Goal: Contribute content: Contribute content

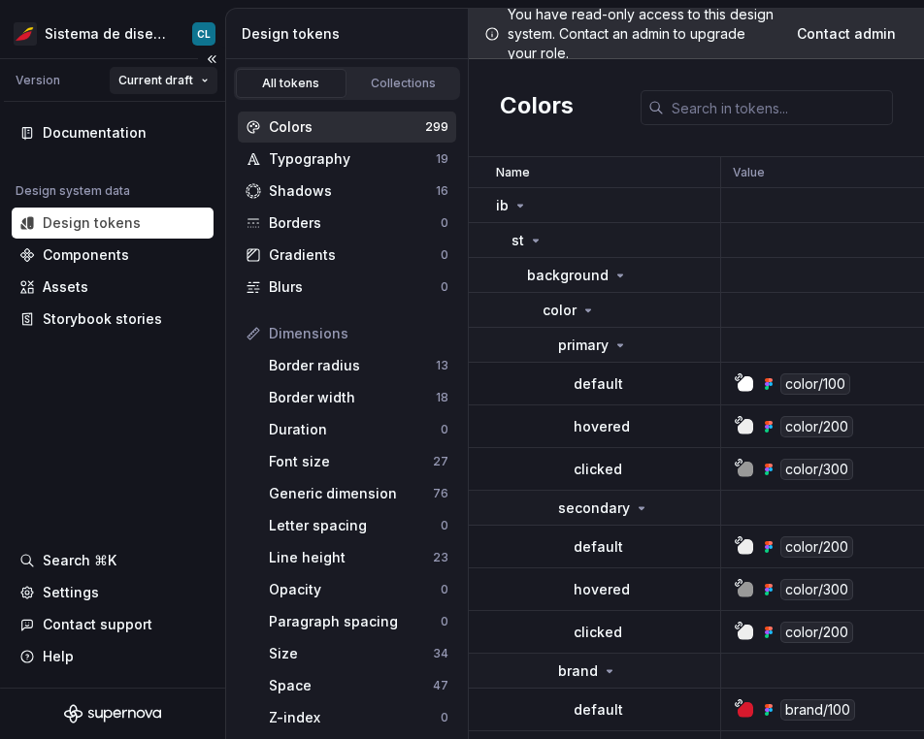
click at [168, 77] on html "Sistema de diseño Iberia CL Version Current draft Documentation Design system d…" at bounding box center [462, 369] width 924 height 739
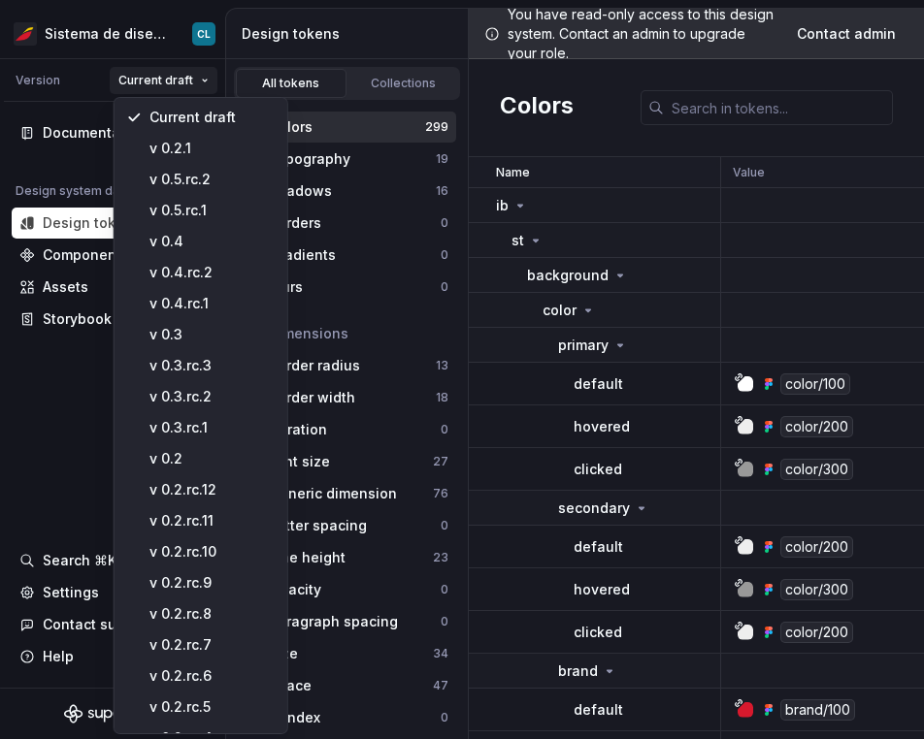
click at [181, 54] on html "Sistema de diseño Iberia CL Version Current draft Documentation Design system d…" at bounding box center [462, 369] width 924 height 739
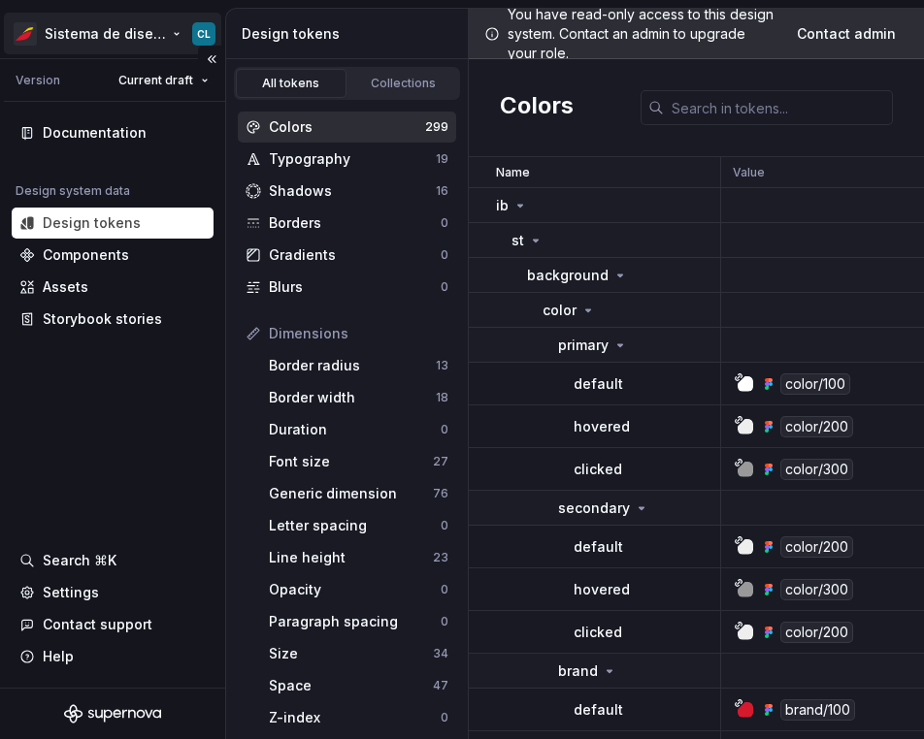
click at [146, 39] on html "Sistema de diseño Iberia CL Version Current draft Documentation Design system d…" at bounding box center [462, 369] width 924 height 739
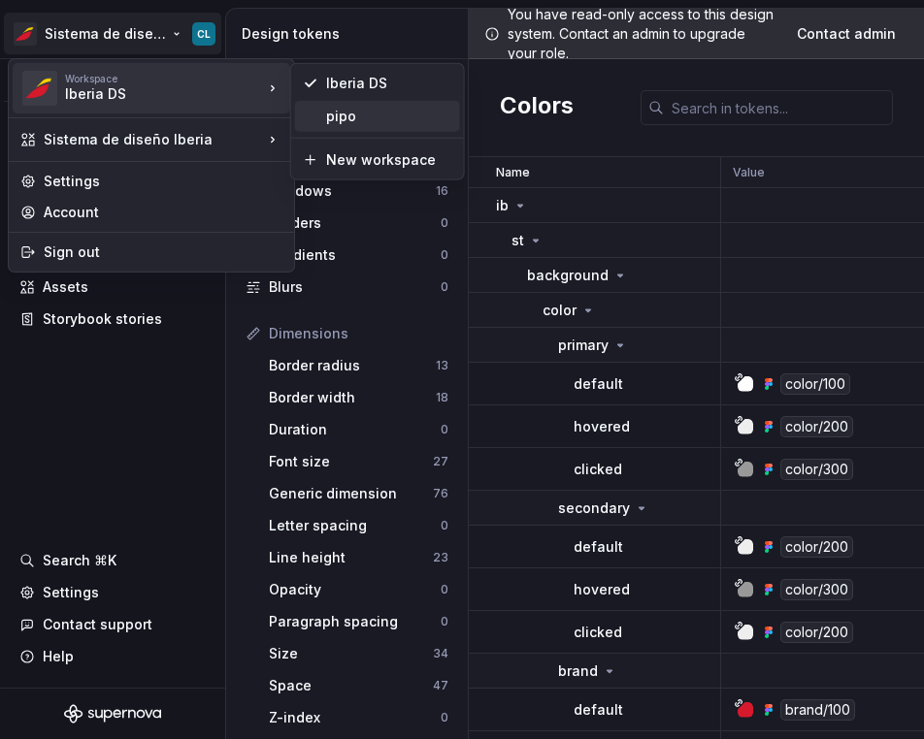
click at [340, 118] on div "pipo" at bounding box center [389, 116] width 126 height 19
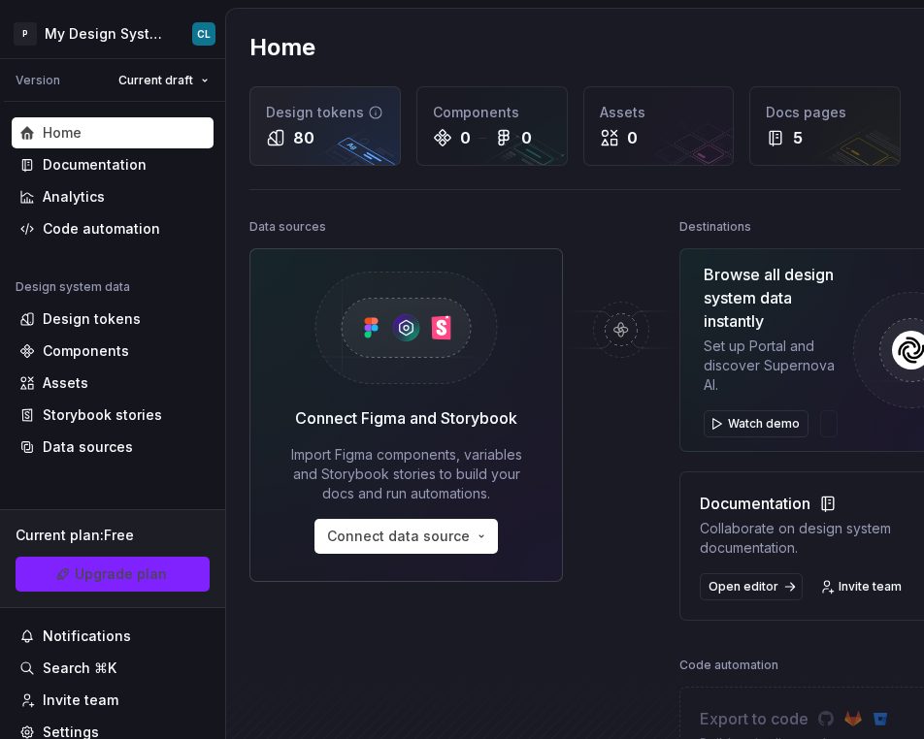
click at [308, 156] on div "Design tokens 80" at bounding box center [324, 126] width 149 height 78
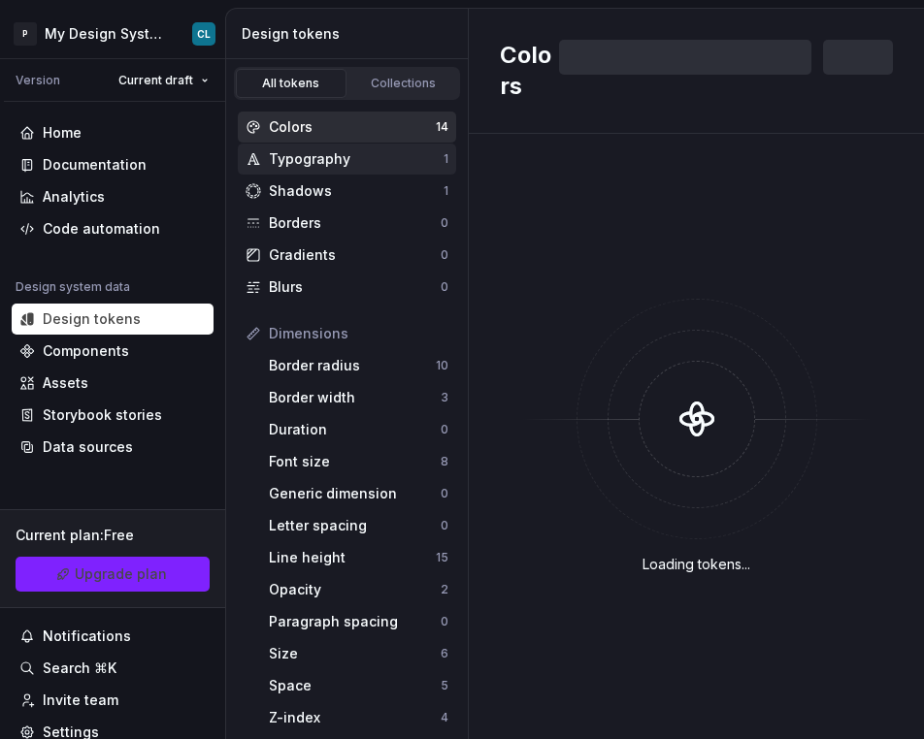
click at [303, 158] on div "Typography" at bounding box center [356, 158] width 175 height 19
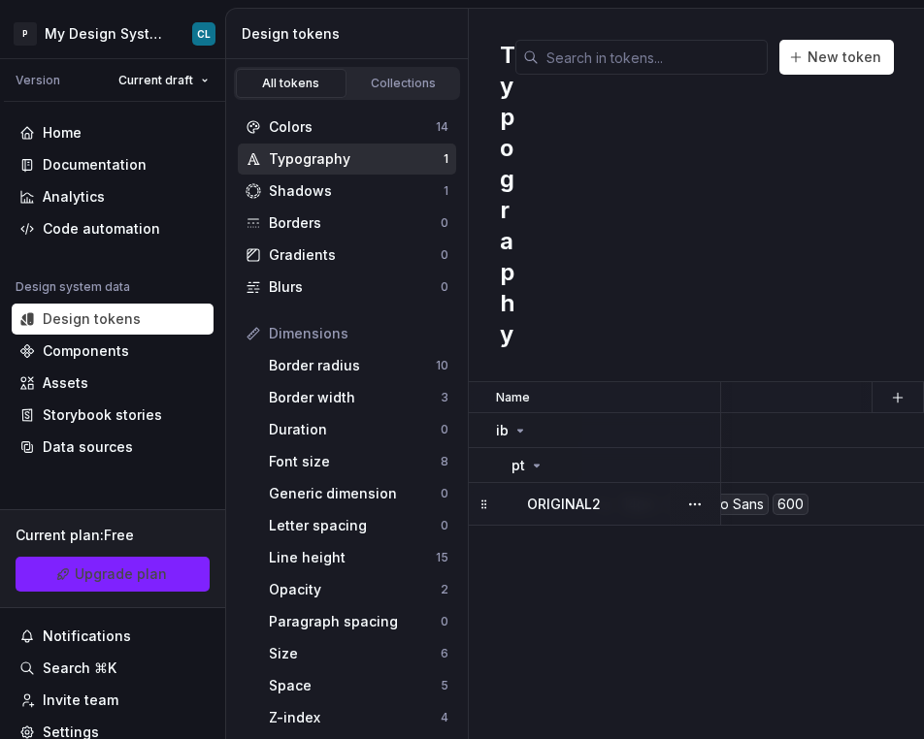
scroll to position [0, 148]
click at [865, 515] on td "Ag 14px / 12 Noto Sans 600" at bounding box center [888, 504] width 632 height 43
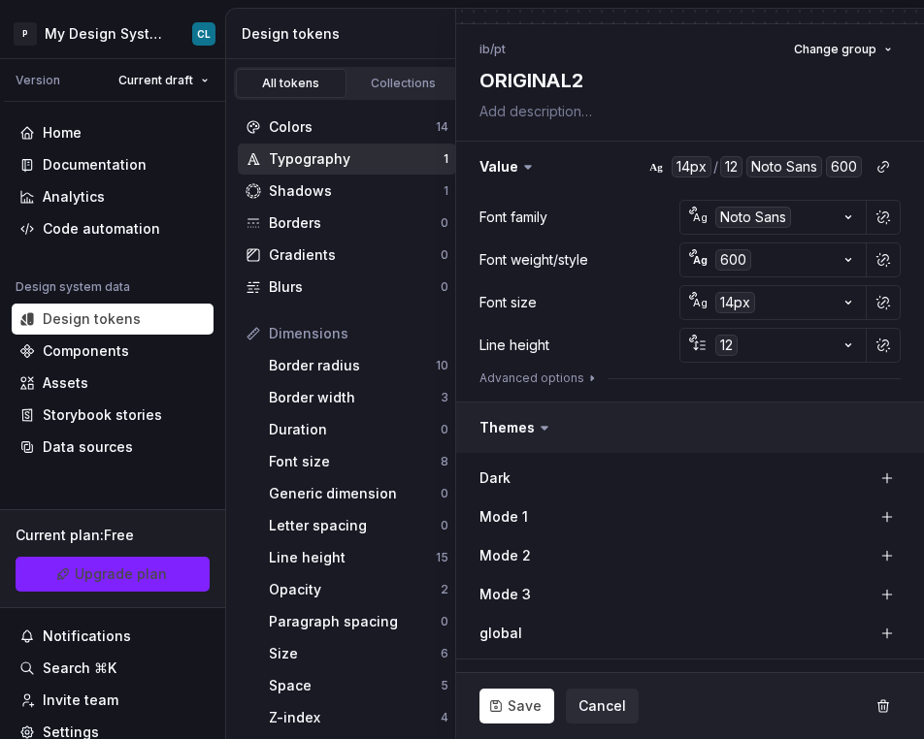
scroll to position [167, 0]
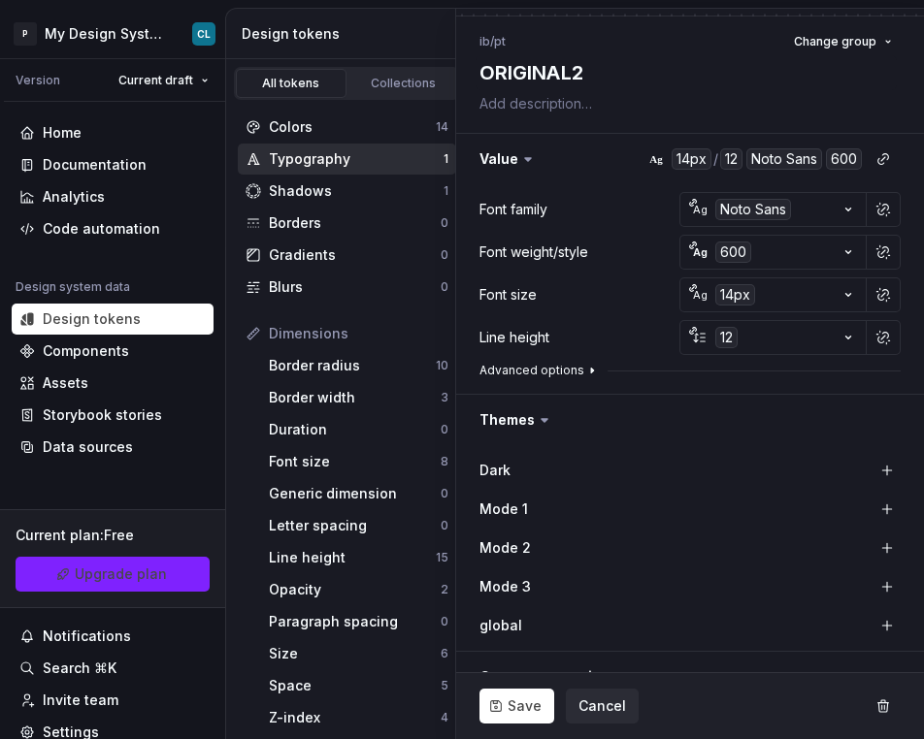
click at [520, 375] on button "Advanced options" at bounding box center [539, 371] width 120 height 16
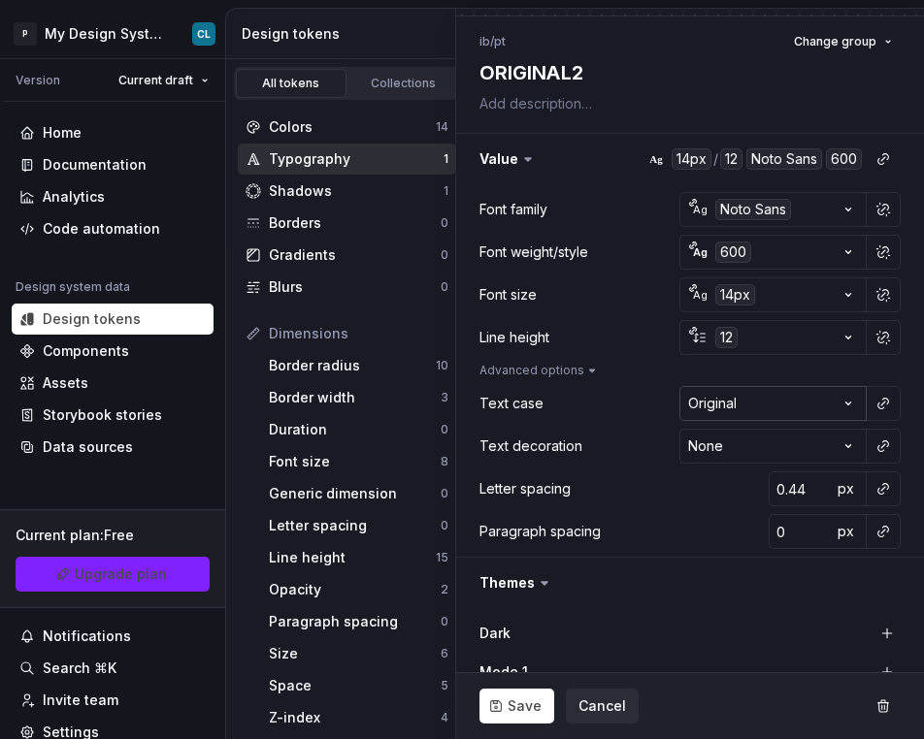
click at [826, 408] on html "P My Design System CL Version Current draft Home Documentation Analytics Code a…" at bounding box center [462, 369] width 924 height 739
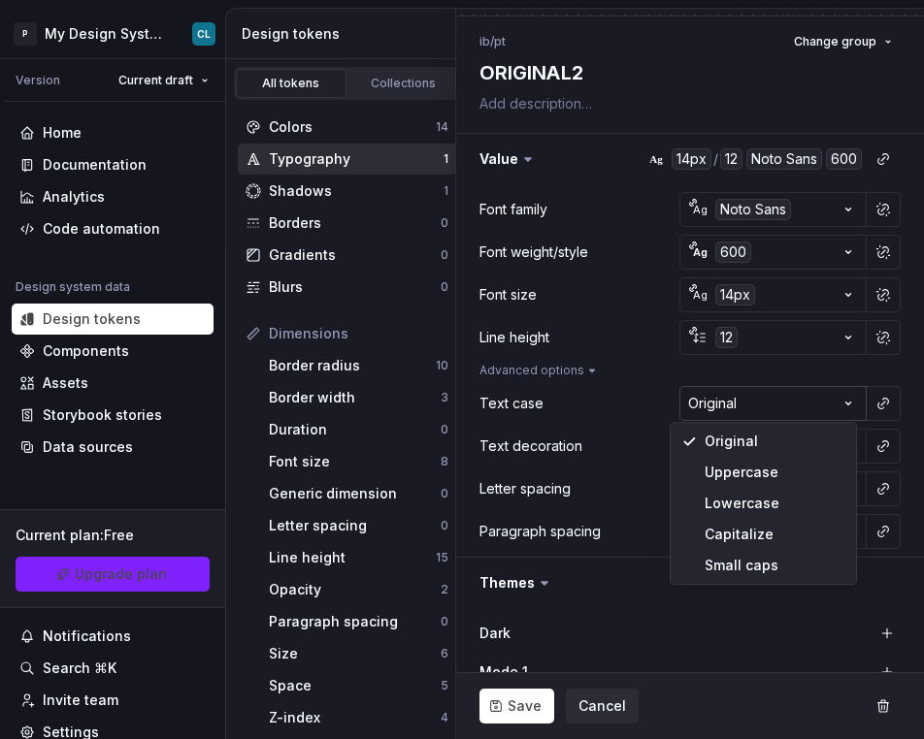
click at [826, 408] on html "P My Design System CL Version Current draft Home Documentation Analytics Code a…" at bounding box center [462, 369] width 924 height 739
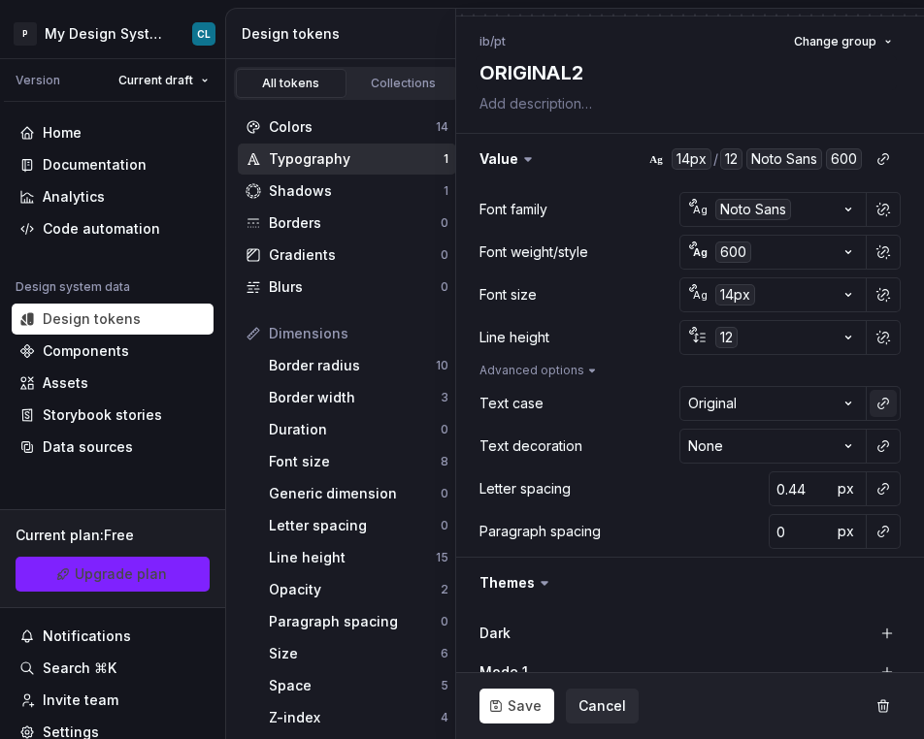
click at [869, 402] on button "button" at bounding box center [882, 403] width 27 height 27
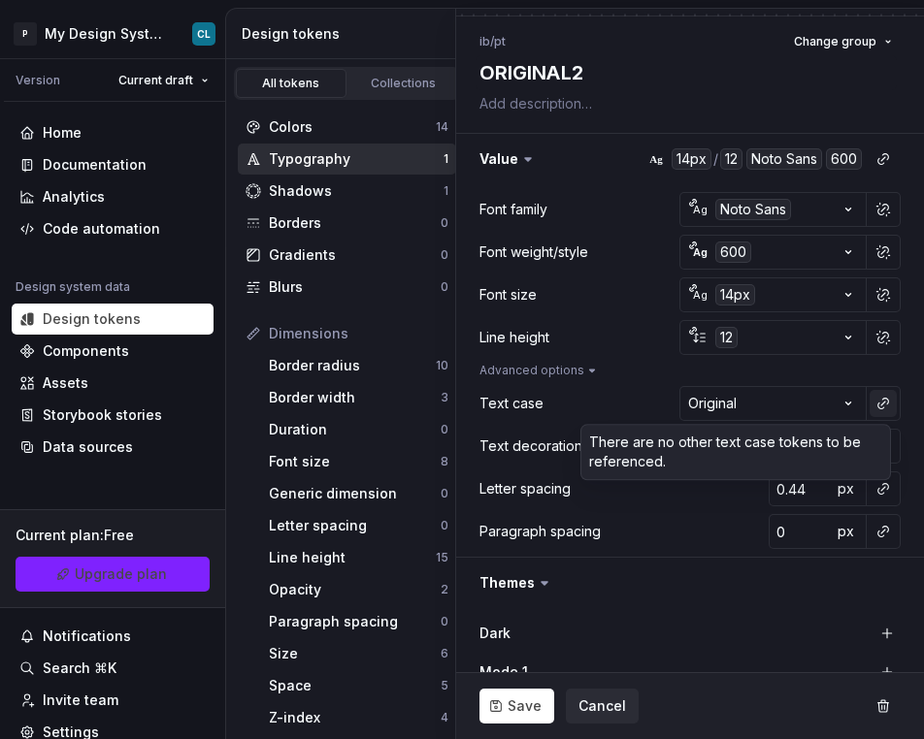
click at [860, 402] on html "P My Design System CL Version Current draft Home Documentation Analytics Code a…" at bounding box center [462, 369] width 924 height 739
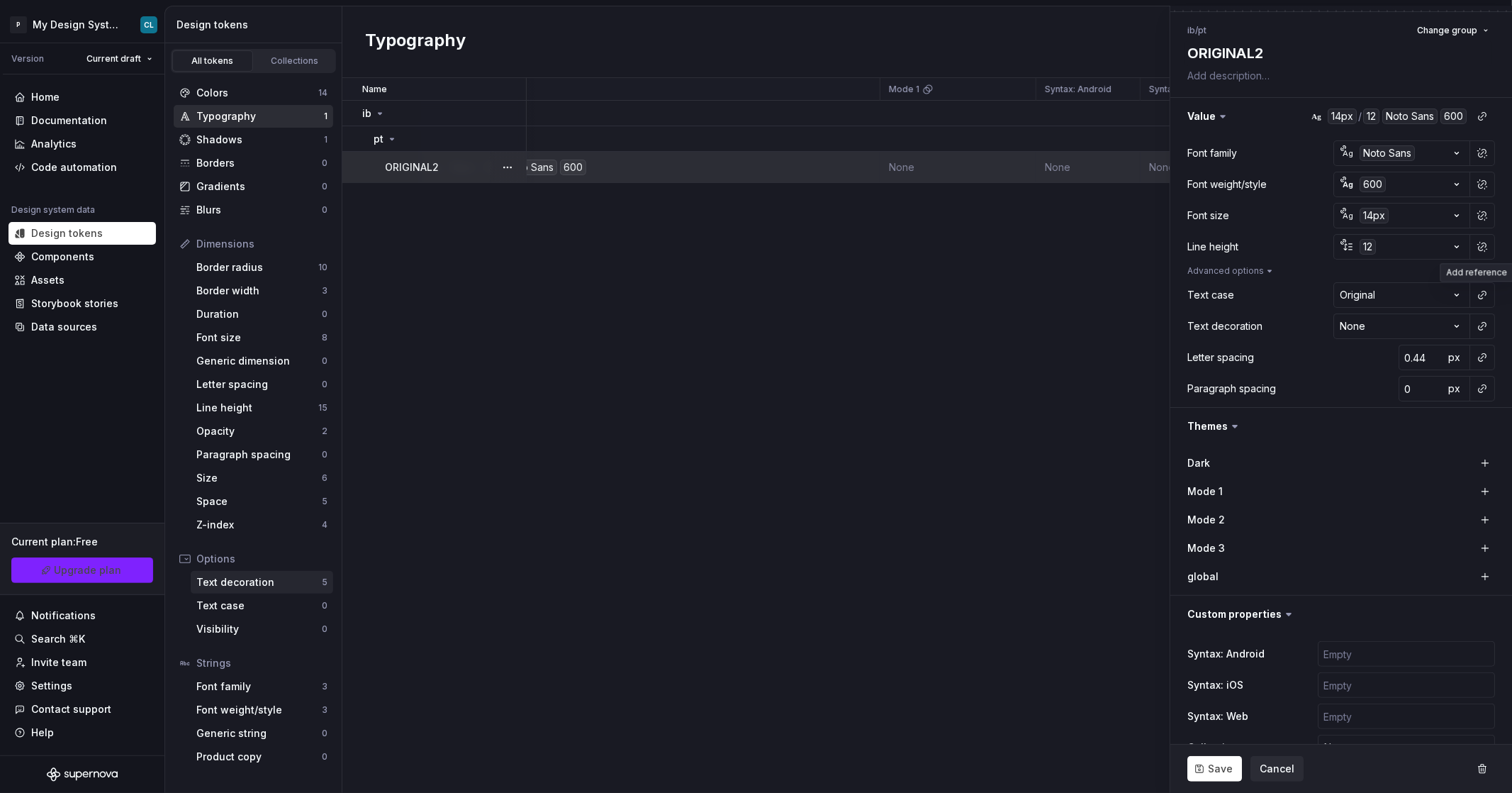
click at [276, 539] on div "Text decoration 5" at bounding box center [262, 582] width 143 height 23
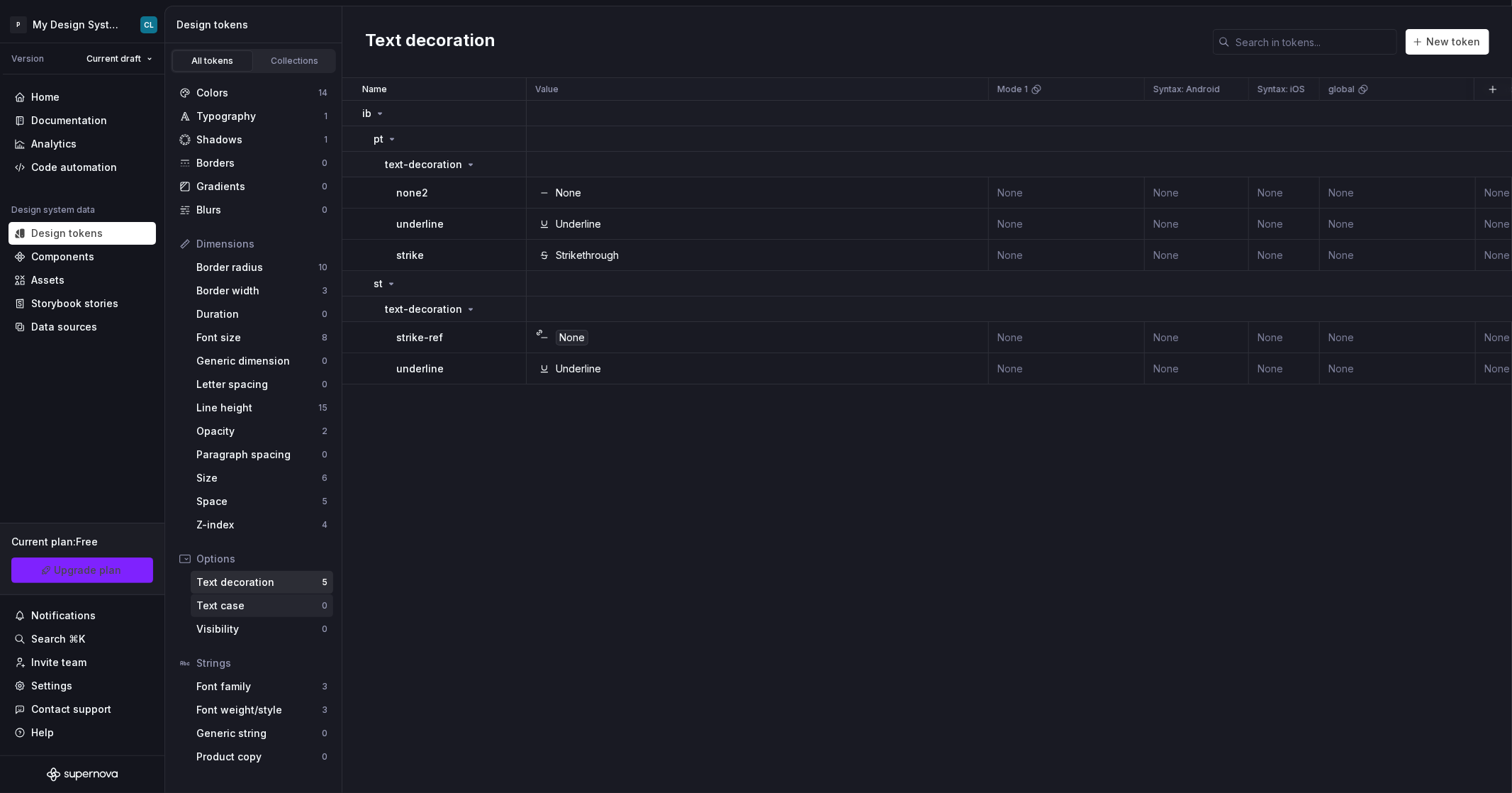
click at [288, 539] on div "Text case" at bounding box center [259, 605] width 126 height 14
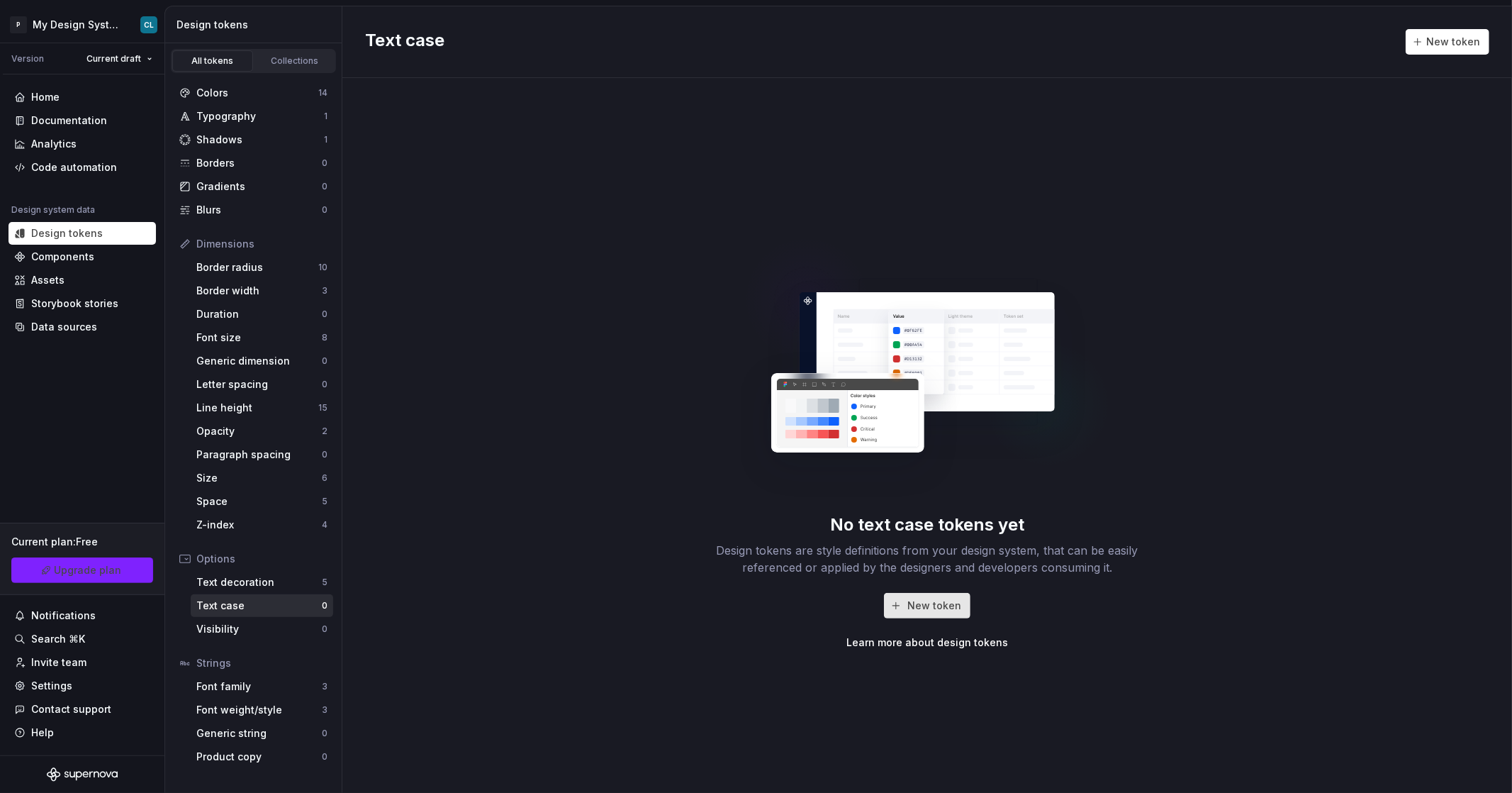
click at [675, 539] on button "New token" at bounding box center [927, 605] width 86 height 26
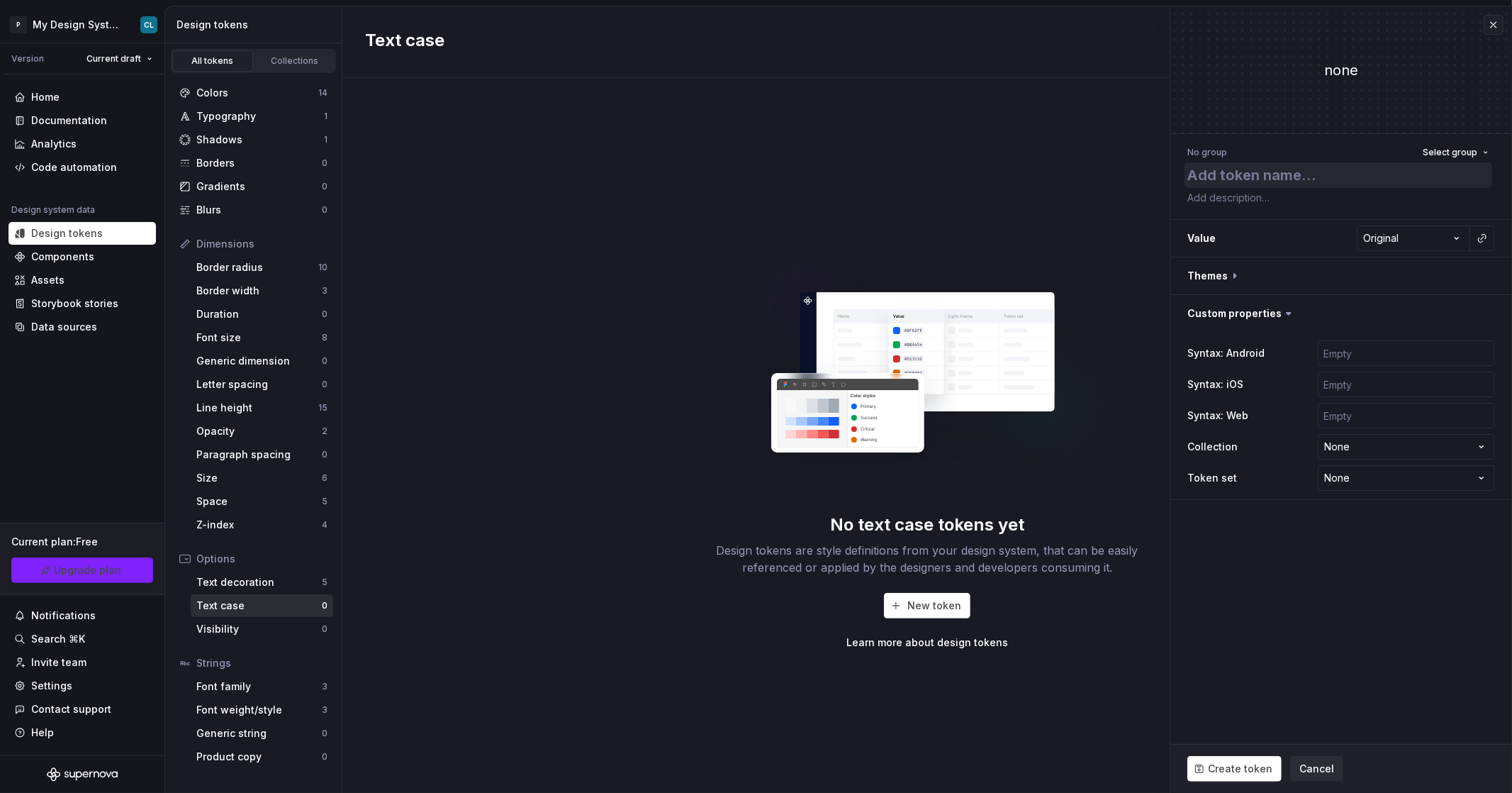
type textarea "*"
type textarea "i"
type textarea "*"
type textarea "ib"
type textarea "*"
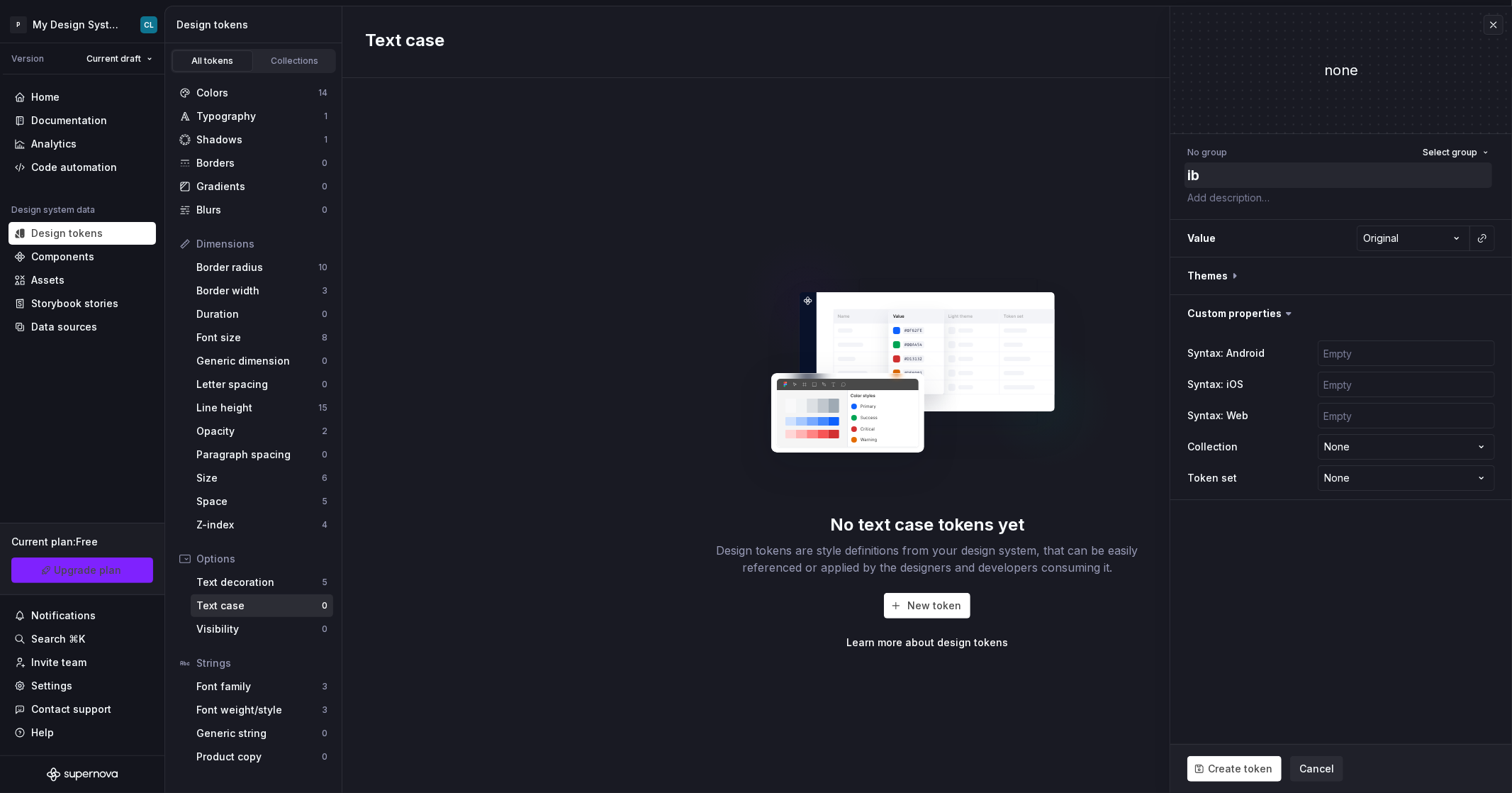
type textarea "ib-"
type textarea "*"
type textarea "ib-p"
type textarea "*"
type textarea "ib-pt"
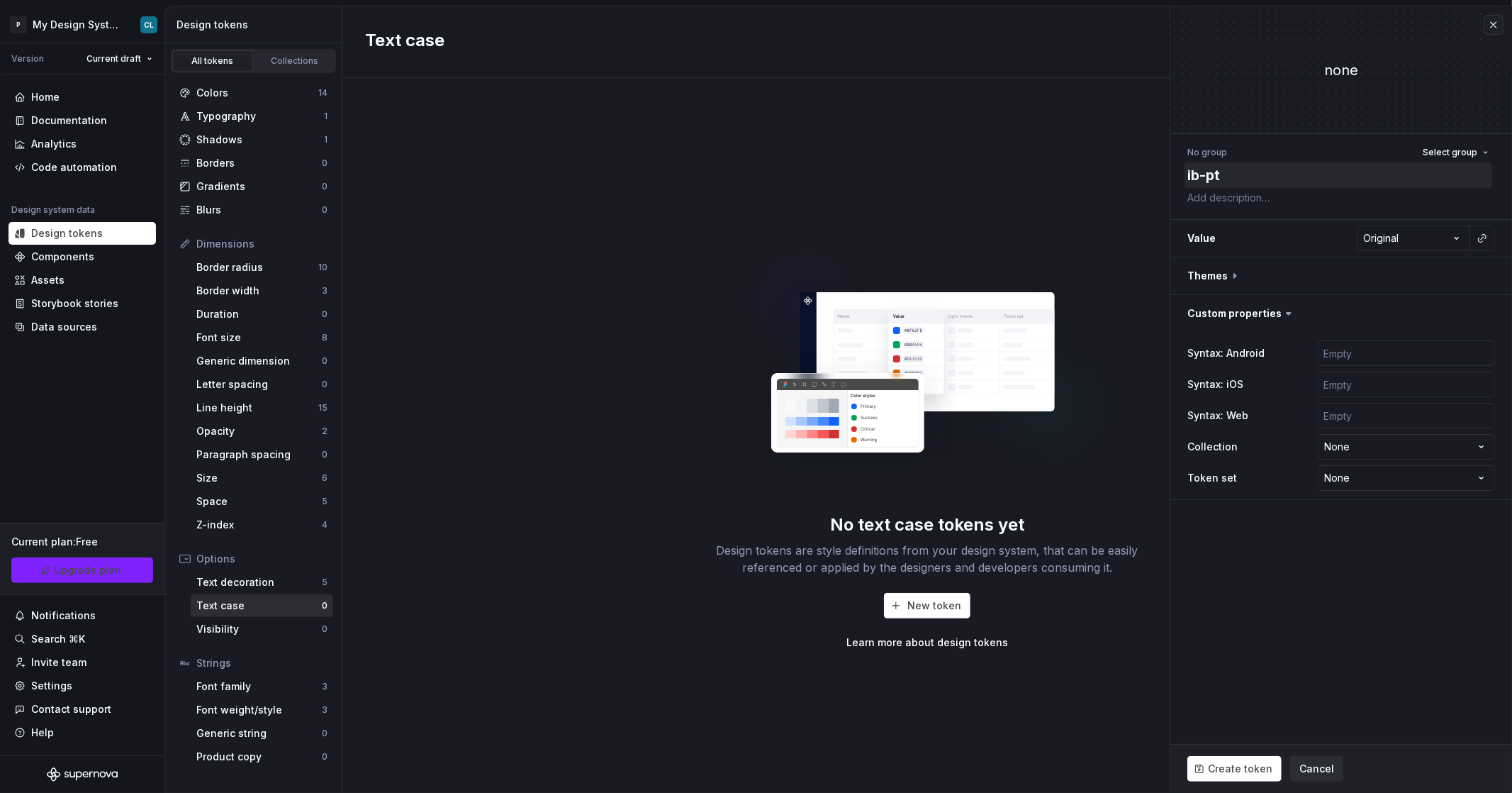
type textarea "*"
type textarea "ib-pt-"
type textarea "*"
type textarea "ib-pt-t"
type textarea "*"
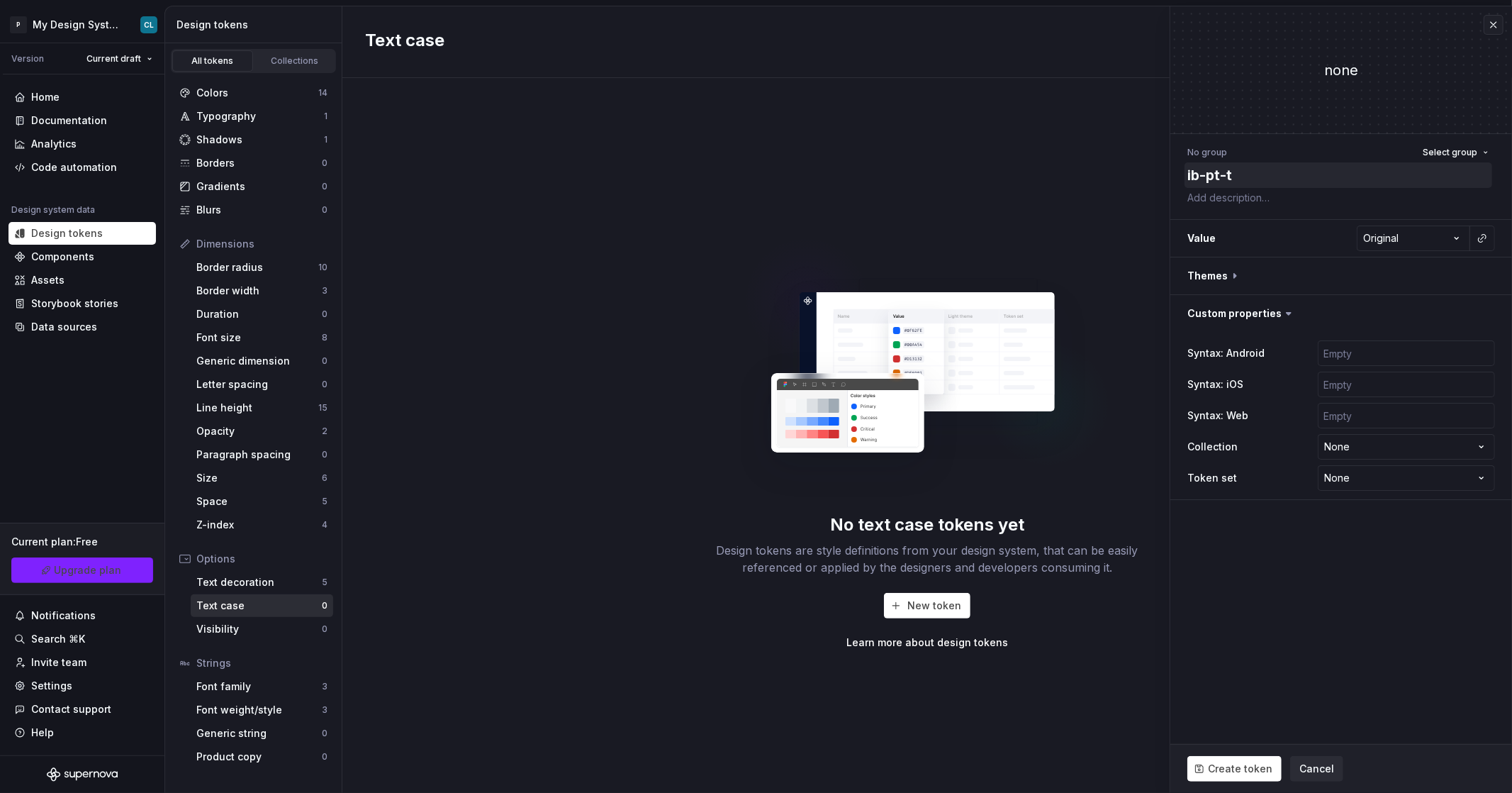
type textarea "ib-pt-te"
type textarea "*"
type textarea "ib-pt-tex"
type textarea "*"
type textarea "ib-pt-text"
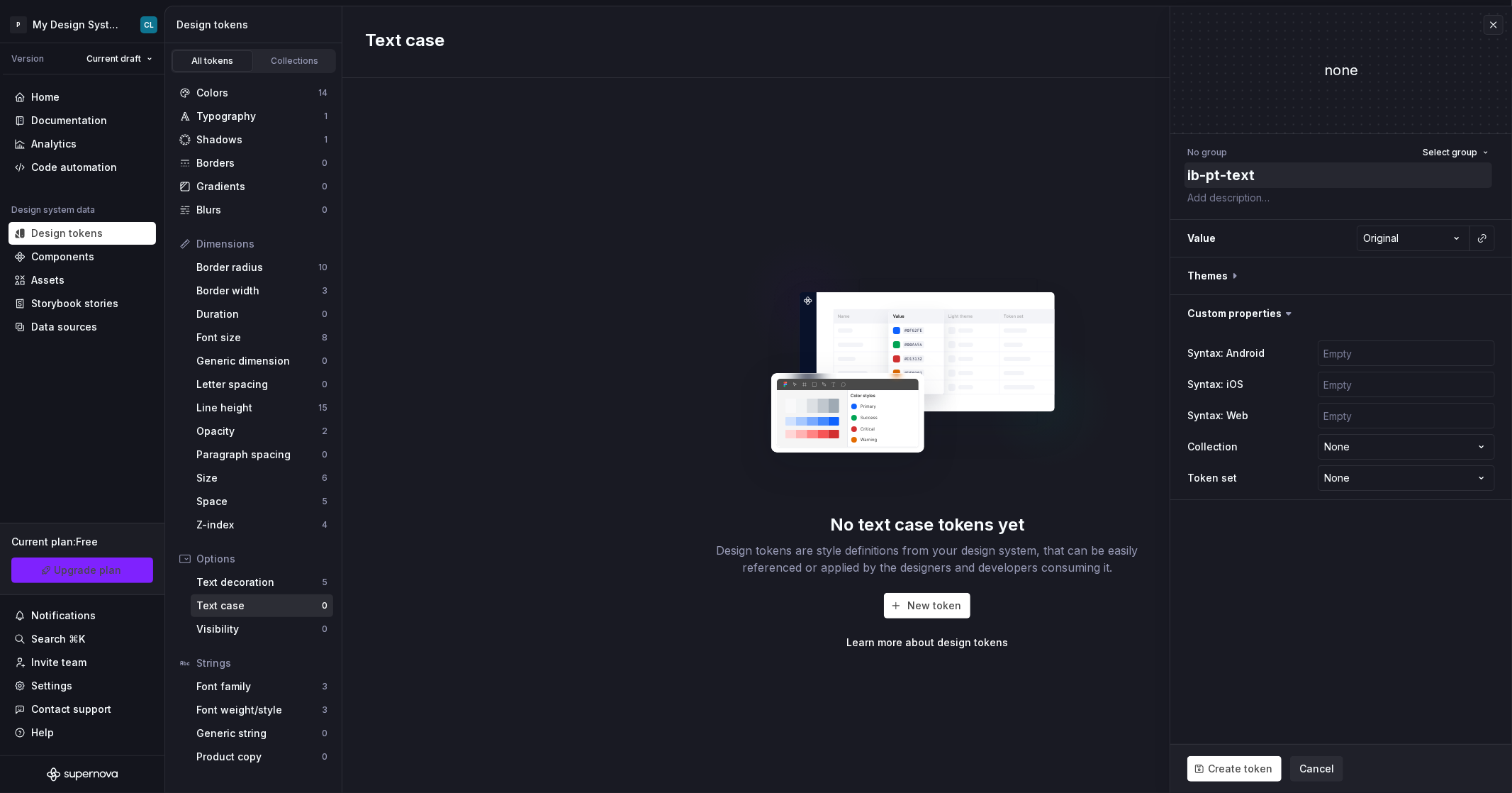
type textarea "*"
type textarea "ib-pt-text-"
type textarea "*"
type textarea "ib-pt-text-c"
type textarea "*"
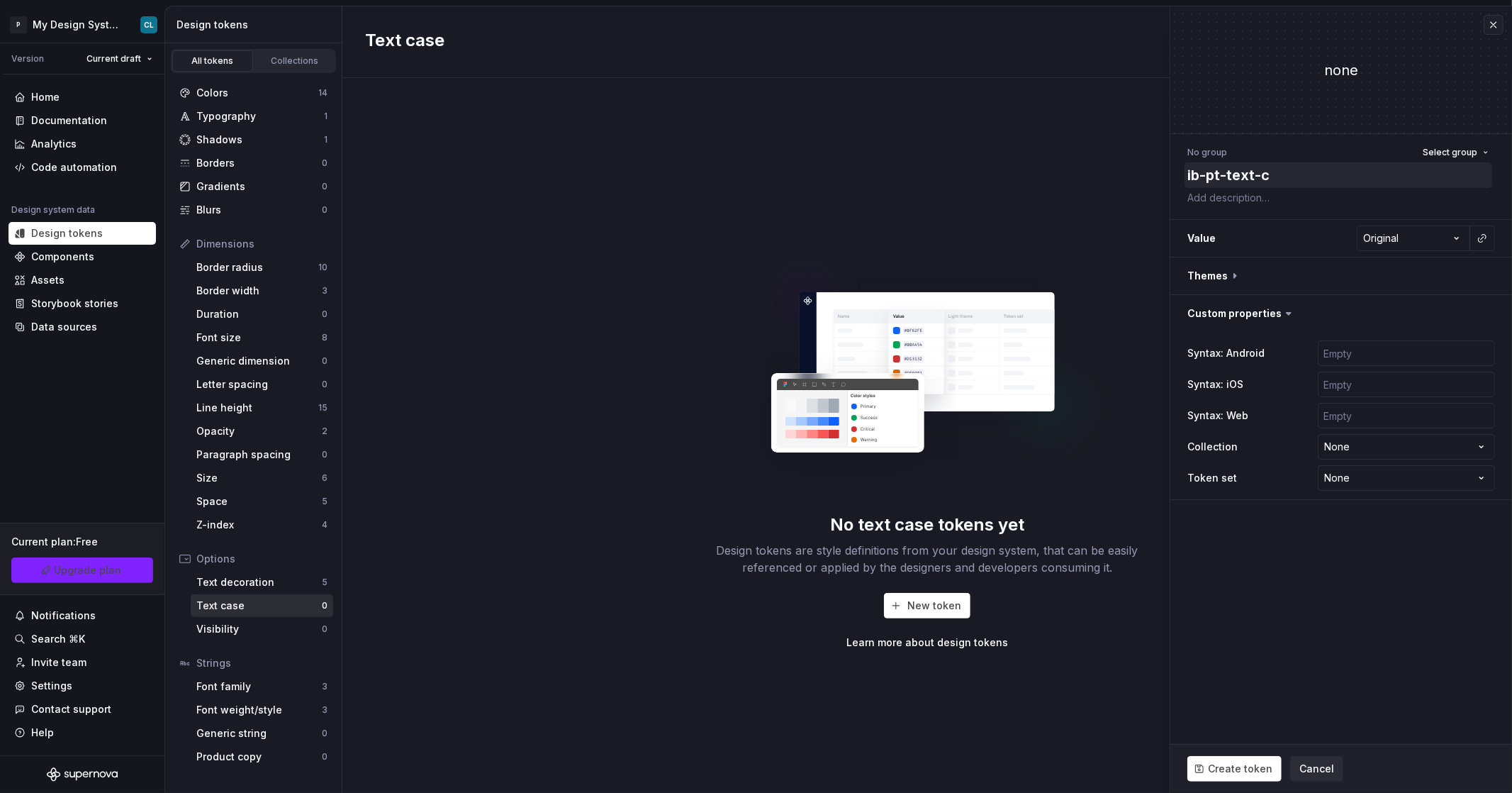
type textarea "ib-pt-text-ca"
type textarea "*"
type textarea "ib-pt-text-cas"
type textarea "*"
type textarea "ib-pt-text-case"
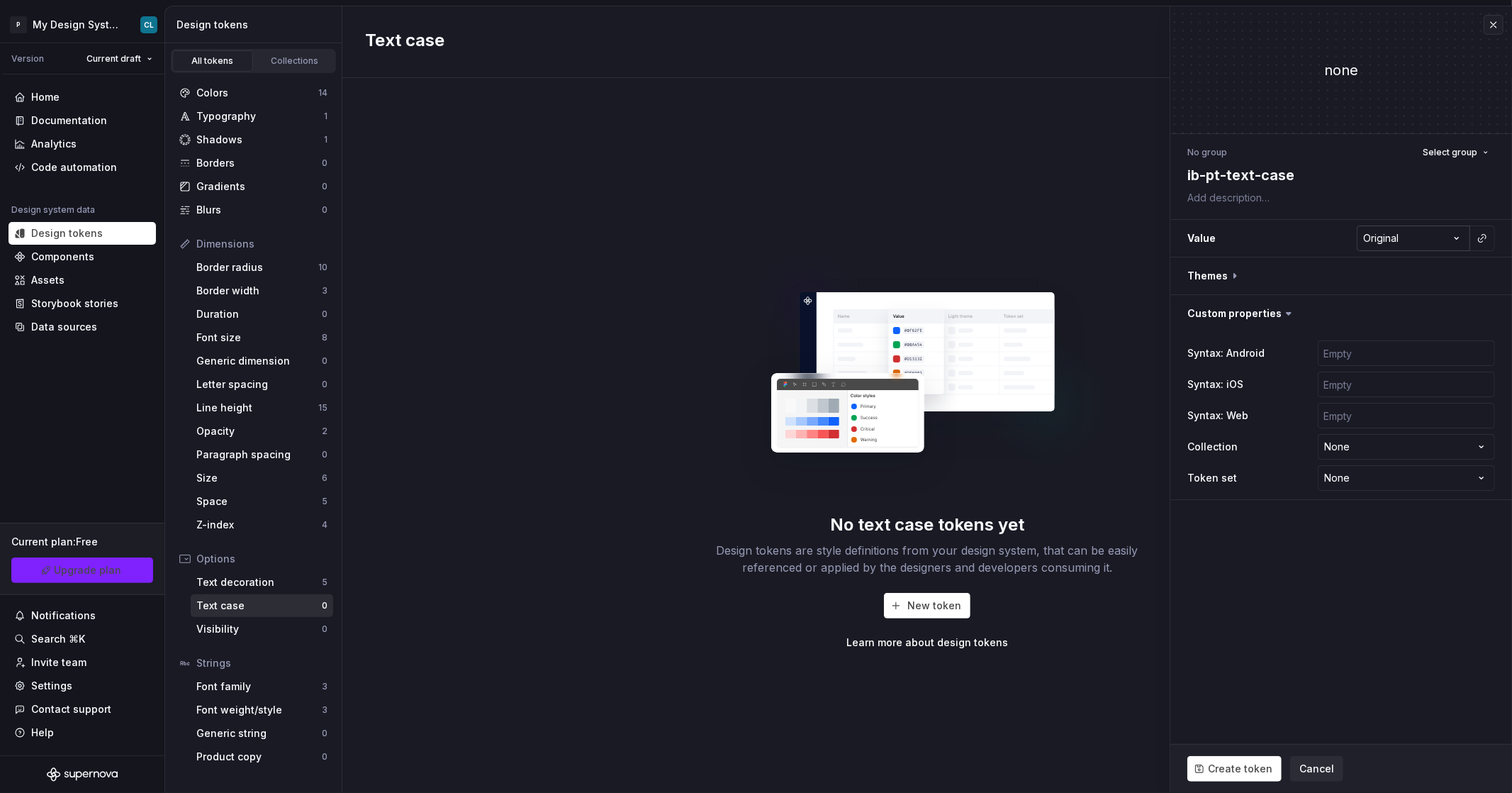
click at [675, 226] on html "P My Design System CL Version Current draft Home Documentation Analytics Code a…" at bounding box center [756, 396] width 1512 height 793
select select "*****"
click at [675, 539] on span "Create token" at bounding box center [1240, 768] width 64 height 14
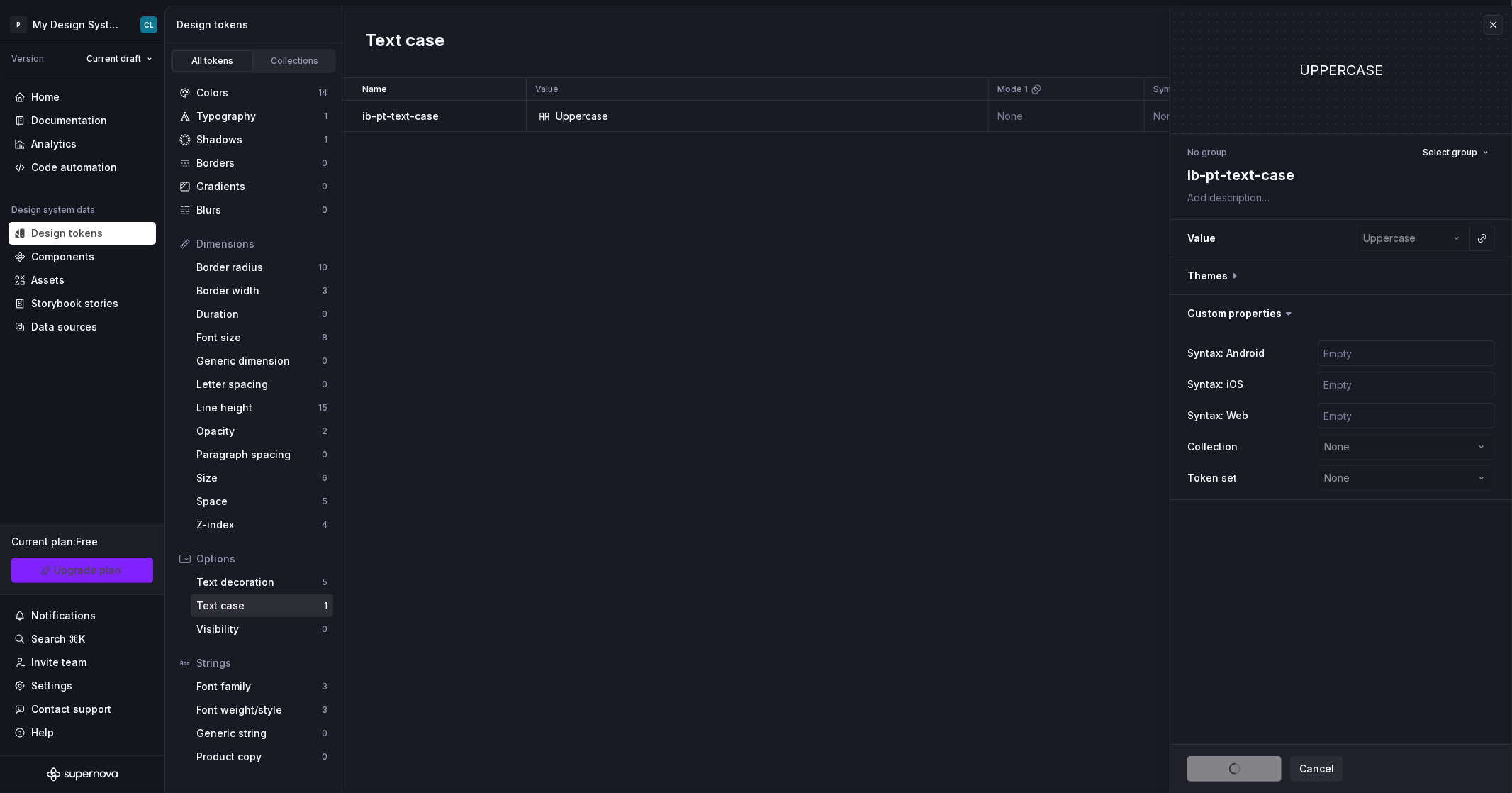
type textarea "*"
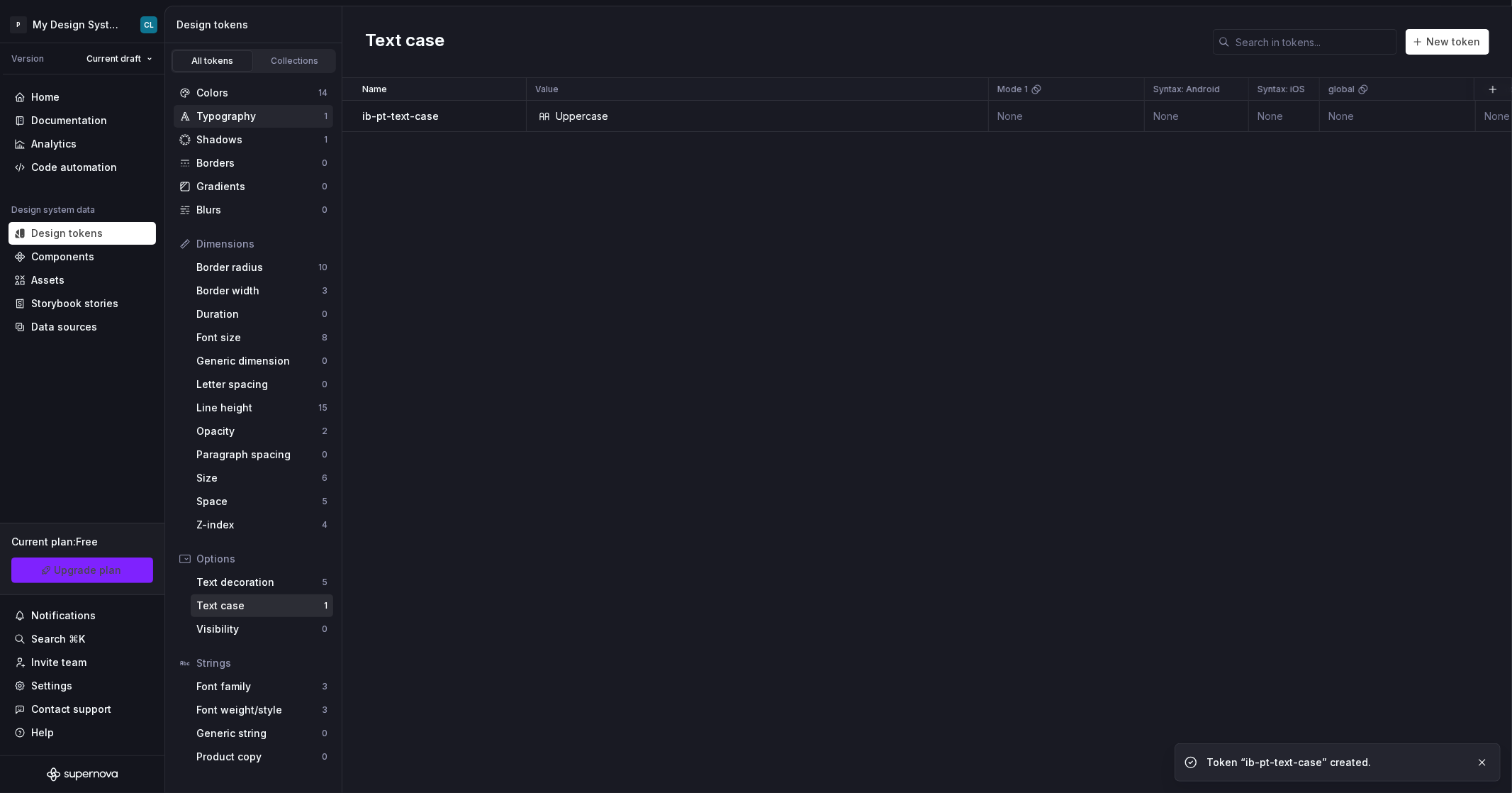
click at [243, 115] on div "Typography" at bounding box center [260, 115] width 128 height 14
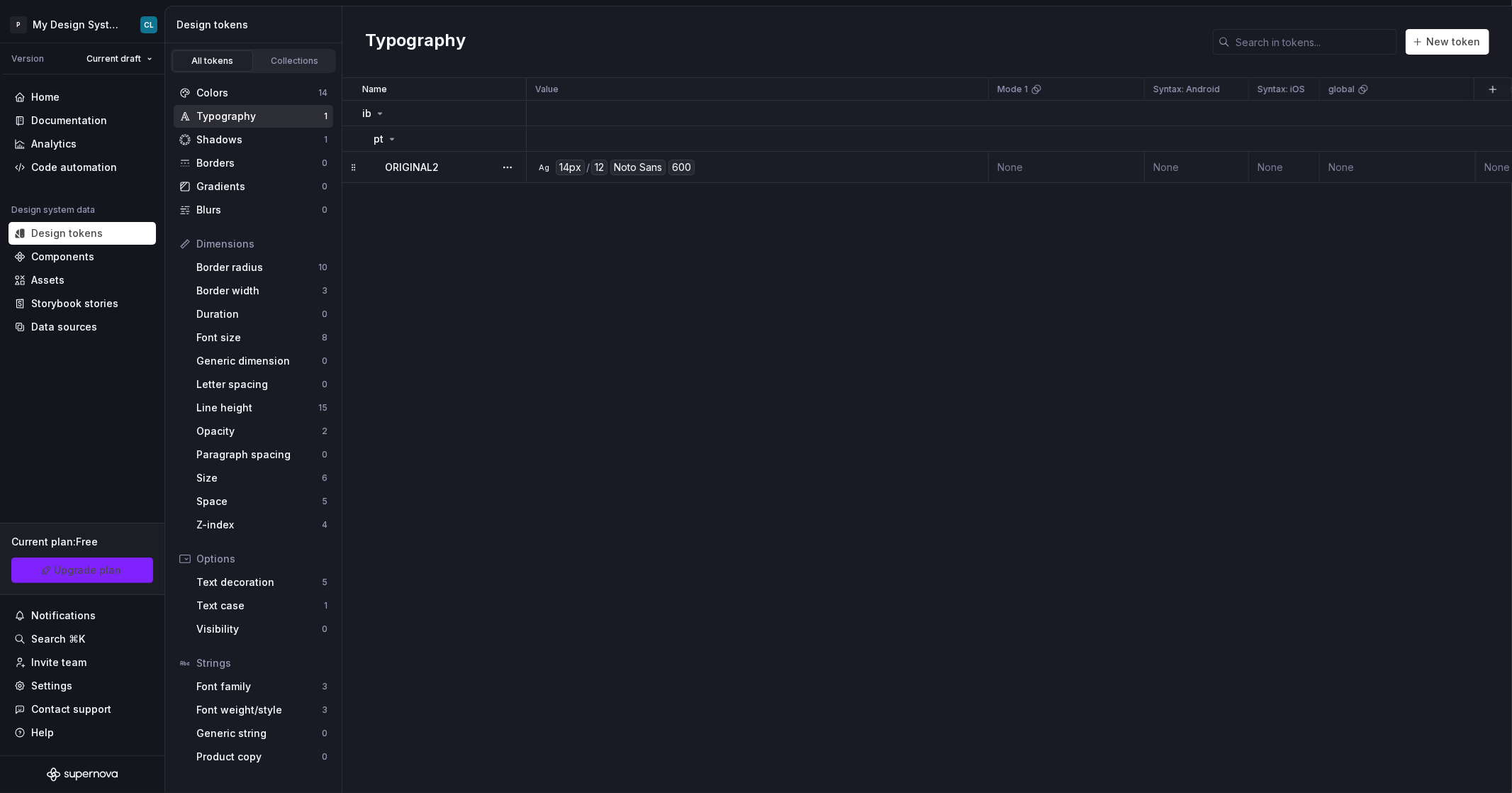
click at [675, 175] on td "Ag 14px / 12 Noto Sans 600" at bounding box center [758, 167] width 462 height 31
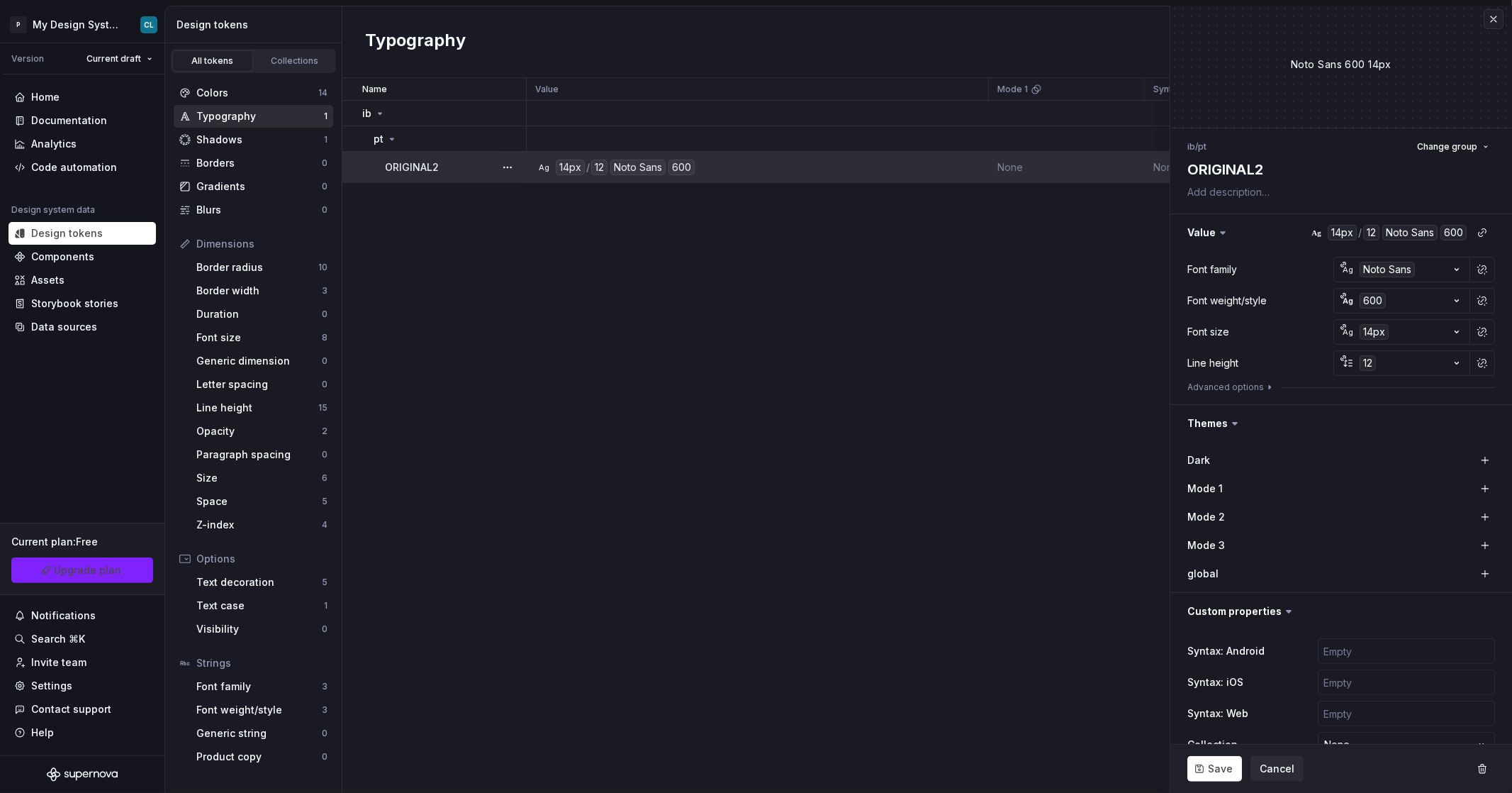
scroll to position [12, 0]
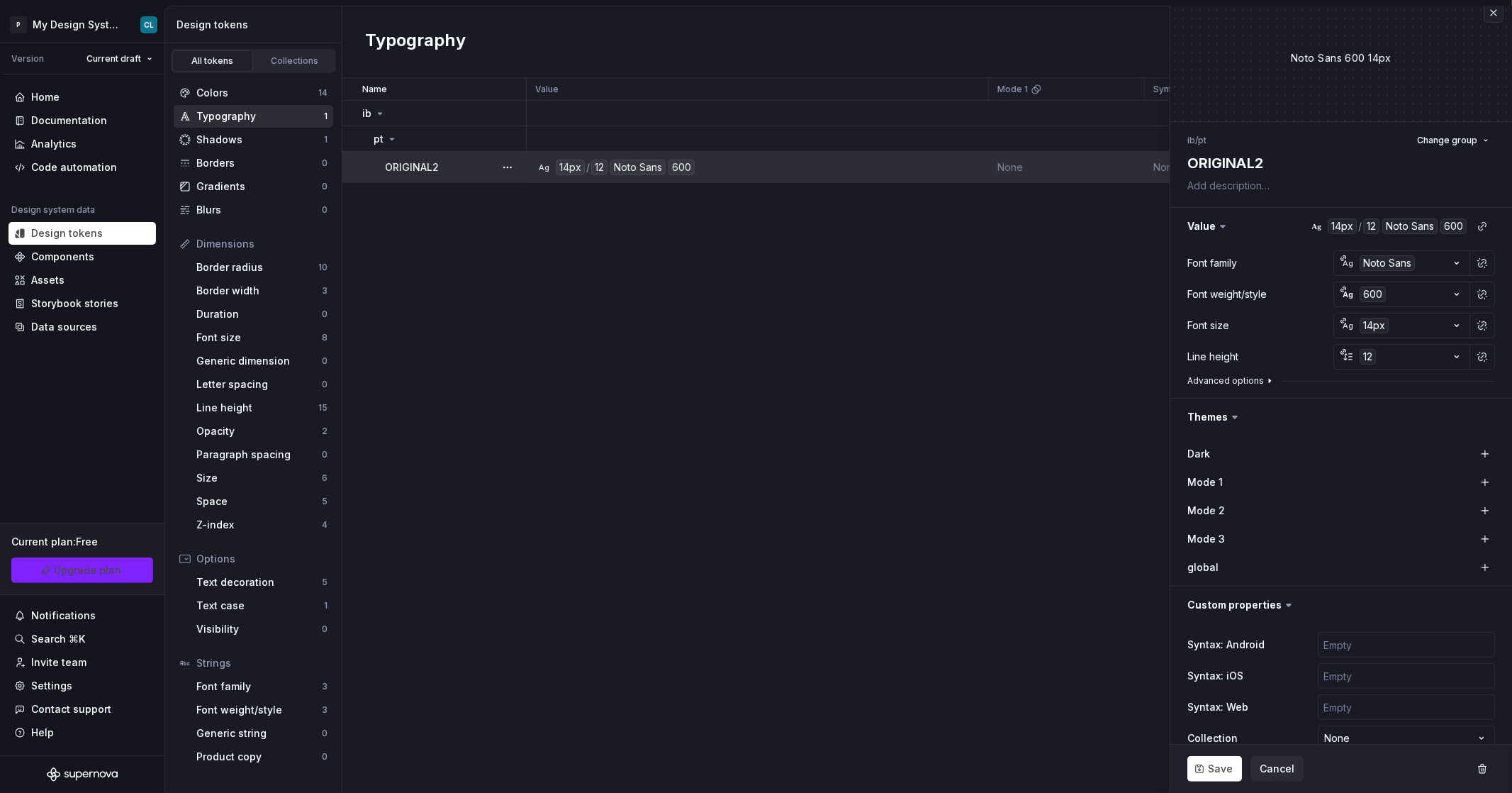
click at [675, 383] on button "Advanced options" at bounding box center [1231, 381] width 88 height 12
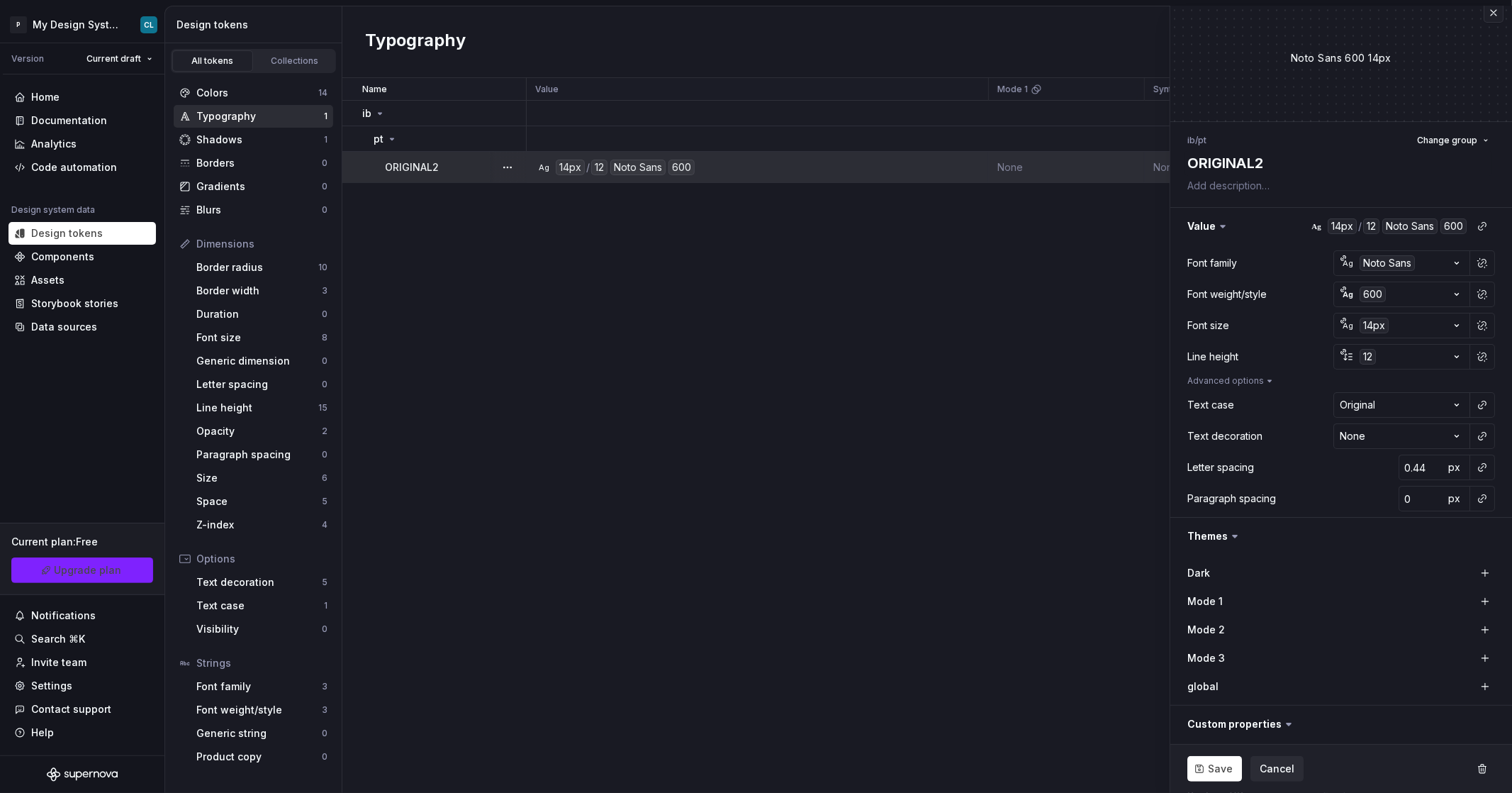
click at [675, 400] on div at bounding box center [1482, 404] width 26 height 26
click at [675, 401] on button "button" at bounding box center [1482, 404] width 20 height 20
click at [675, 430] on div "ib-pt-text-case" at bounding box center [1367, 435] width 119 height 14
click at [675, 439] on button "button" at bounding box center [1482, 436] width 20 height 20
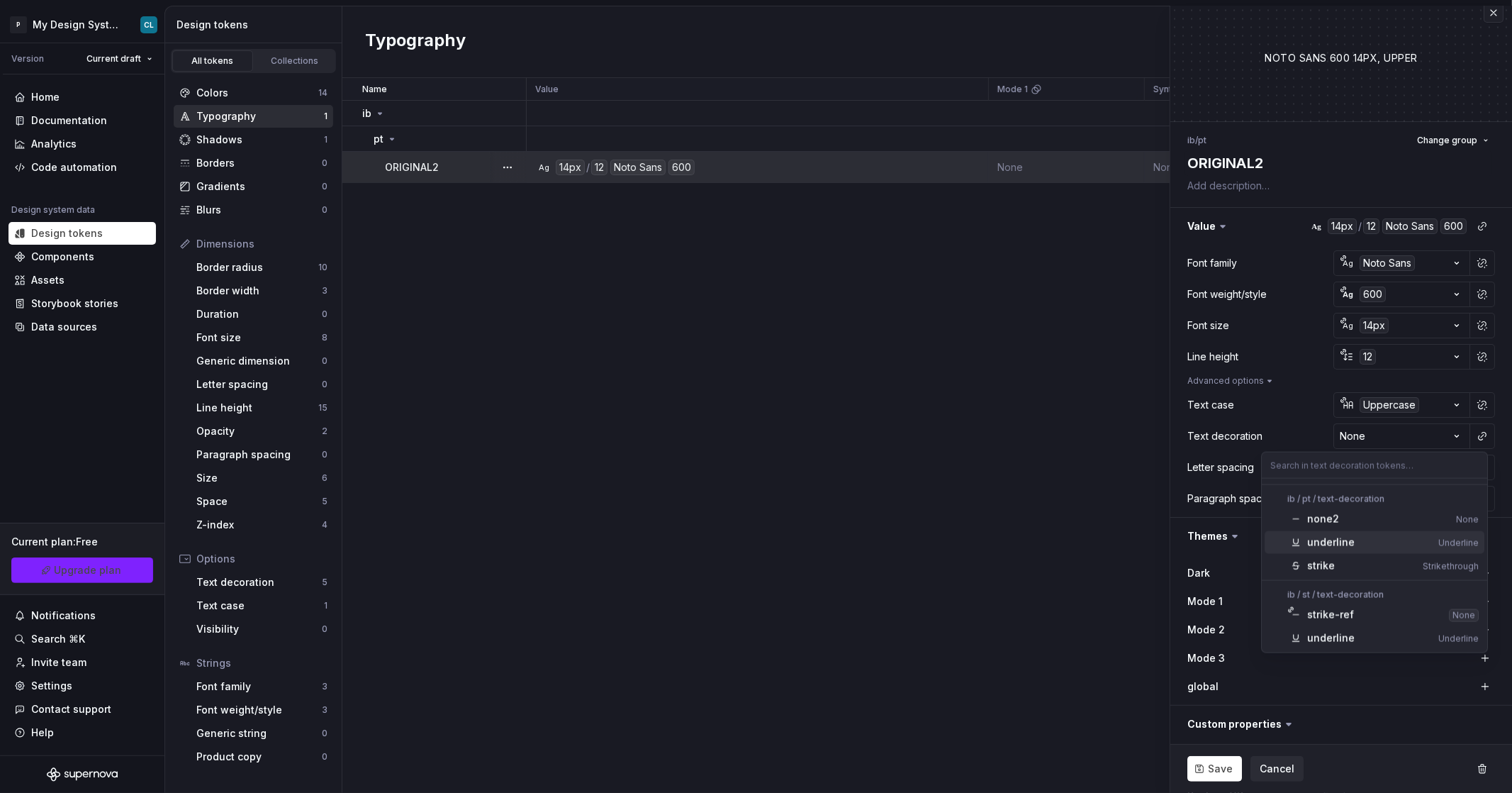
click at [675, 539] on div "underline" at bounding box center [1331, 542] width 48 height 14
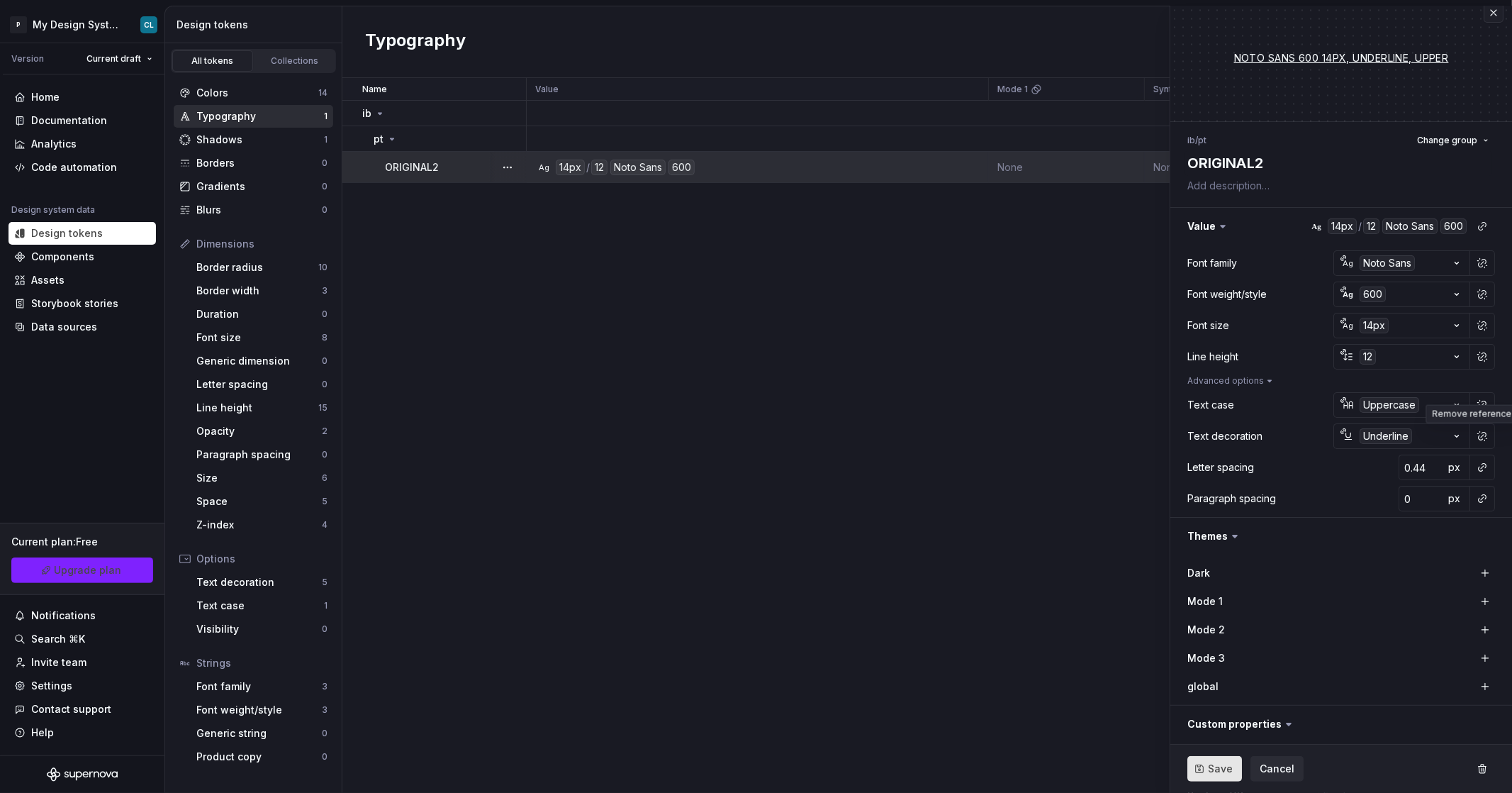
click at [675, 539] on button "Save" at bounding box center [1215, 768] width 55 height 26
type textarea "*"
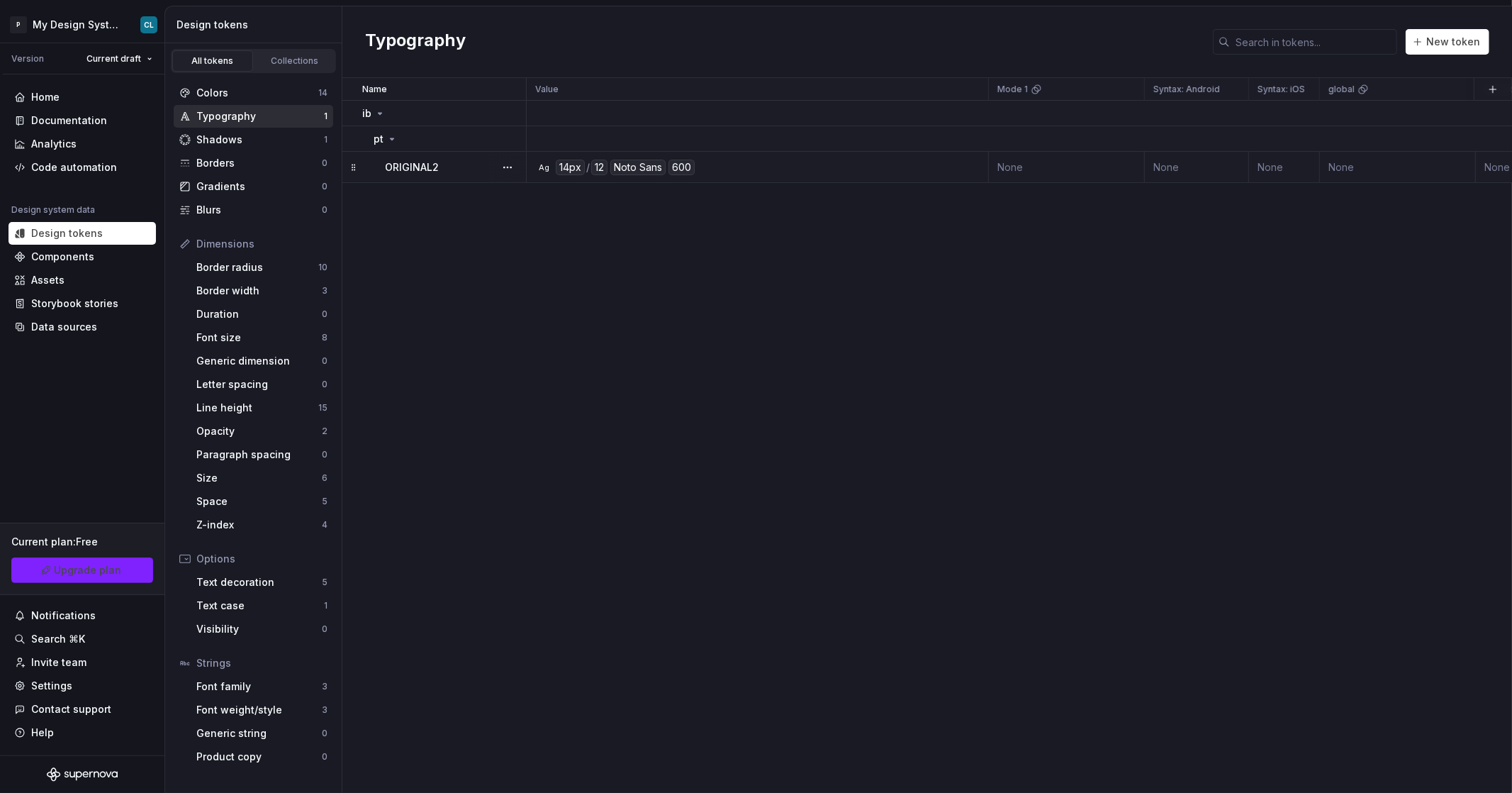
click at [675, 185] on div "Name Value Mode 1 Syntax: Android Syntax: iOS global Syntax: Web Mode 2 Mode 3 …" at bounding box center [927, 436] width 1170 height 715
click at [675, 170] on div "Ag 14px / 12 Noto Sans 600" at bounding box center [761, 167] width 452 height 15
click at [507, 167] on button "button" at bounding box center [507, 167] width 20 height 20
click at [483, 170] on html "P My Design System CL Version Current draft Home Documentation Analytics Code a…" at bounding box center [756, 396] width 1512 height 793
click at [430, 170] on p "ORIGINAL2" at bounding box center [412, 167] width 54 height 14
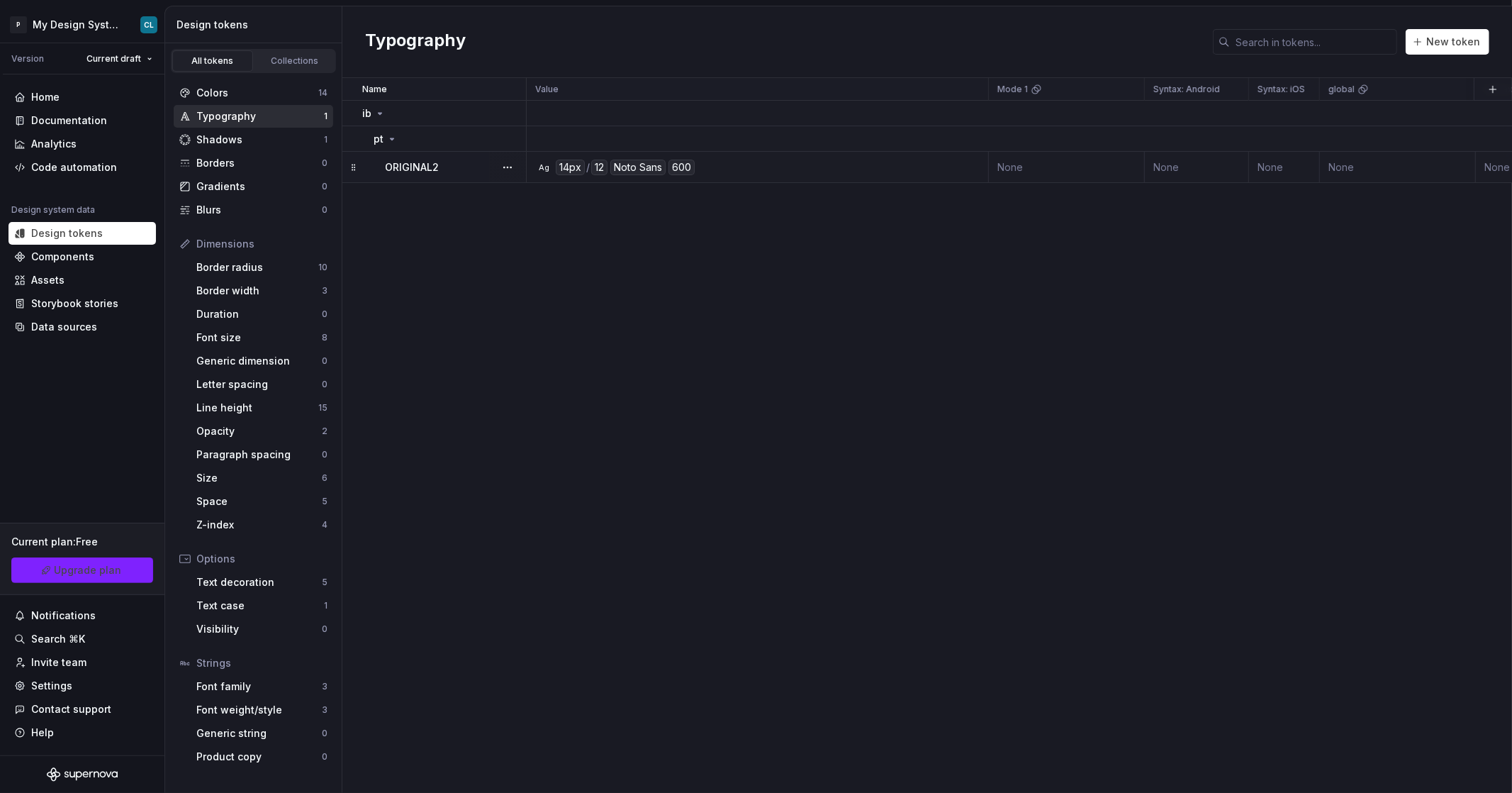
click at [607, 170] on div "12" at bounding box center [599, 167] width 16 height 15
click at [675, 174] on div "Ag 14px / 12 Noto Sans 600" at bounding box center [761, 167] width 452 height 15
click at [675, 159] on div "Ag 14px / 12 Noto Sans 600" at bounding box center [761, 167] width 452 height 15
click at [498, 168] on button "button" at bounding box center [507, 167] width 20 height 20
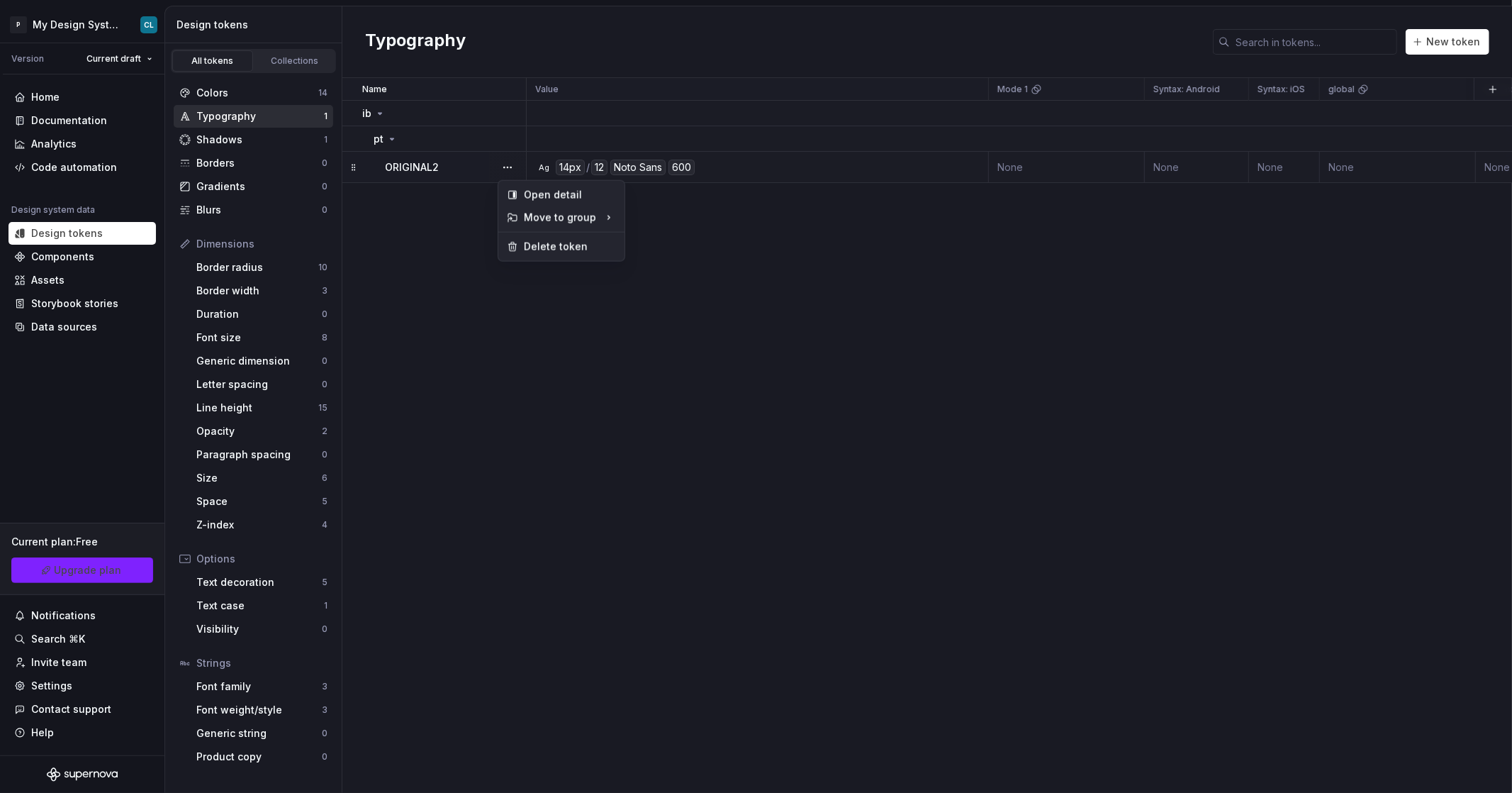
click at [675, 174] on html "P My Design System CL Version Current draft Home Documentation Analytics Code a…" at bounding box center [756, 396] width 1512 height 793
click at [675, 167] on div "600" at bounding box center [682, 167] width 26 height 15
click at [454, 169] on div "ORIGINAL2" at bounding box center [455, 167] width 140 height 14
click at [521, 169] on div at bounding box center [507, 167] width 37 height 31
click at [513, 169] on button "button" at bounding box center [507, 167] width 20 height 20
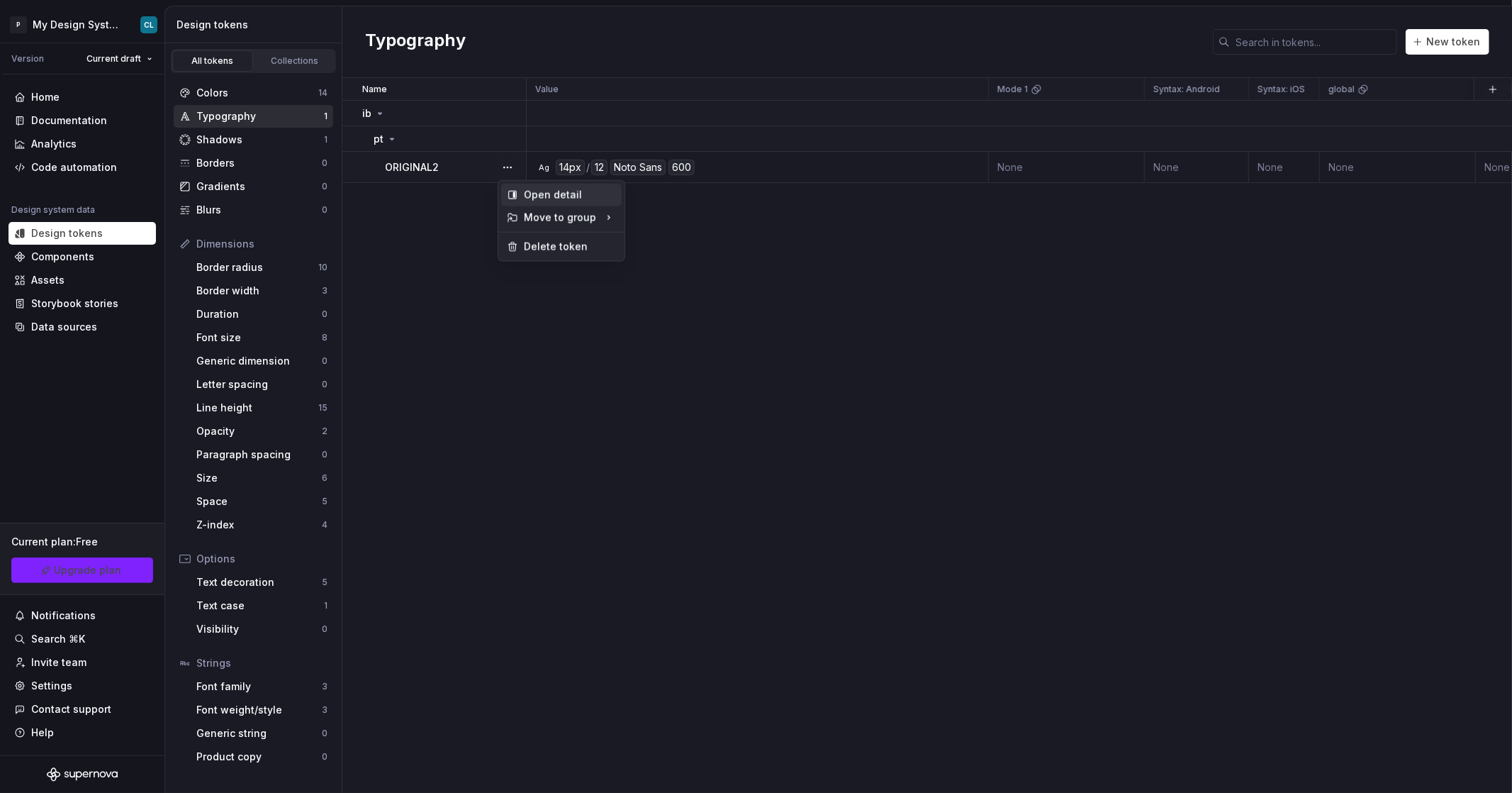
click at [527, 190] on div "Open detail" at bounding box center [570, 194] width 92 height 14
click at [511, 165] on button "button" at bounding box center [507, 167] width 20 height 20
click at [533, 190] on div "Open detail" at bounding box center [570, 194] width 92 height 14
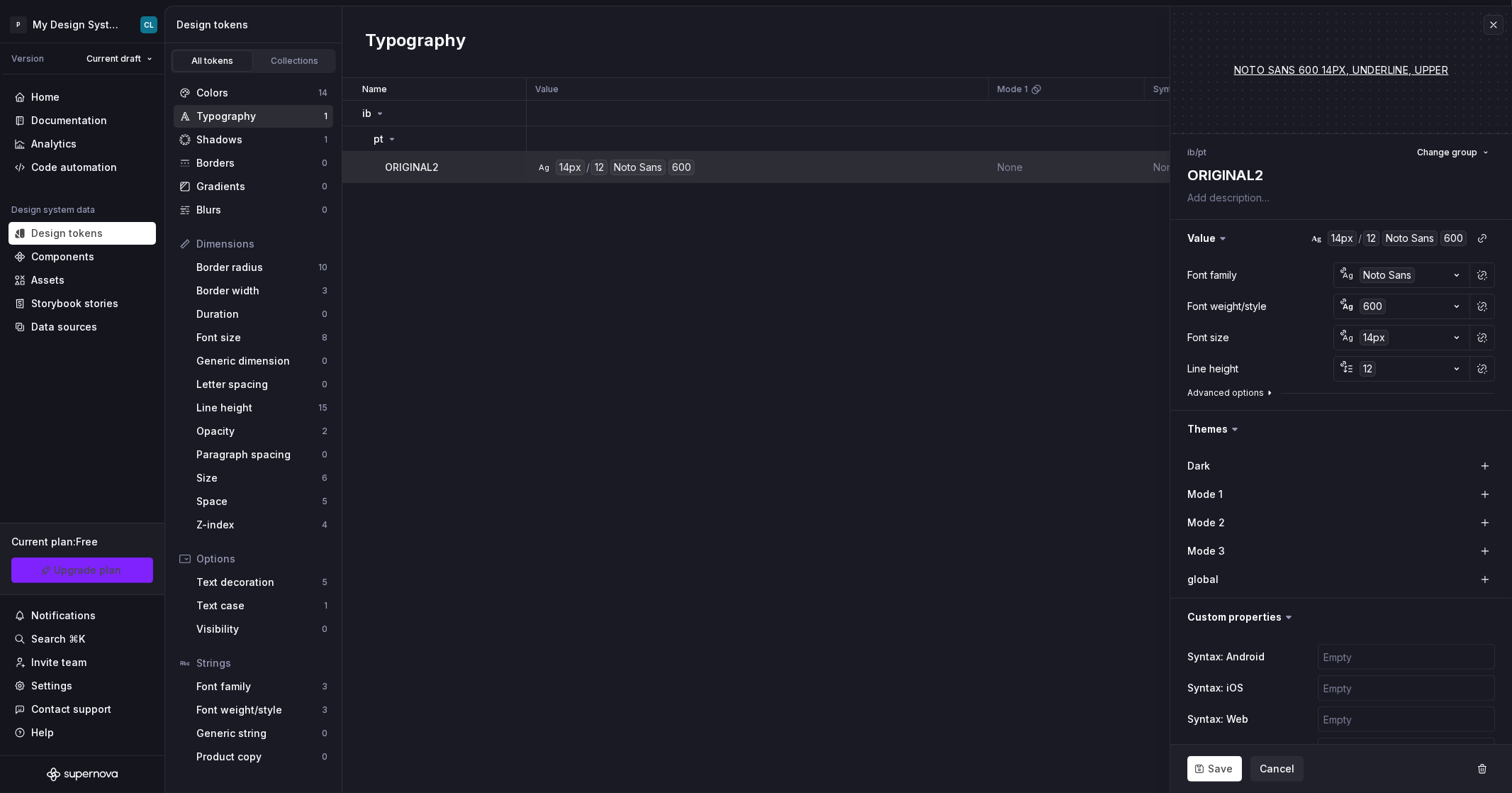
click at [1236, 391] on button "Advanced options" at bounding box center [1231, 393] width 88 height 12
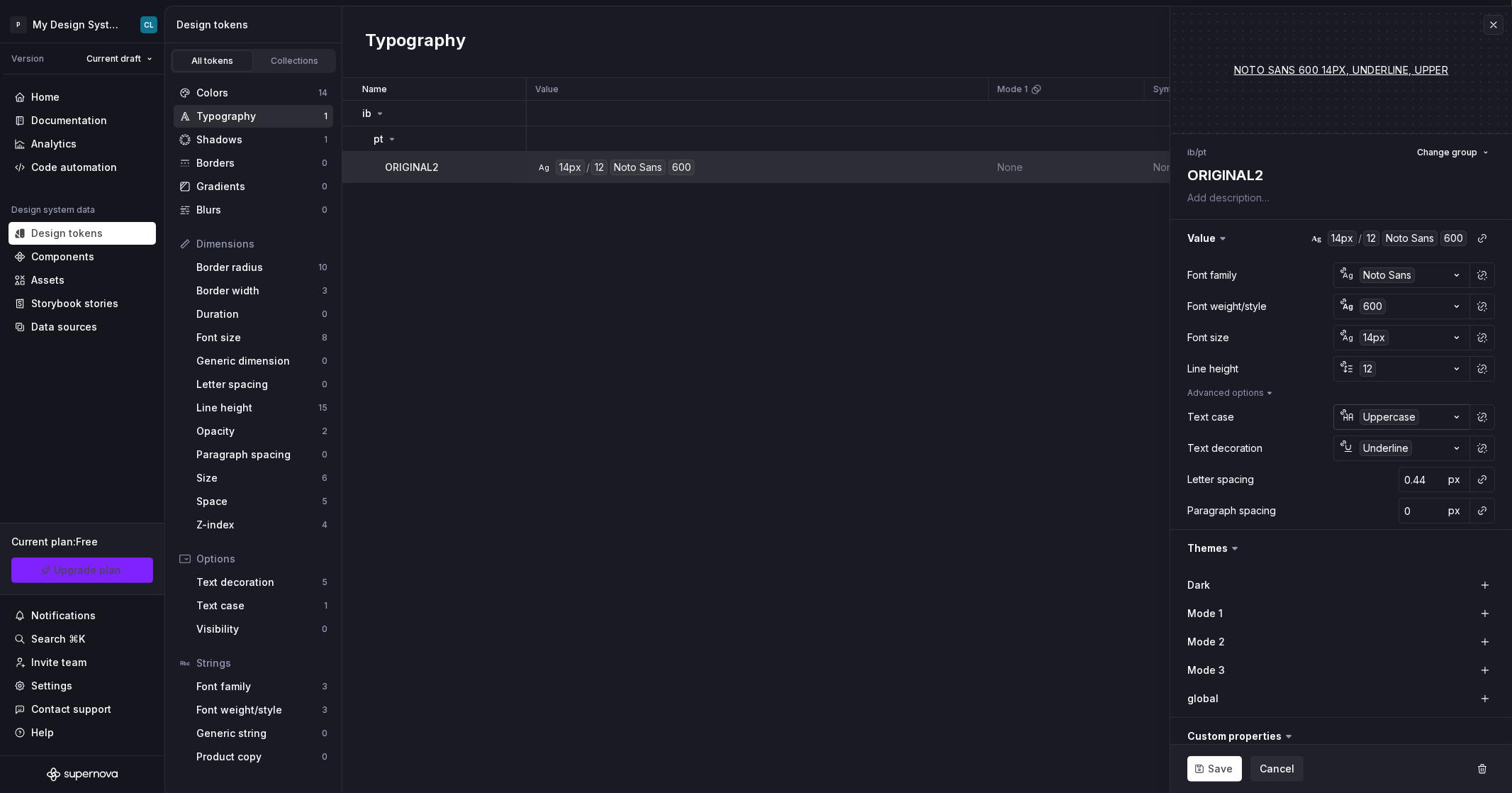
click at [1450, 420] on icon "button" at bounding box center [1456, 417] width 14 height 14
drag, startPoint x: 1380, startPoint y: 449, endPoint x: 1082, endPoint y: 447, distance: 298.0
click at [1084, 447] on html "P My Design System CL Version Current draft Home Documentation Analytics Code a…" at bounding box center [756, 396] width 1512 height 793
click at [1017, 440] on html "P My Design System CL Version Current draft Home Documentation Analytics Code a…" at bounding box center [756, 396] width 1512 height 793
click at [1440, 450] on button "Underline" at bounding box center [1402, 448] width 137 height 26
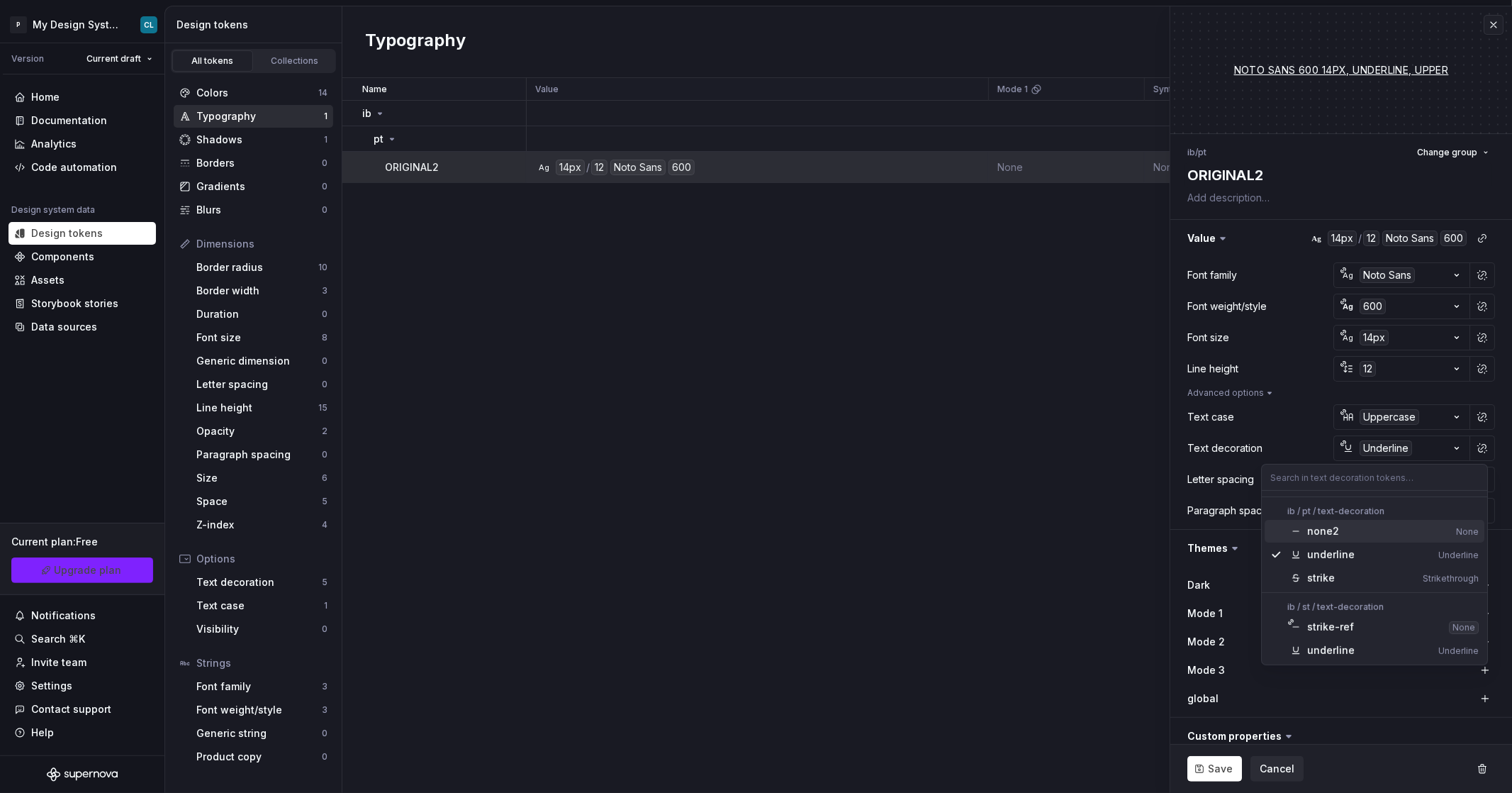
click at [1427, 428] on html "P My Design System CL Version Current draft Home Documentation Analytics Code a…" at bounding box center [756, 396] width 1512 height 793
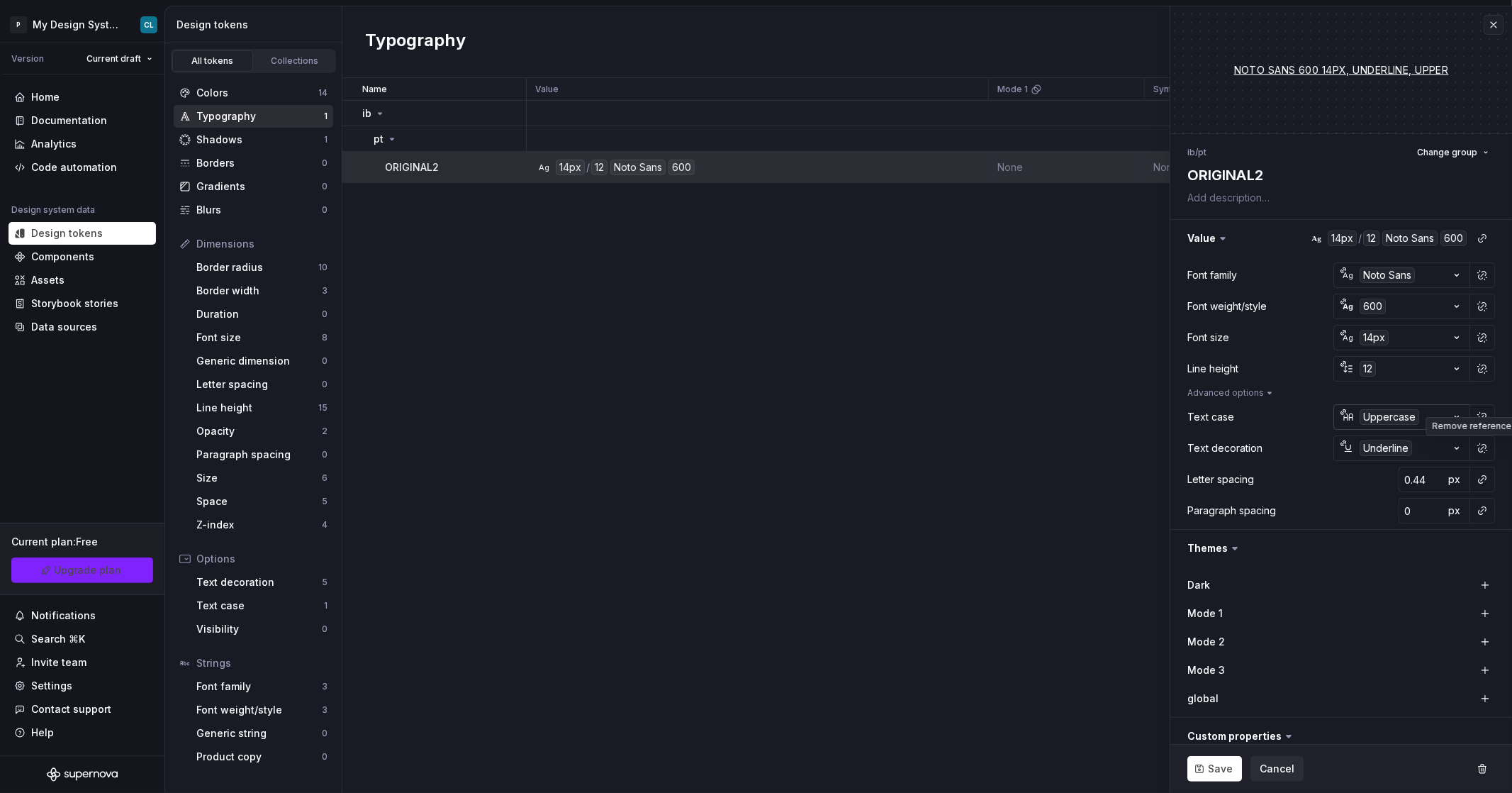
click at [1417, 420] on button "Uppercase" at bounding box center [1402, 417] width 137 height 26
click at [242, 583] on html "P My Design System CL Version Current draft Home Documentation Analytics Code a…" at bounding box center [756, 396] width 1512 height 793
click at [242, 583] on div "Text decoration" at bounding box center [259, 582] width 126 height 14
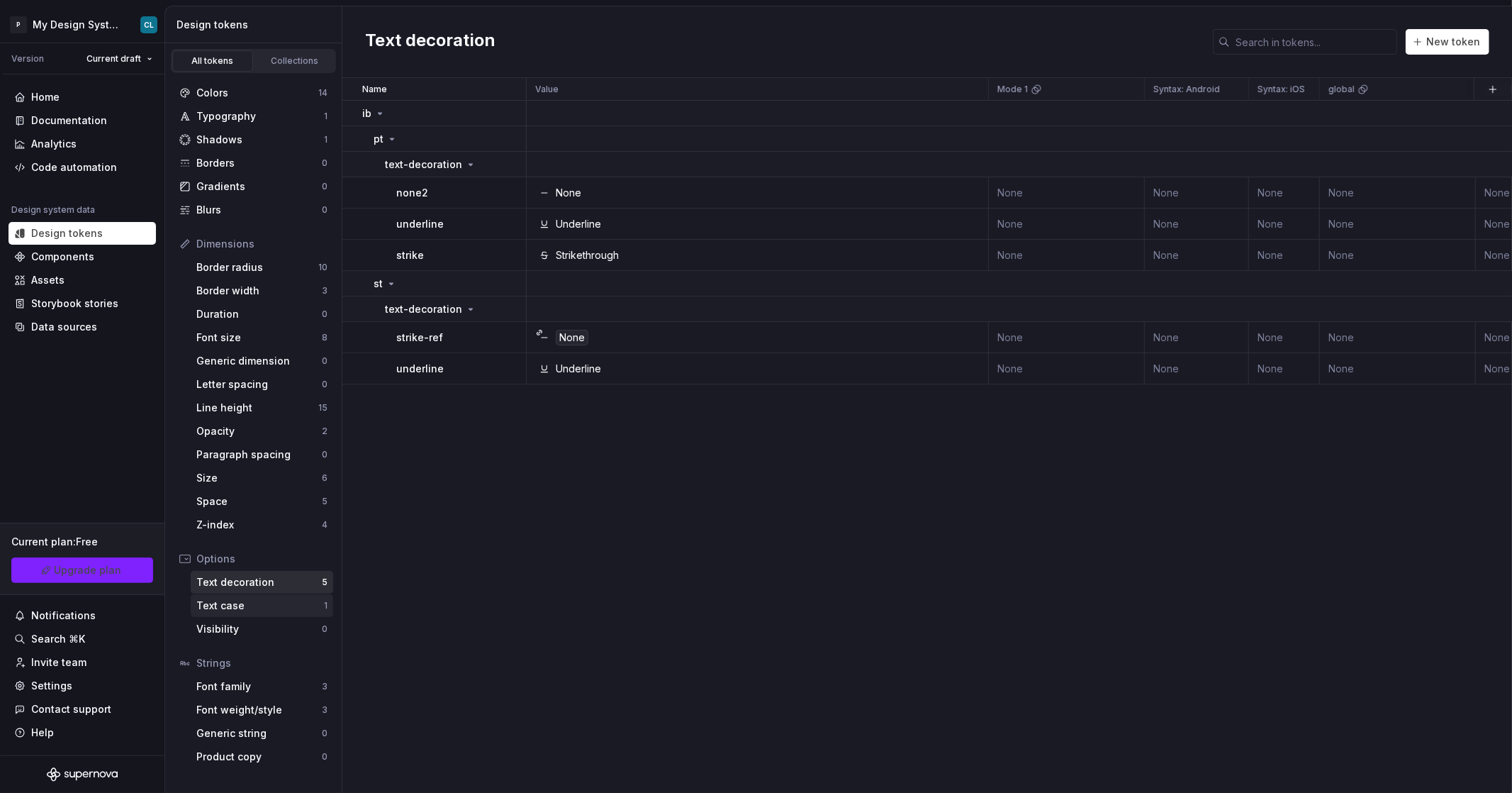
click at [241, 601] on div "Text case" at bounding box center [260, 605] width 128 height 14
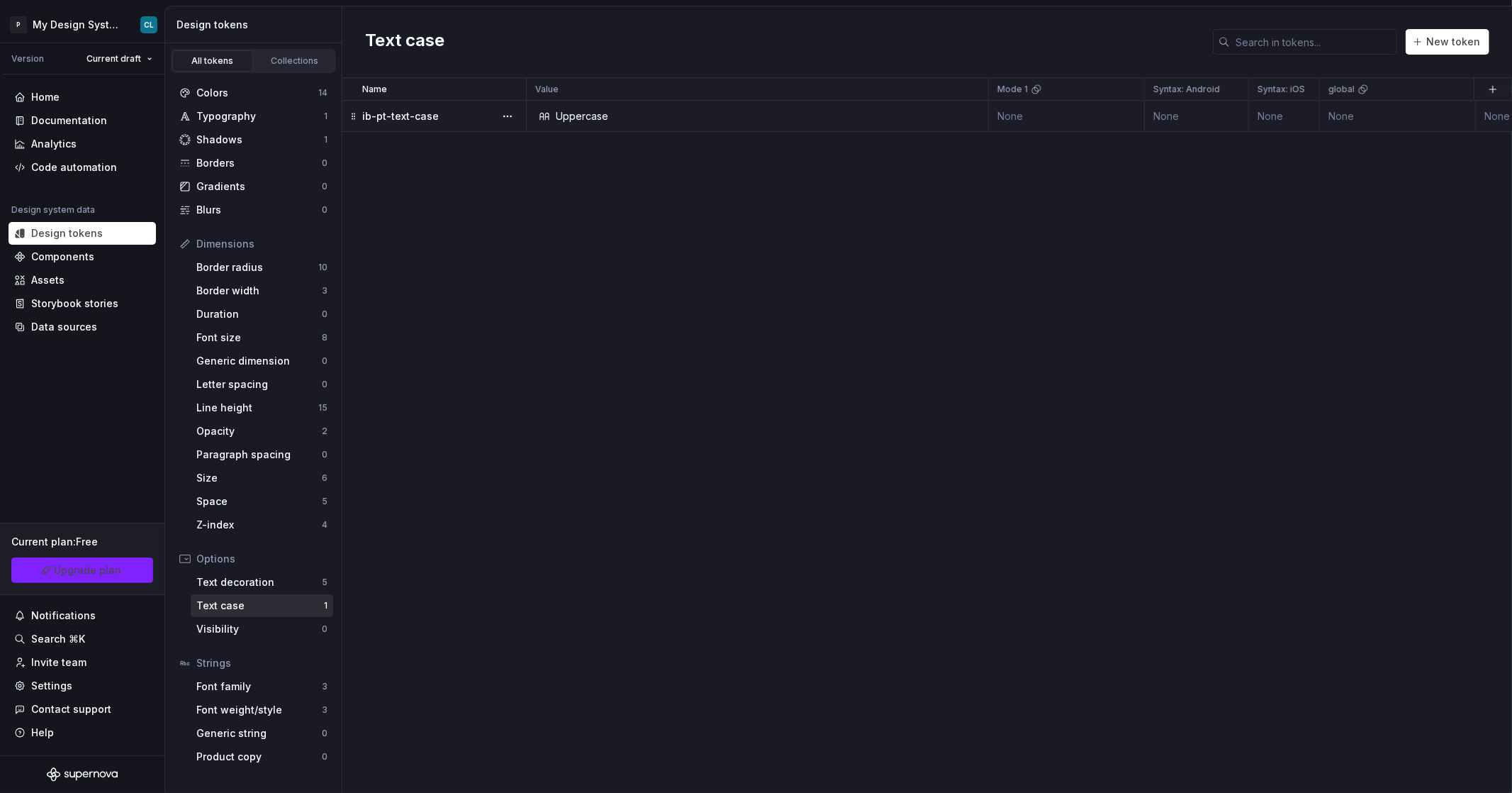
click at [418, 118] on p "ib-pt-text-case" at bounding box center [400, 115] width 77 height 14
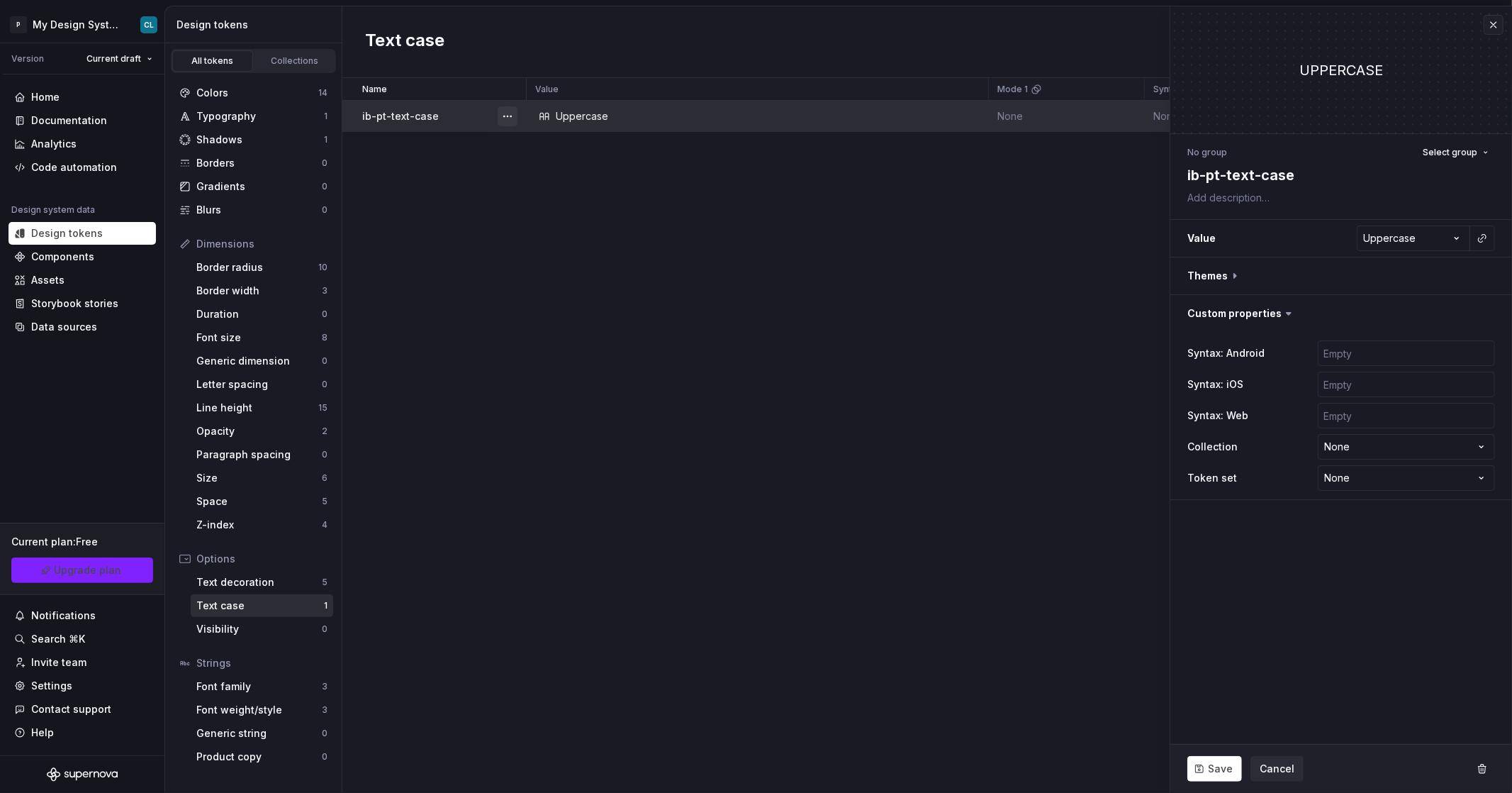
click at [506, 115] on button "button" at bounding box center [507, 116] width 20 height 20
click at [1234, 178] on html "P My Design System CL Version Current draft Home Documentation Analytics Code a…" at bounding box center [756, 396] width 1512 height 793
drag, startPoint x: 1314, startPoint y: 178, endPoint x: 1197, endPoint y: 181, distance: 117.0
click at [1197, 181] on textarea "ib-pt-text-case" at bounding box center [1338, 175] width 308 height 26
type textarea "*"
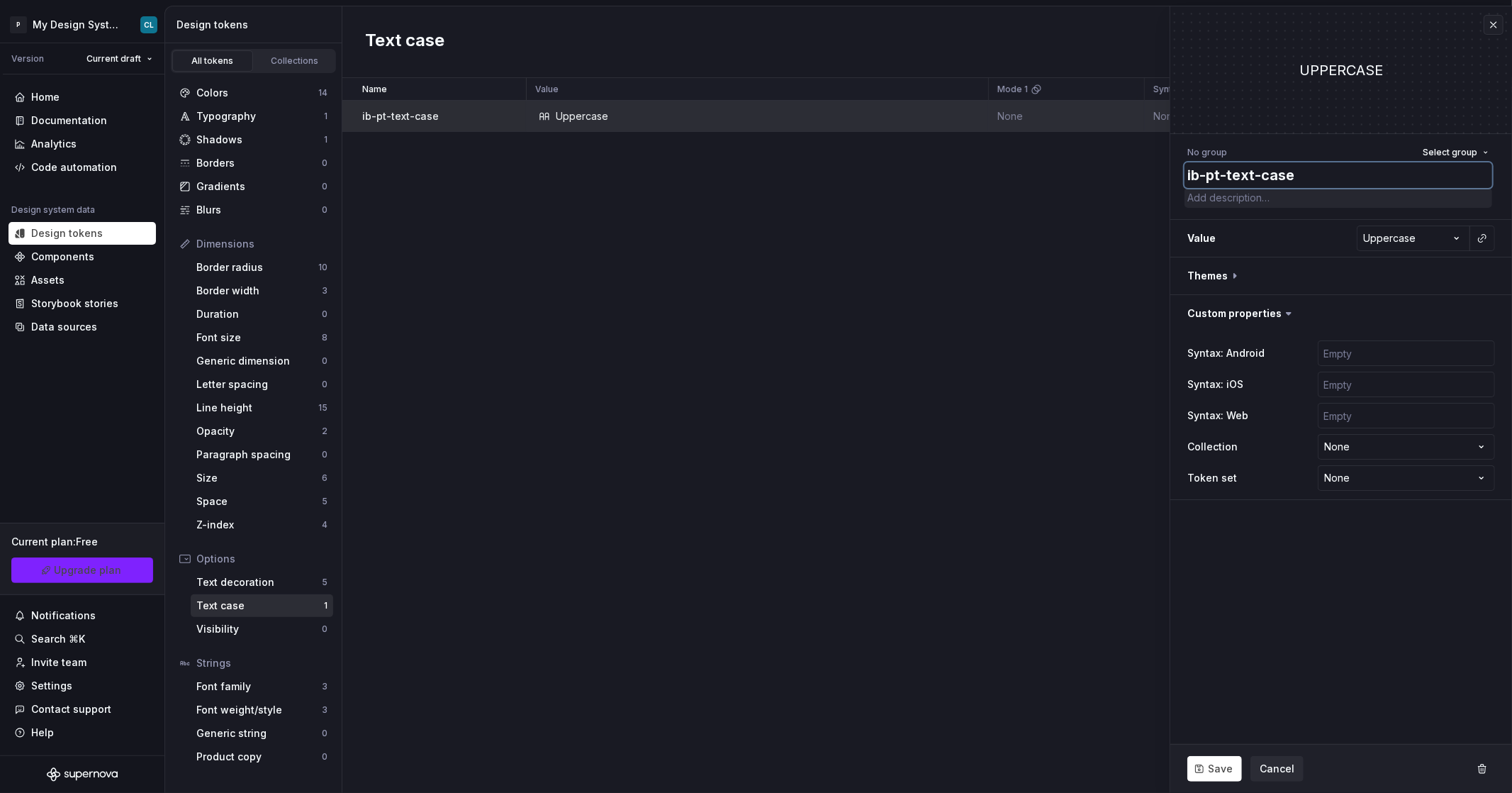
type textarea "ib"
type textarea "*"
type textarea "ib/"
type textarea "*"
type textarea "ib/["
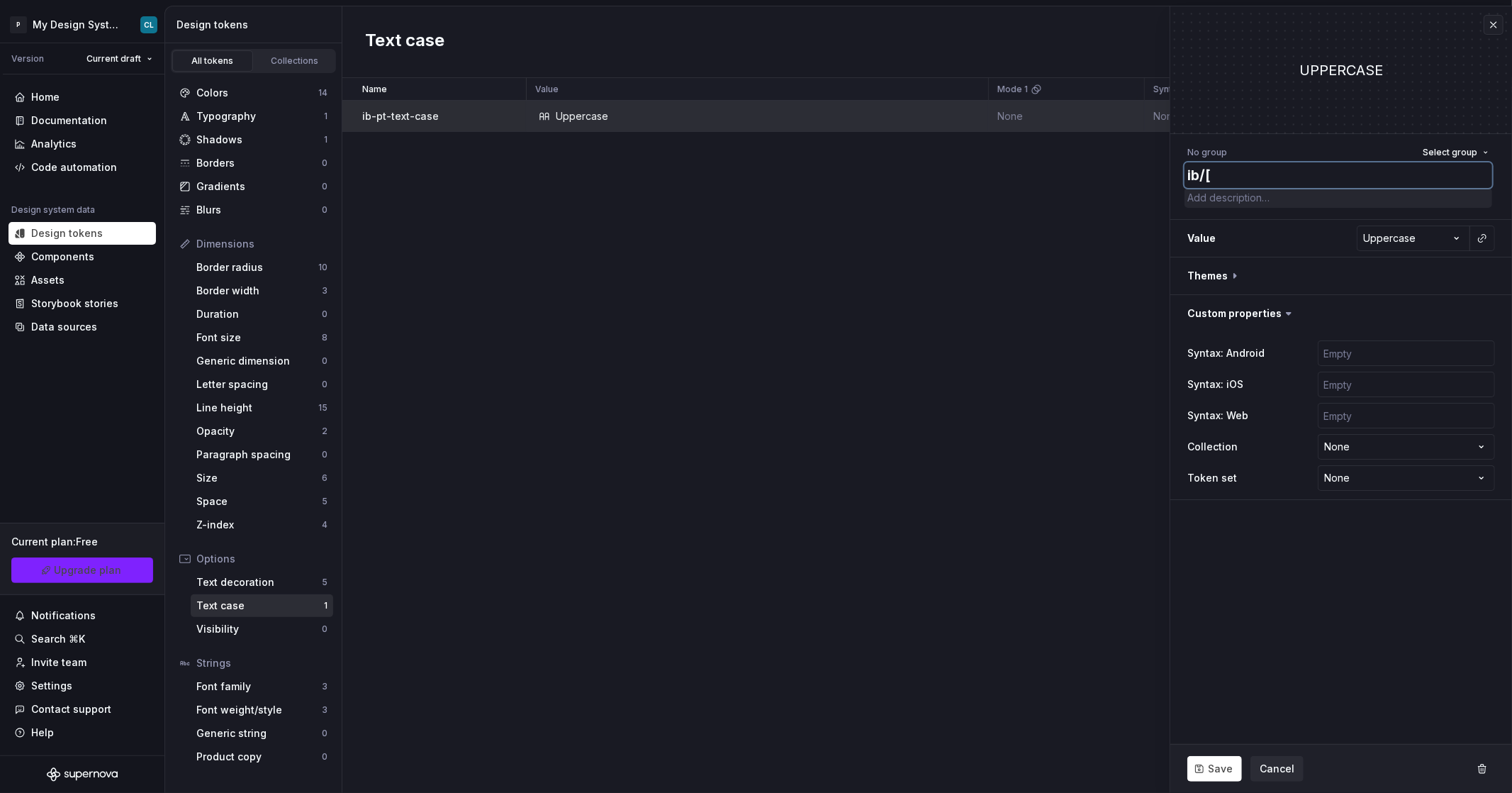
type textarea "*"
type textarea "ib/"
type textarea "*"
type textarea "ib/p"
type textarea "*"
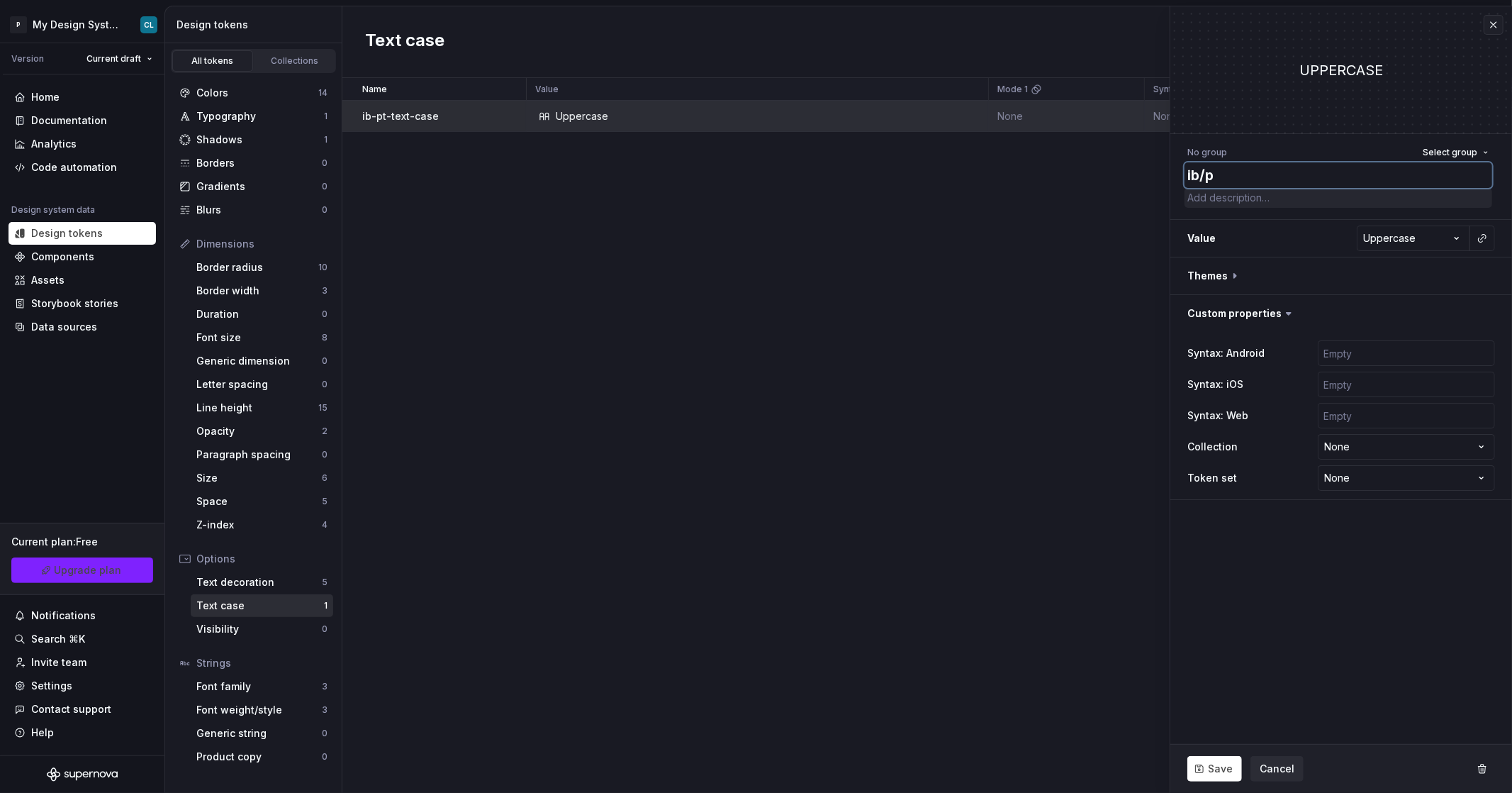
type textarea "ib/pt"
type textarea "*"
type textarea "ib/pt/"
type textarea "*"
type textarea "ib/pt/t"
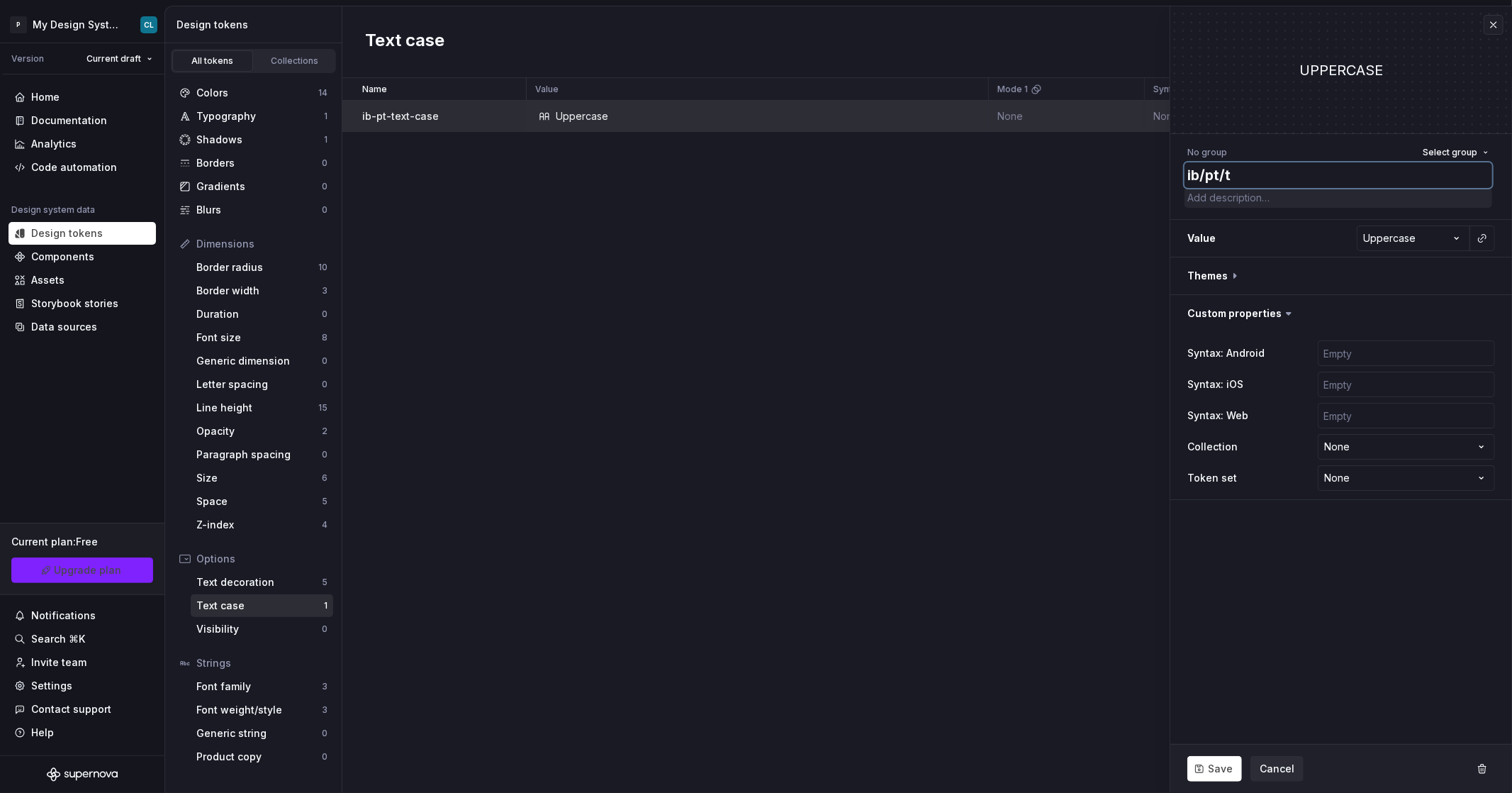
type textarea "*"
type textarea "ib/pt/te"
type textarea "*"
type textarea "ib/pt/tex"
type textarea "*"
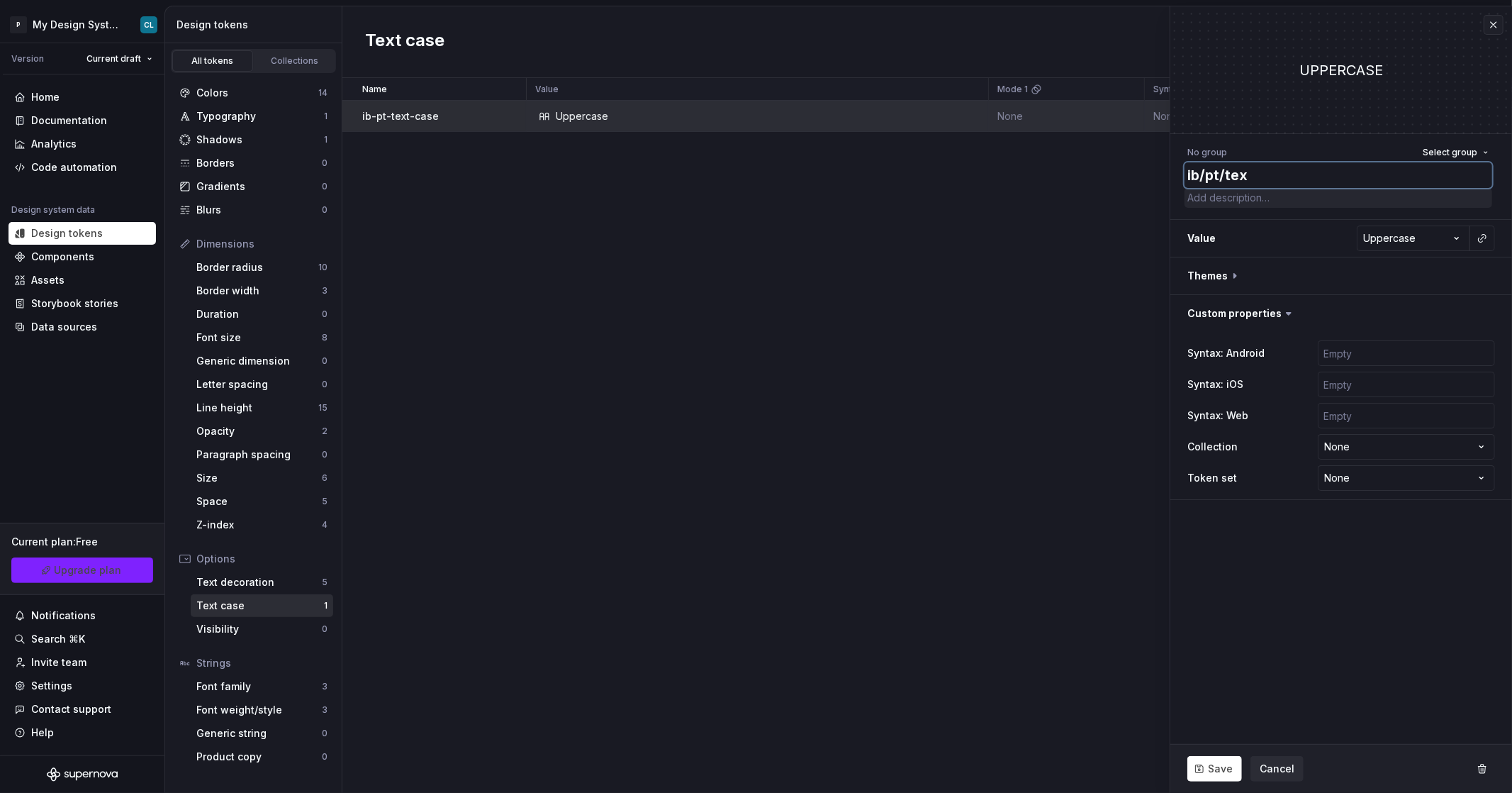
type textarea "ib/pt/text"
type textarea "*"
type textarea "ib/pt/text/"
type textarea "*"
type textarea "ib/pt/text/c"
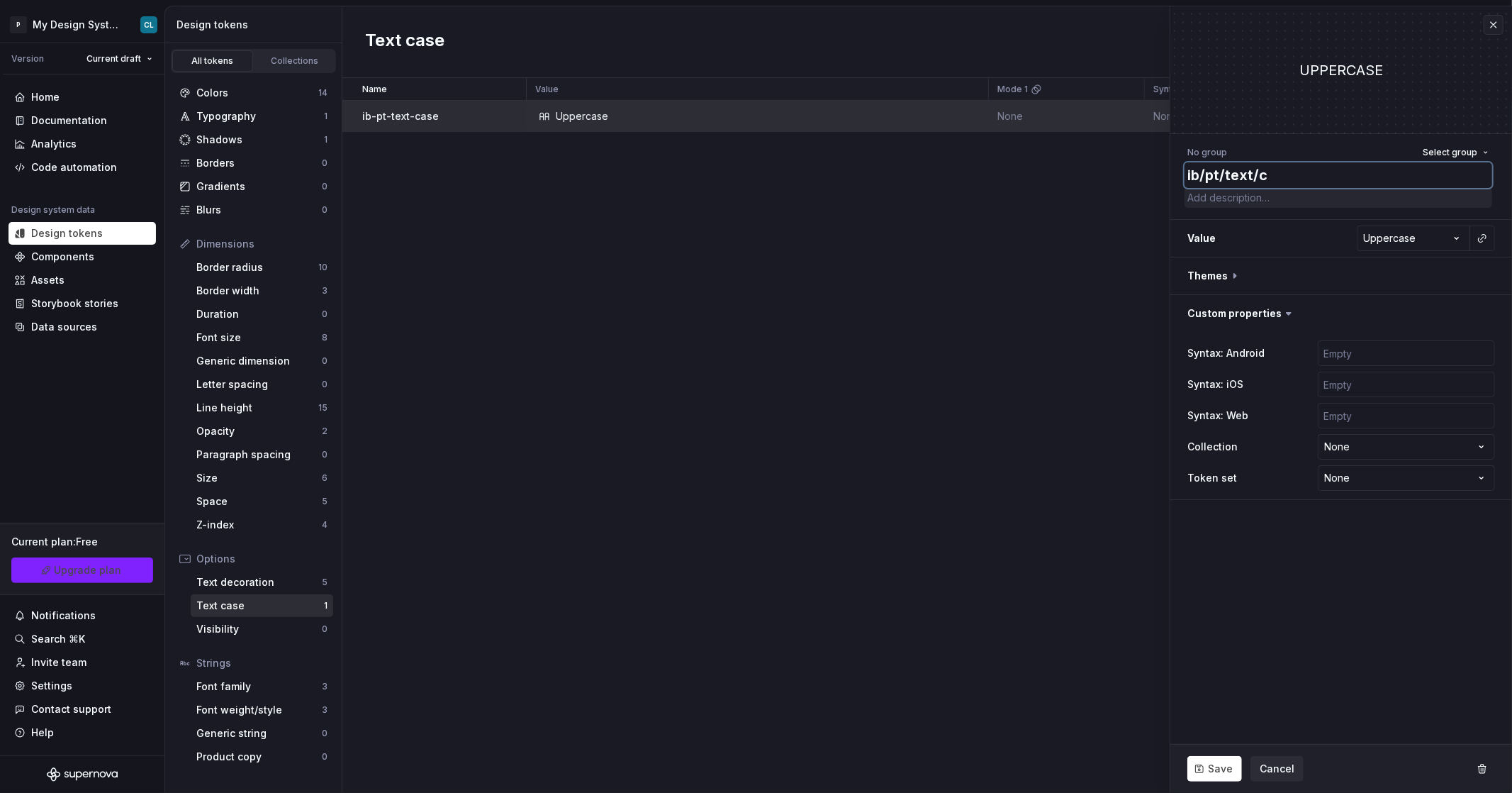
type textarea "*"
type textarea "ib/pt/text/ca"
type textarea "*"
type textarea "ib/pt/text/cas"
type textarea "*"
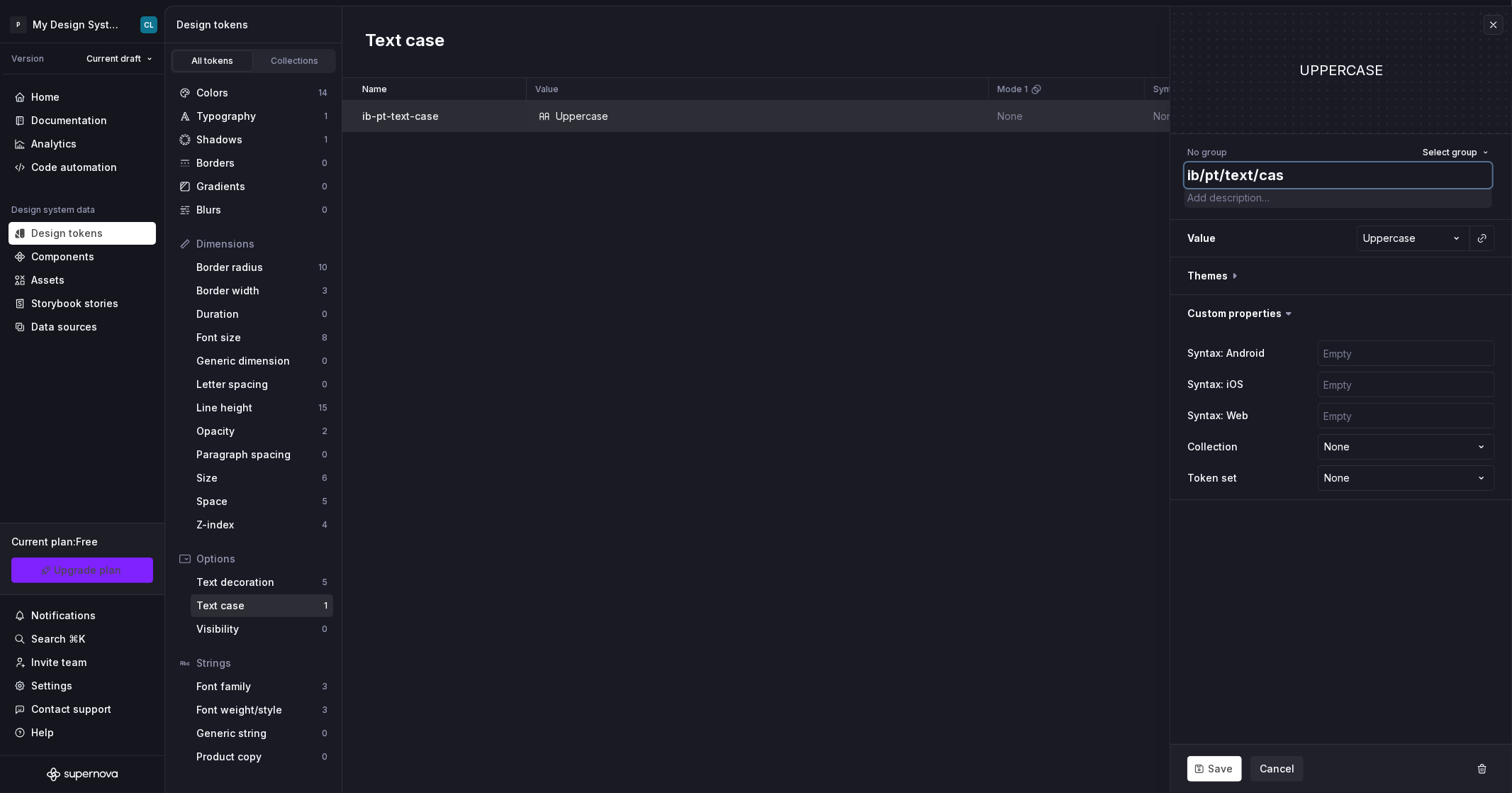
type textarea "ib/pt/text/case"
type textarea "*"
type textarea "ib/pt/text/case"
click at [1208, 764] on span "Save" at bounding box center [1220, 768] width 25 height 14
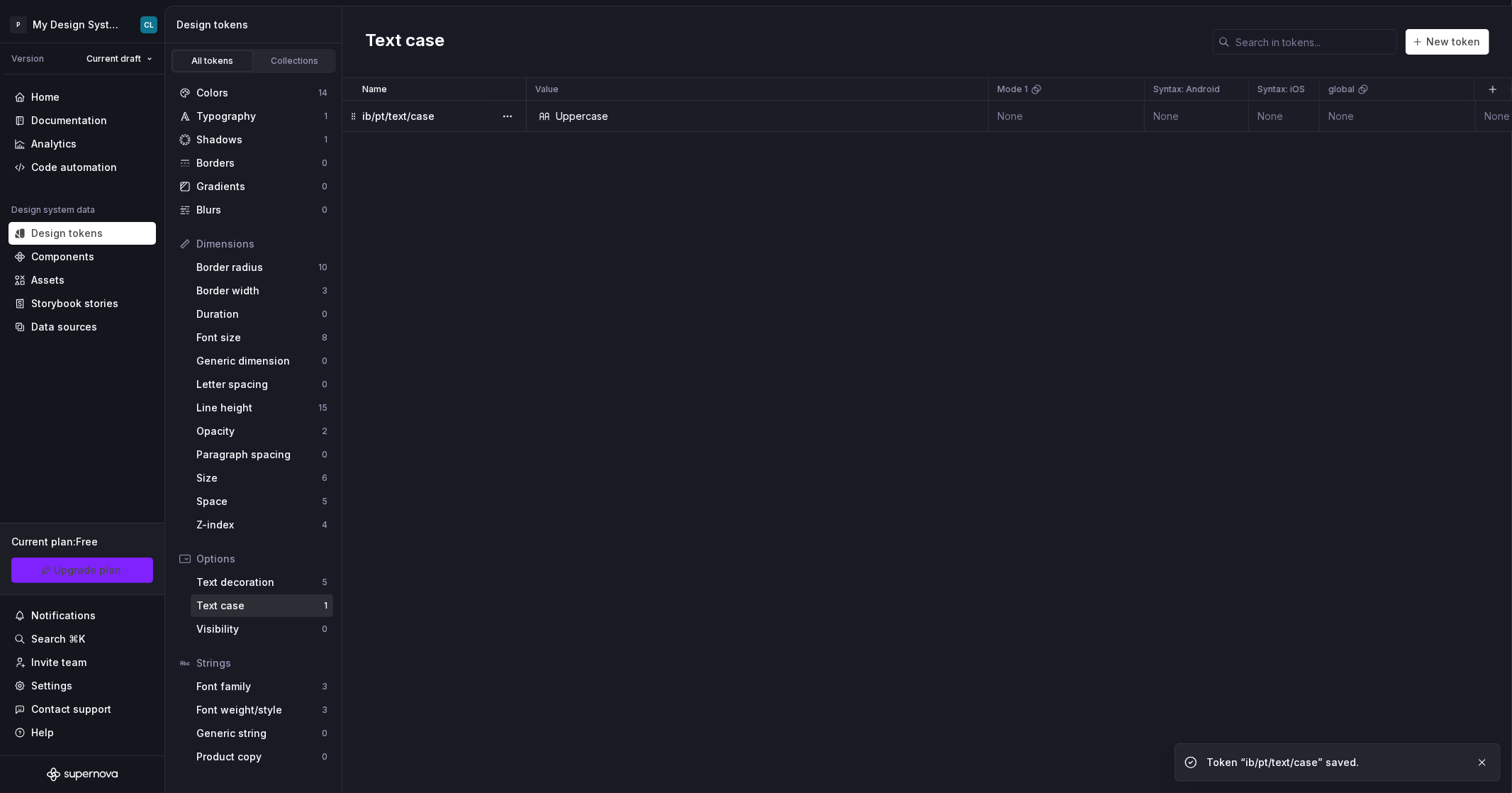
click at [455, 124] on td "ib/pt/text/case" at bounding box center [435, 116] width 184 height 31
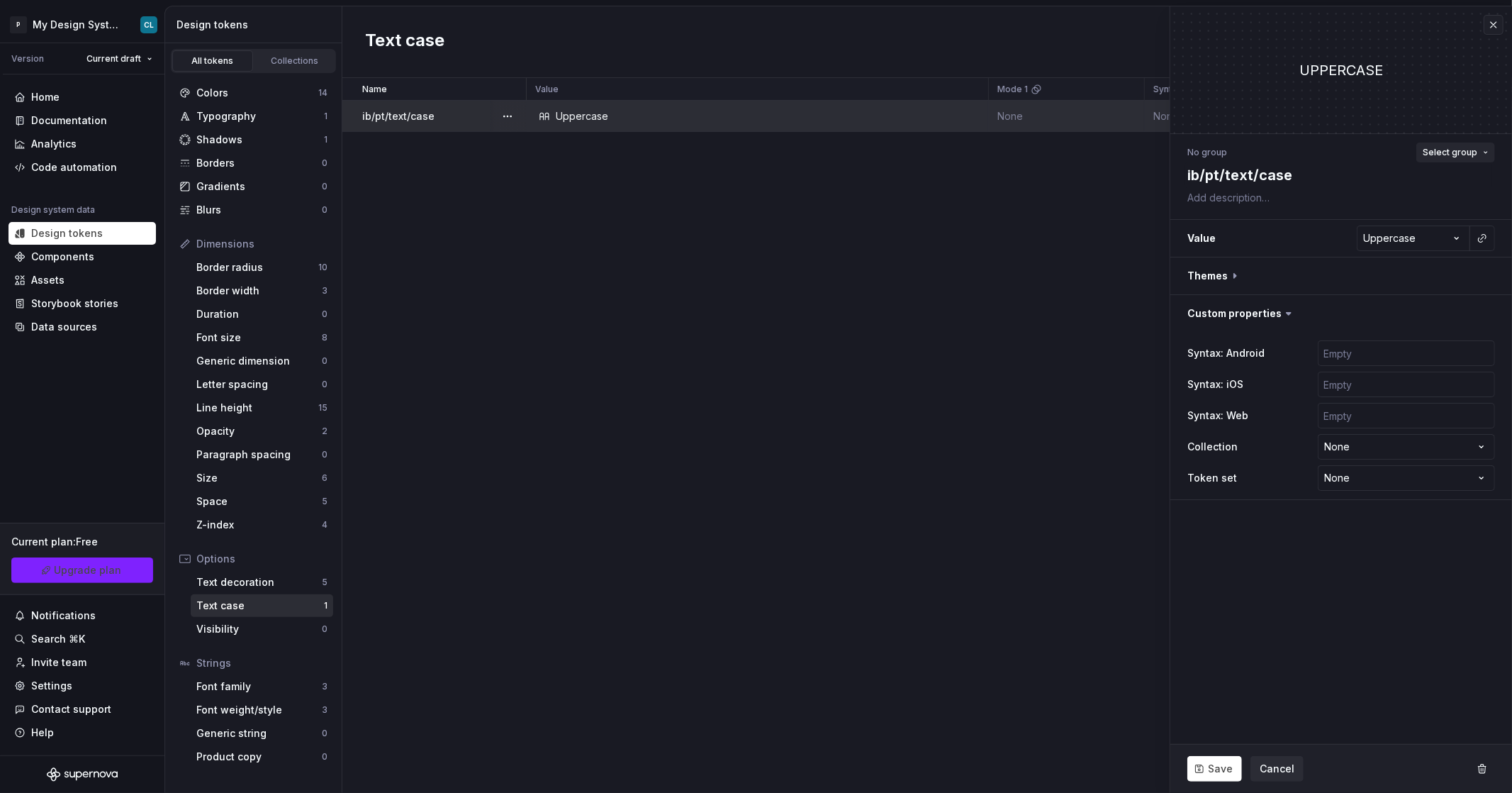
click at [1436, 154] on span "Select group" at bounding box center [1450, 153] width 55 height 12
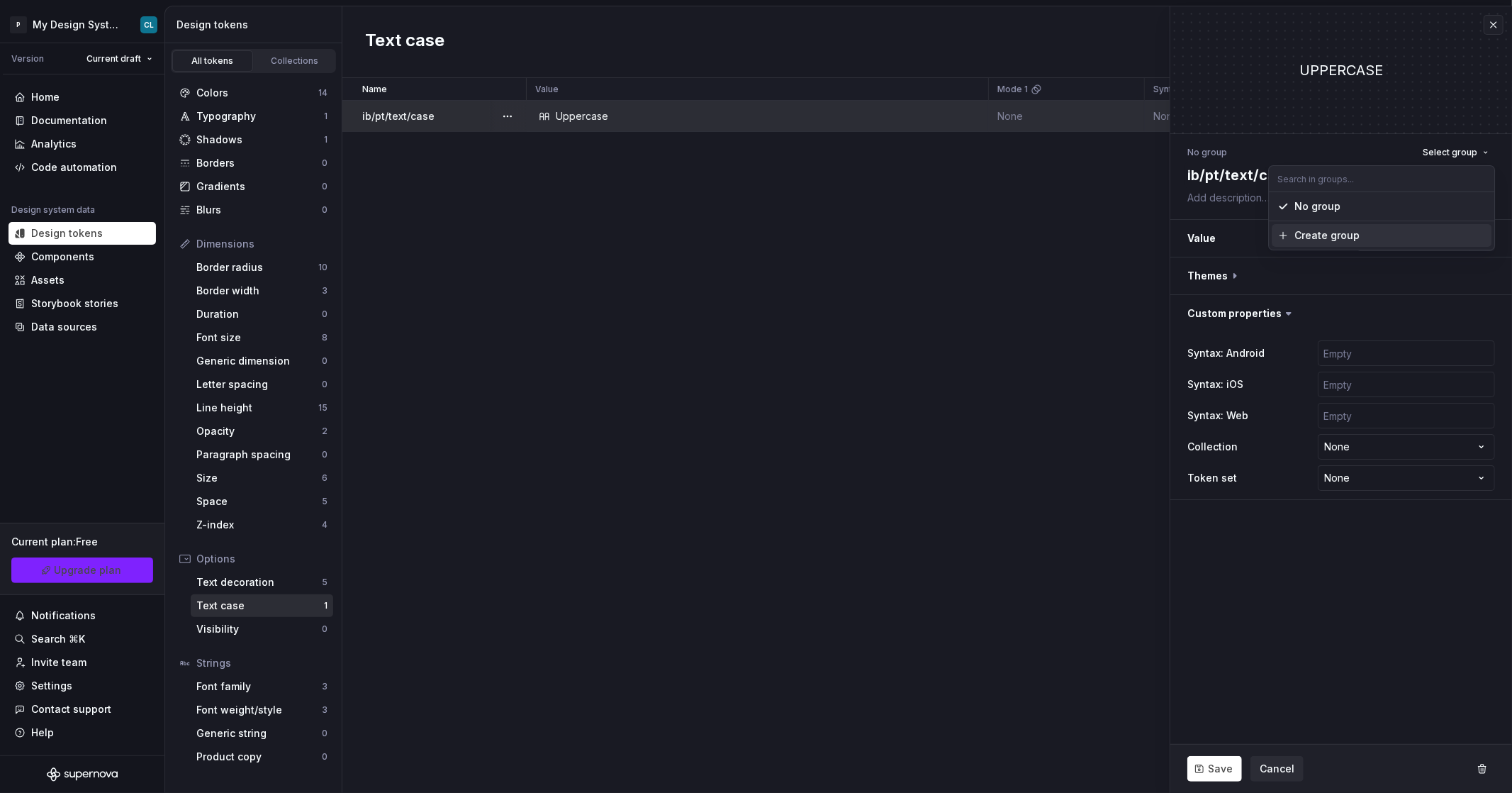
click at [1305, 229] on div "Create group" at bounding box center [1326, 235] width 65 height 14
type textarea "*"
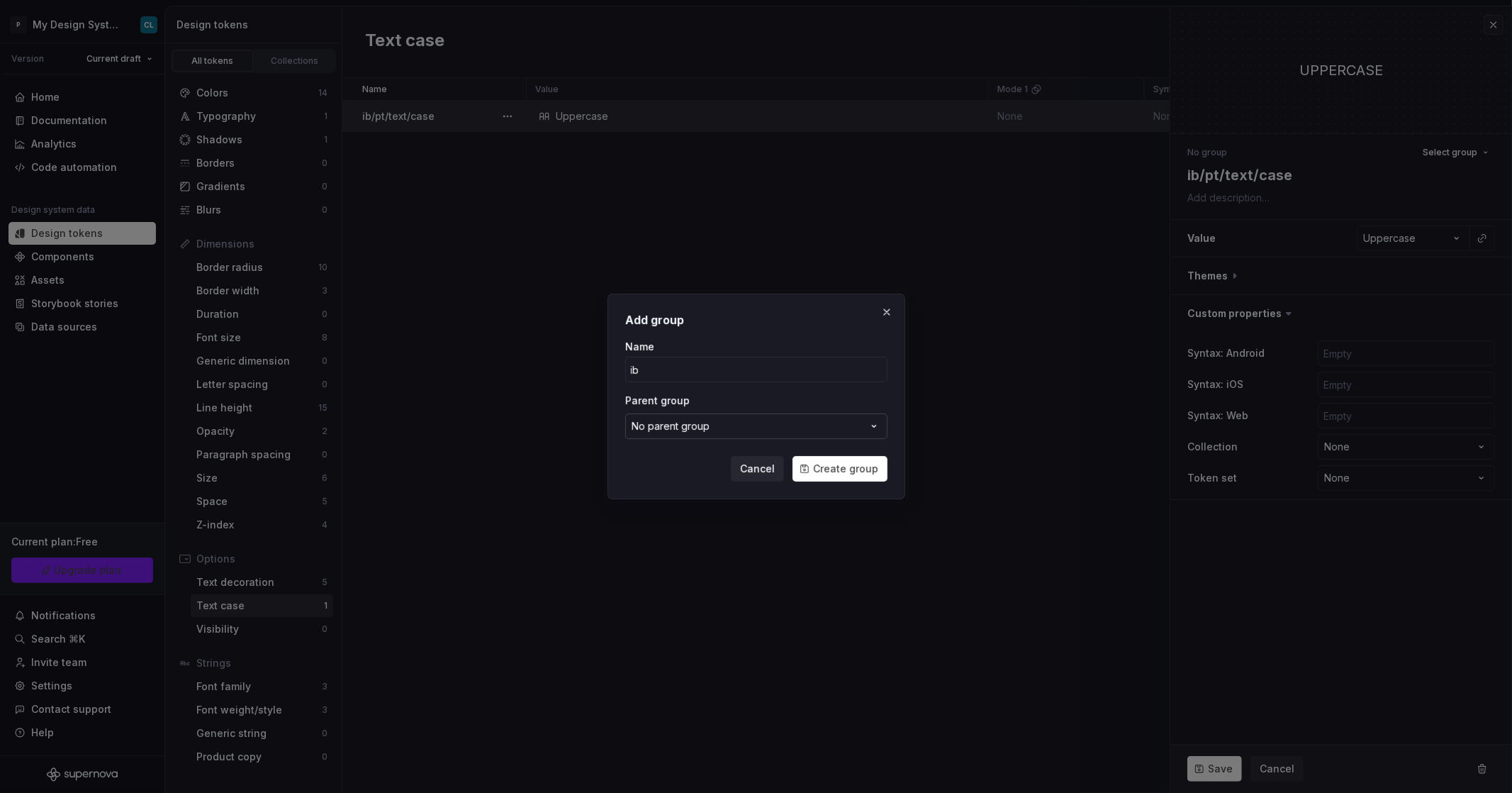
type input "ib"
click at [745, 430] on button "No parent group" at bounding box center [756, 426] width 262 height 26
click at [745, 430] on div "Add group Name ib Parent group No parent group Cancel Create group" at bounding box center [756, 396] width 1512 height 793
click at [847, 466] on span "Create group" at bounding box center [846, 468] width 65 height 14
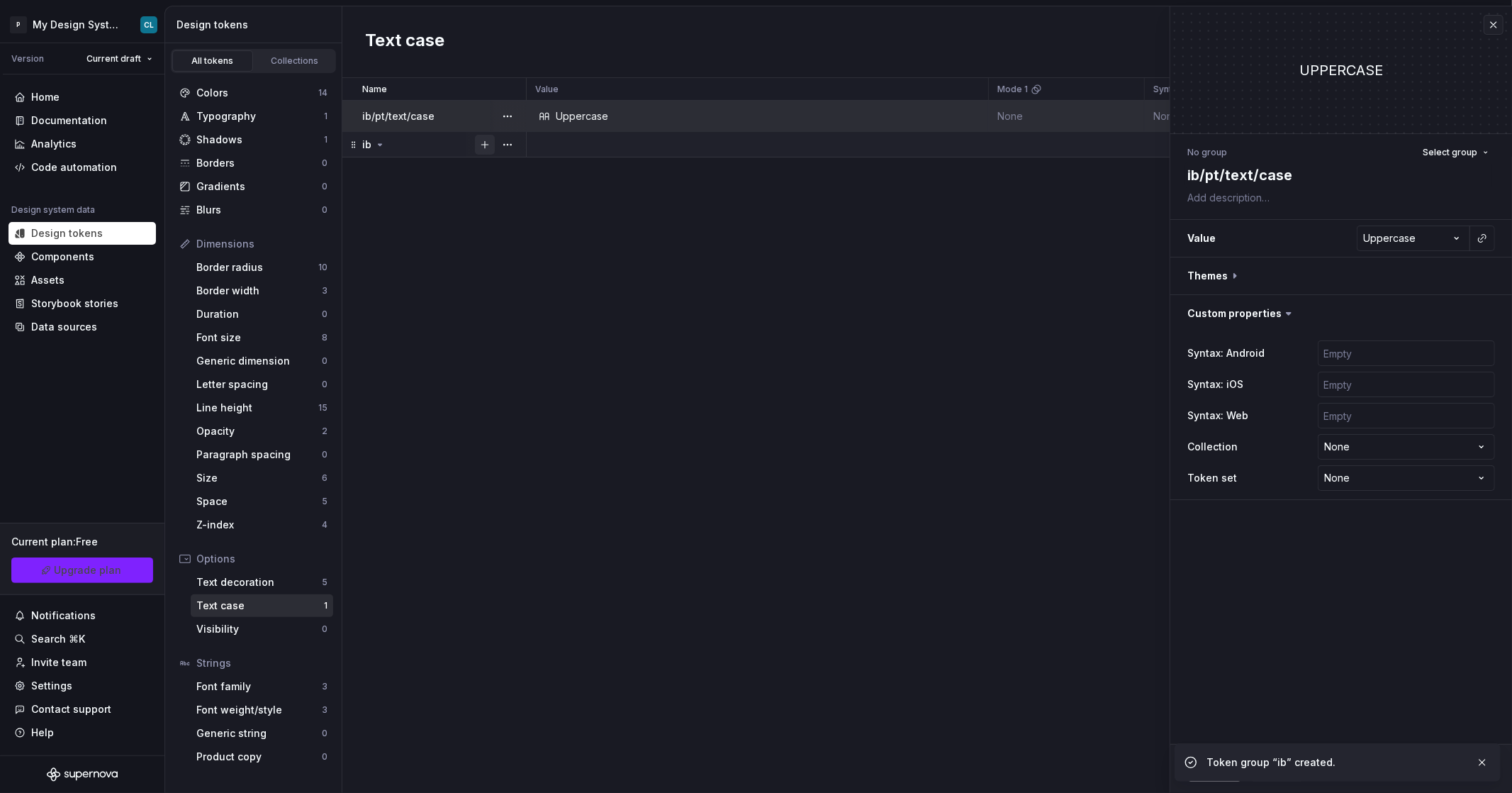
click at [482, 144] on button "button" at bounding box center [485, 144] width 20 height 20
type textarea "*"
click at [508, 144] on button "button" at bounding box center [507, 144] width 20 height 20
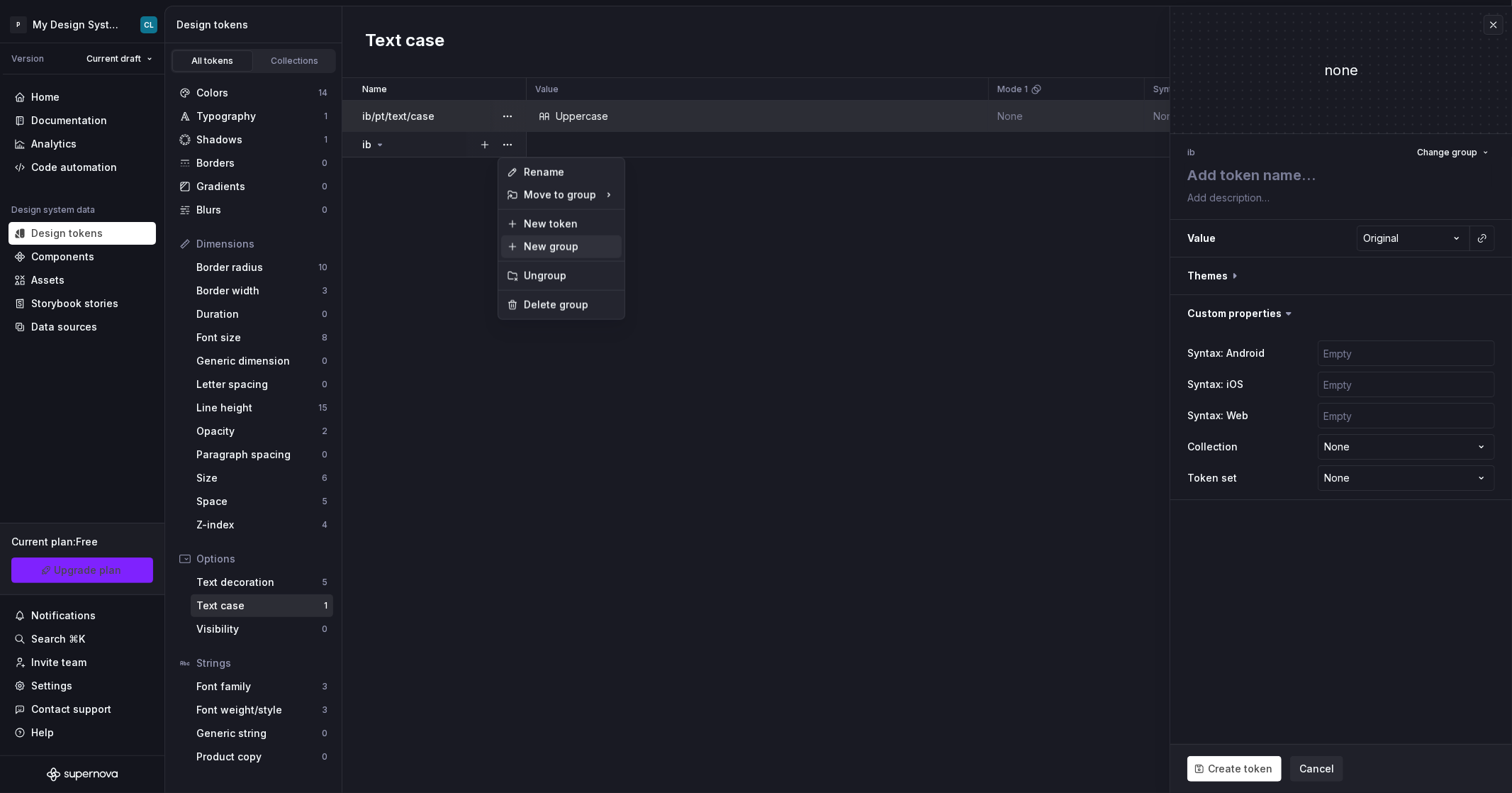
click at [556, 246] on div "New group" at bounding box center [570, 246] width 92 height 14
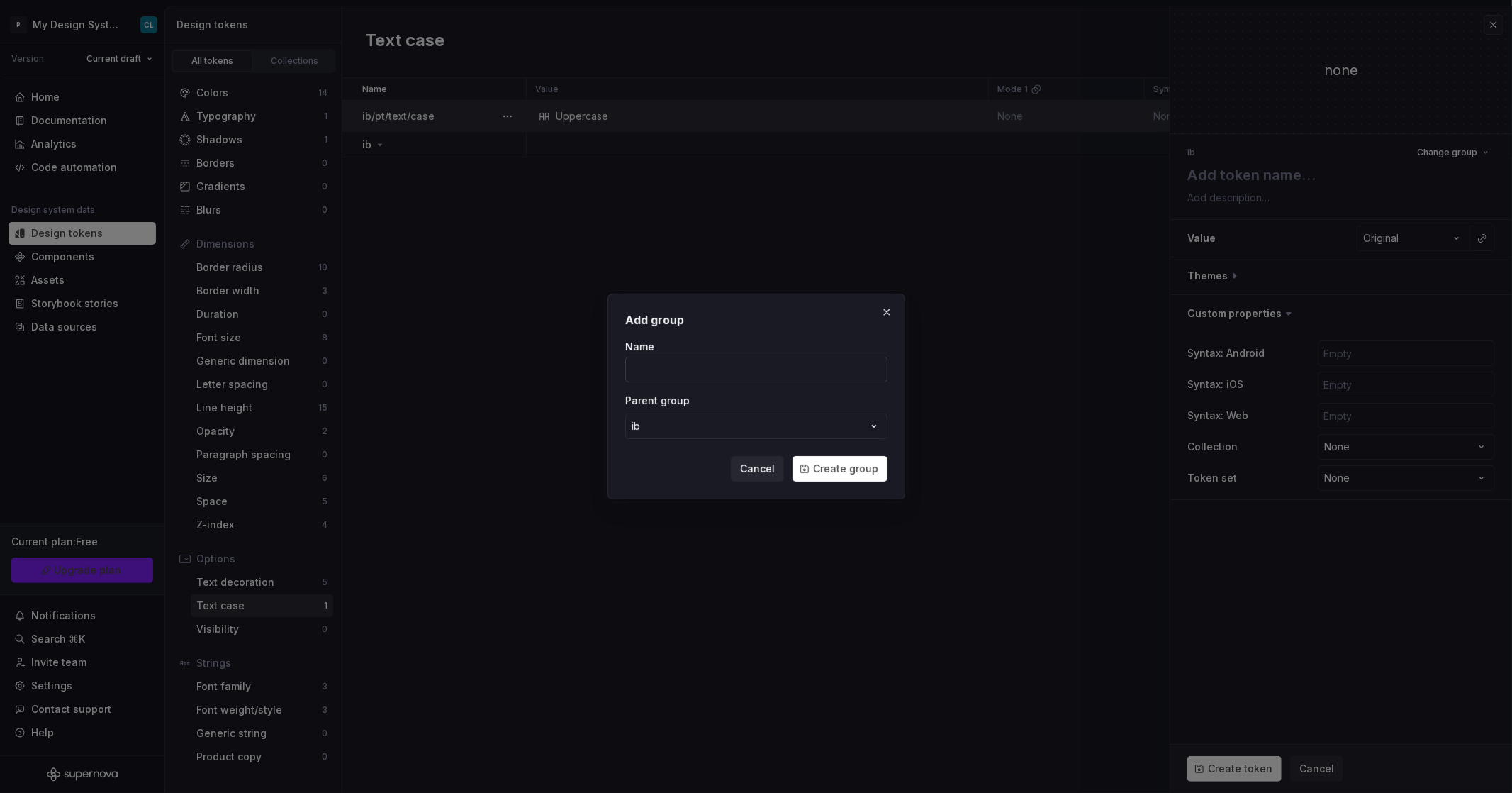
click at [719, 369] on input "Name" at bounding box center [756, 369] width 262 height 26
type input "pt"
click at [793, 456] on button "Create group" at bounding box center [840, 468] width 95 height 26
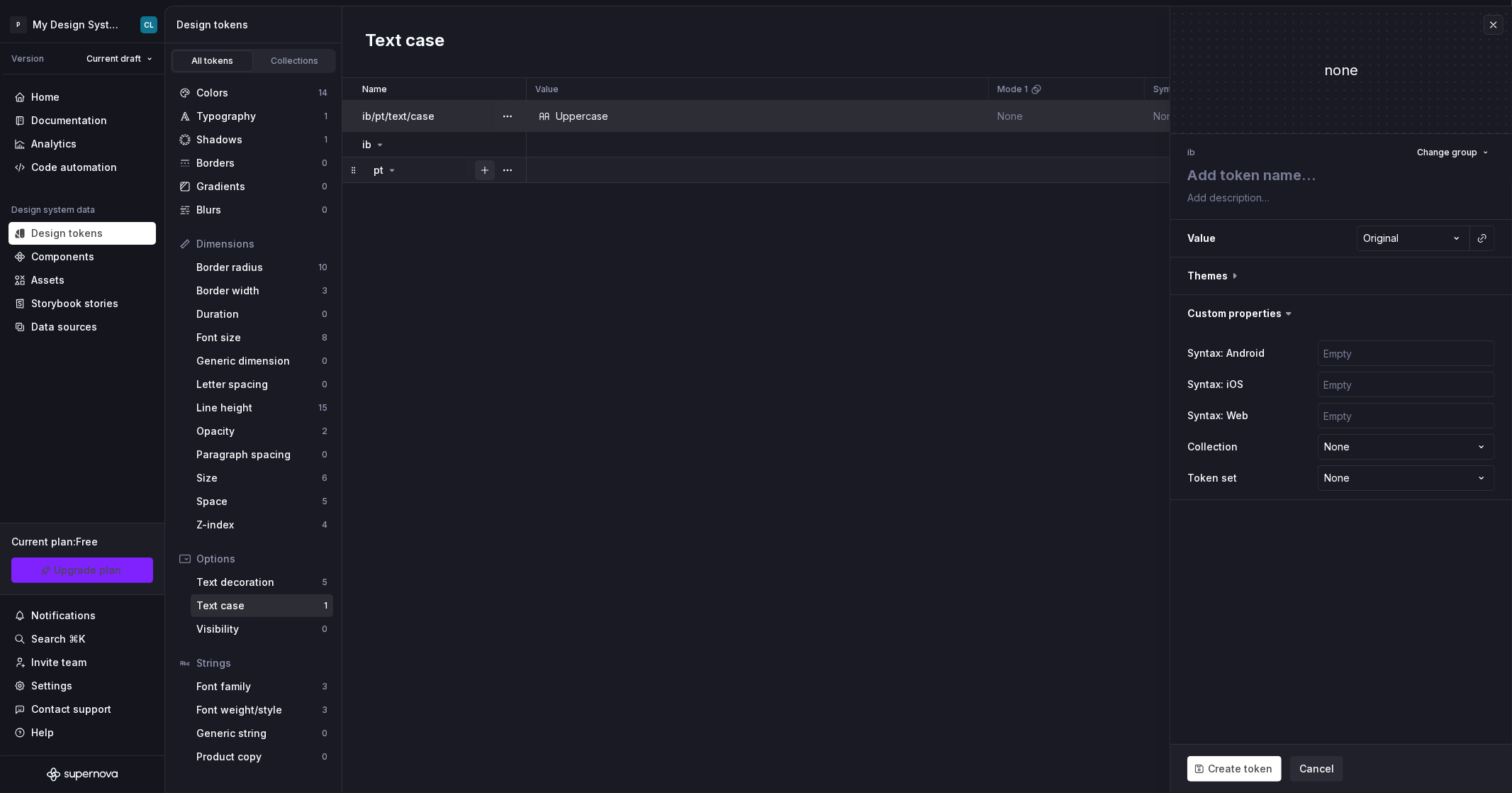
click at [490, 170] on button "button" at bounding box center [485, 170] width 20 height 20
type textarea "*"
click at [507, 170] on button "button" at bounding box center [507, 170] width 20 height 20
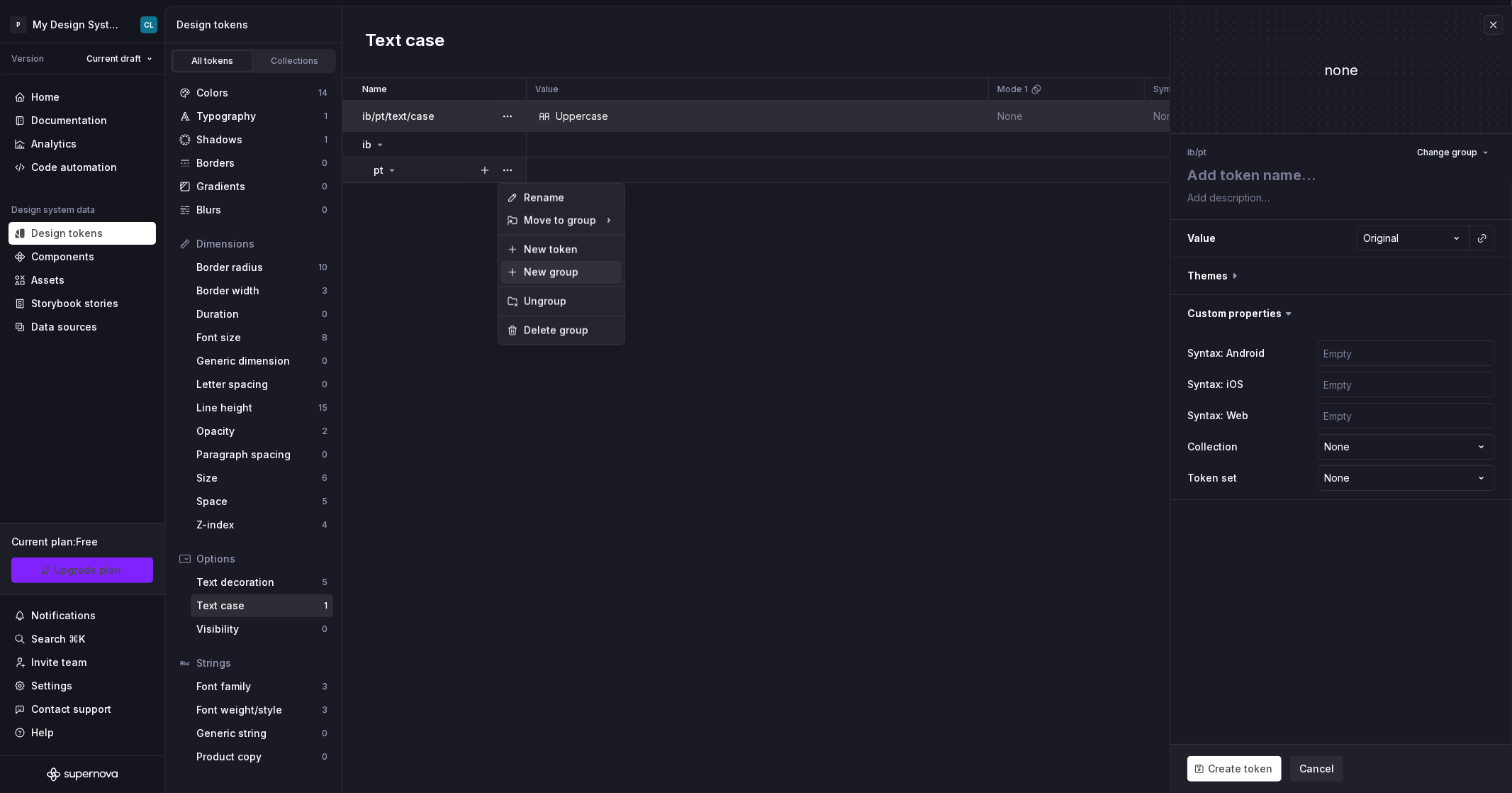
click at [567, 273] on div "New group" at bounding box center [570, 272] width 92 height 14
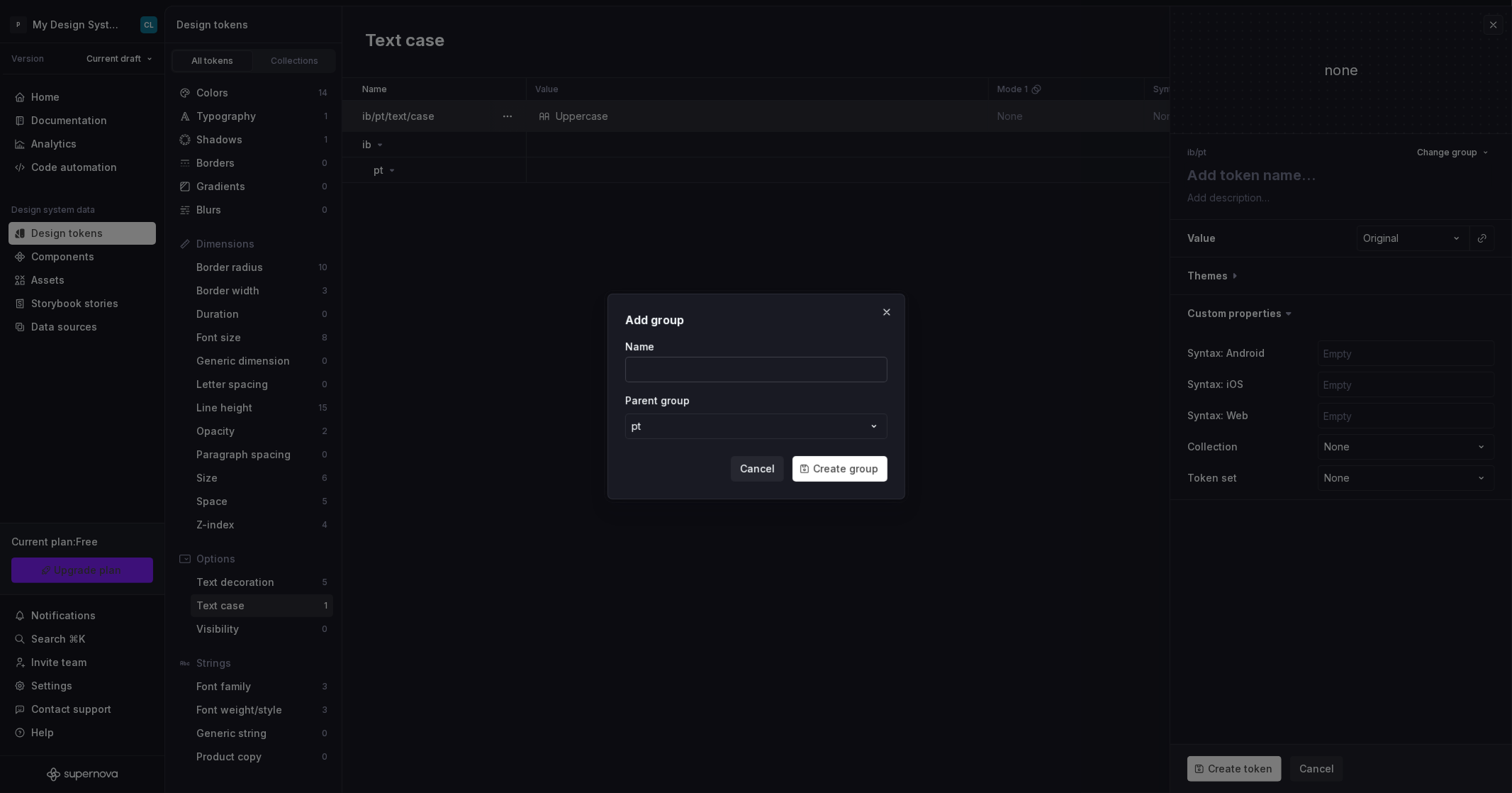
click at [713, 371] on input "Name" at bounding box center [756, 369] width 262 height 26
type input "text"
click at [868, 466] on span "Create group" at bounding box center [846, 468] width 65 height 14
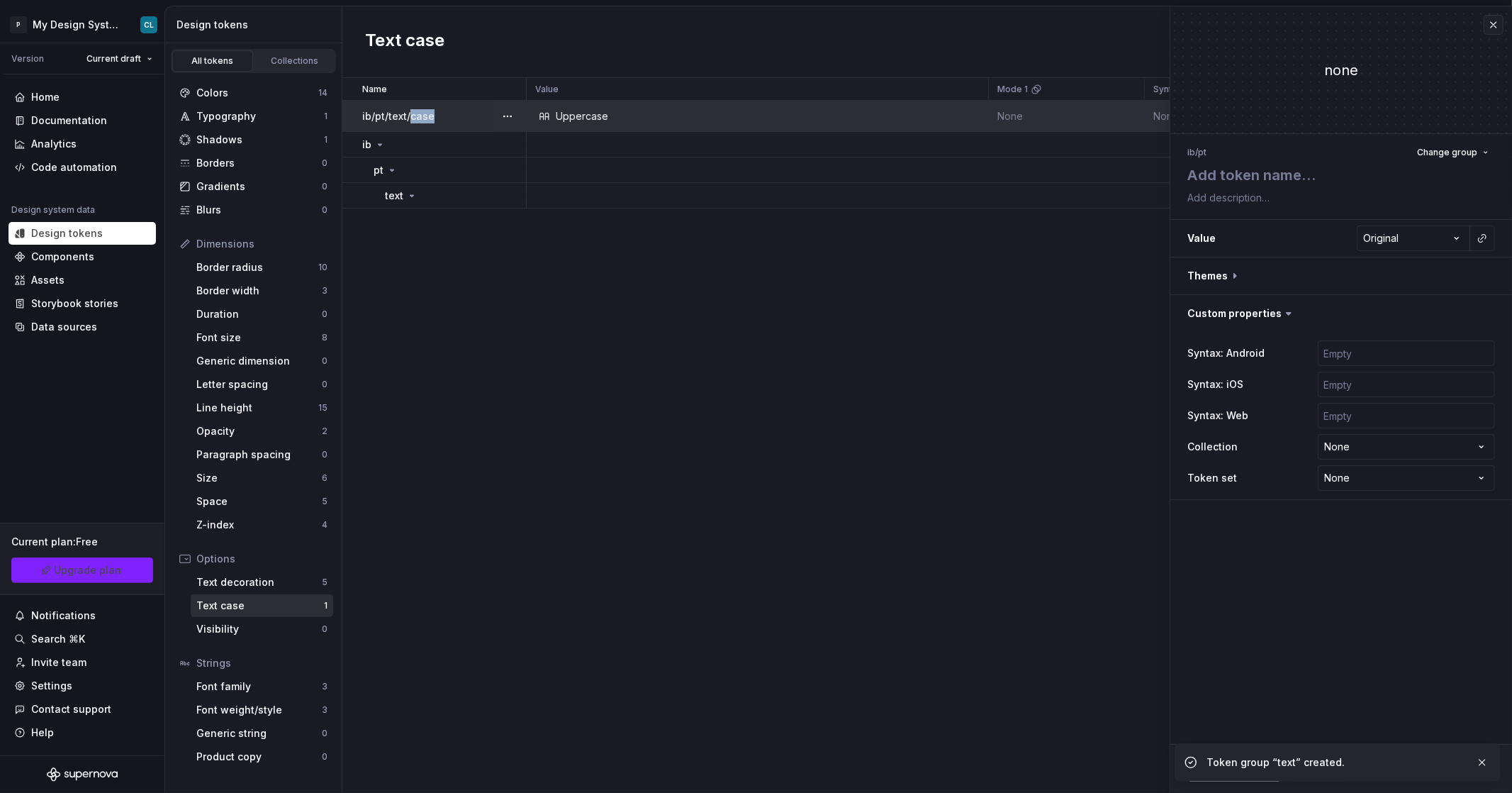
drag, startPoint x: 436, startPoint y: 120, endPoint x: 410, endPoint y: 121, distance: 26.0
click at [410, 121] on div "ib/pt/text/case" at bounding box center [444, 115] width 163 height 14
click at [480, 198] on button "button" at bounding box center [485, 195] width 20 height 20
type textarea "*"
click at [509, 198] on button "button" at bounding box center [507, 195] width 20 height 20
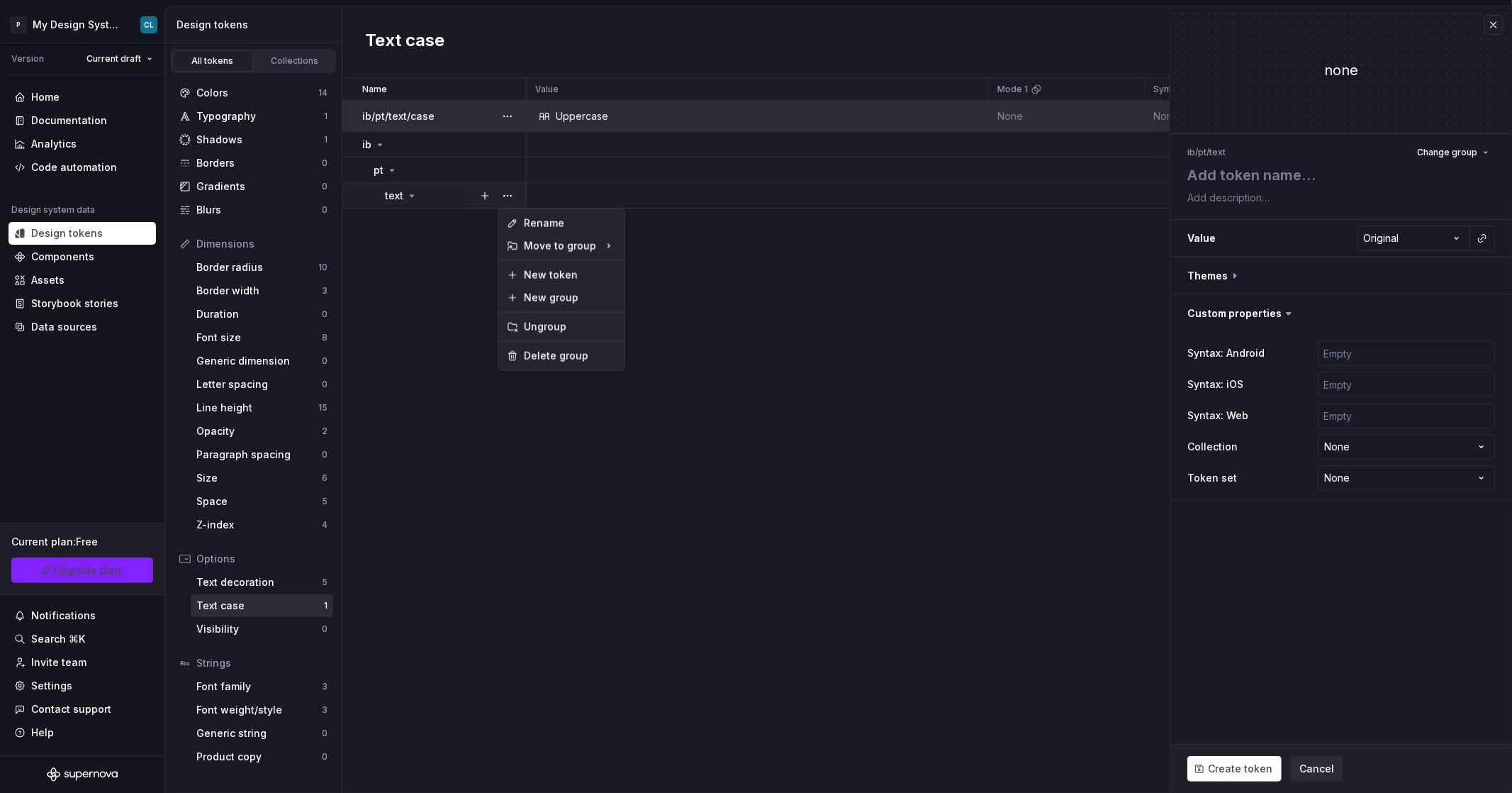
click at [1233, 164] on html "P My Design System CL Version Current draft Home Documentation Analytics Code a…" at bounding box center [756, 396] width 1512 height 793
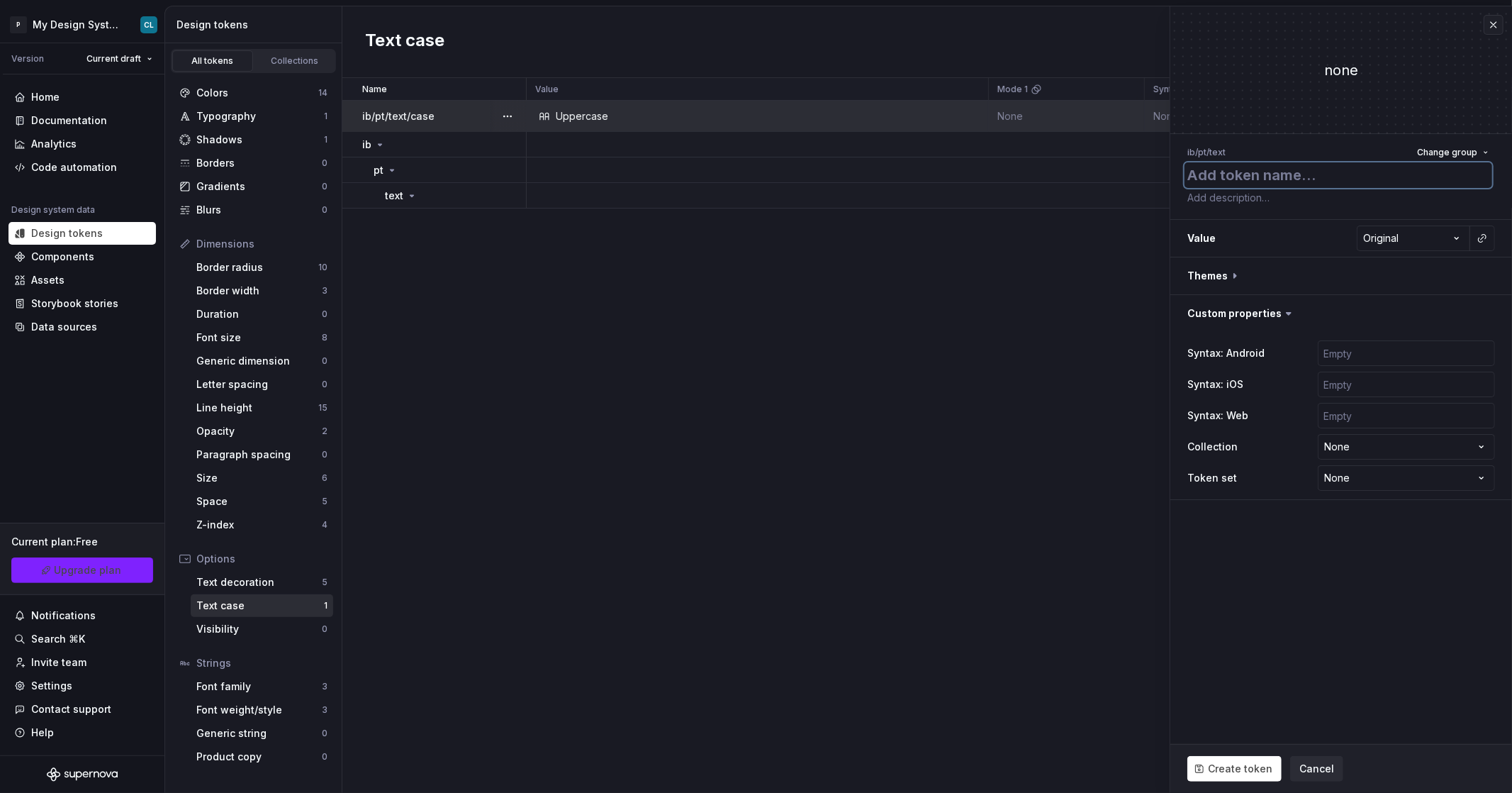
click at [1228, 178] on textarea at bounding box center [1338, 175] width 308 height 26
click at [1240, 154] on div "ib / pt / text Change group" at bounding box center [1341, 152] width 308 height 20
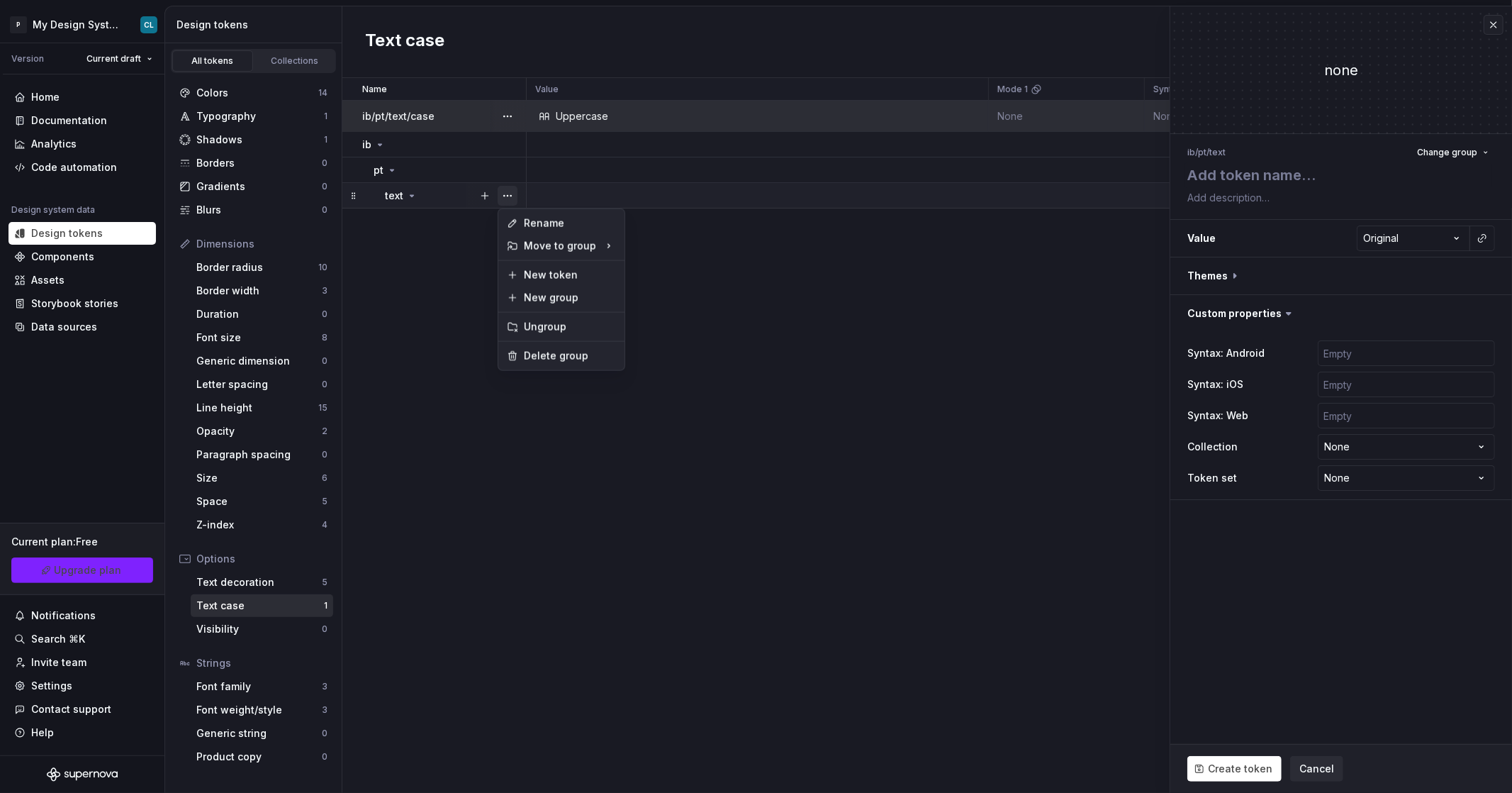
click at [516, 200] on button "button" at bounding box center [507, 195] width 20 height 20
click at [534, 216] on div "Rename" at bounding box center [570, 223] width 92 height 14
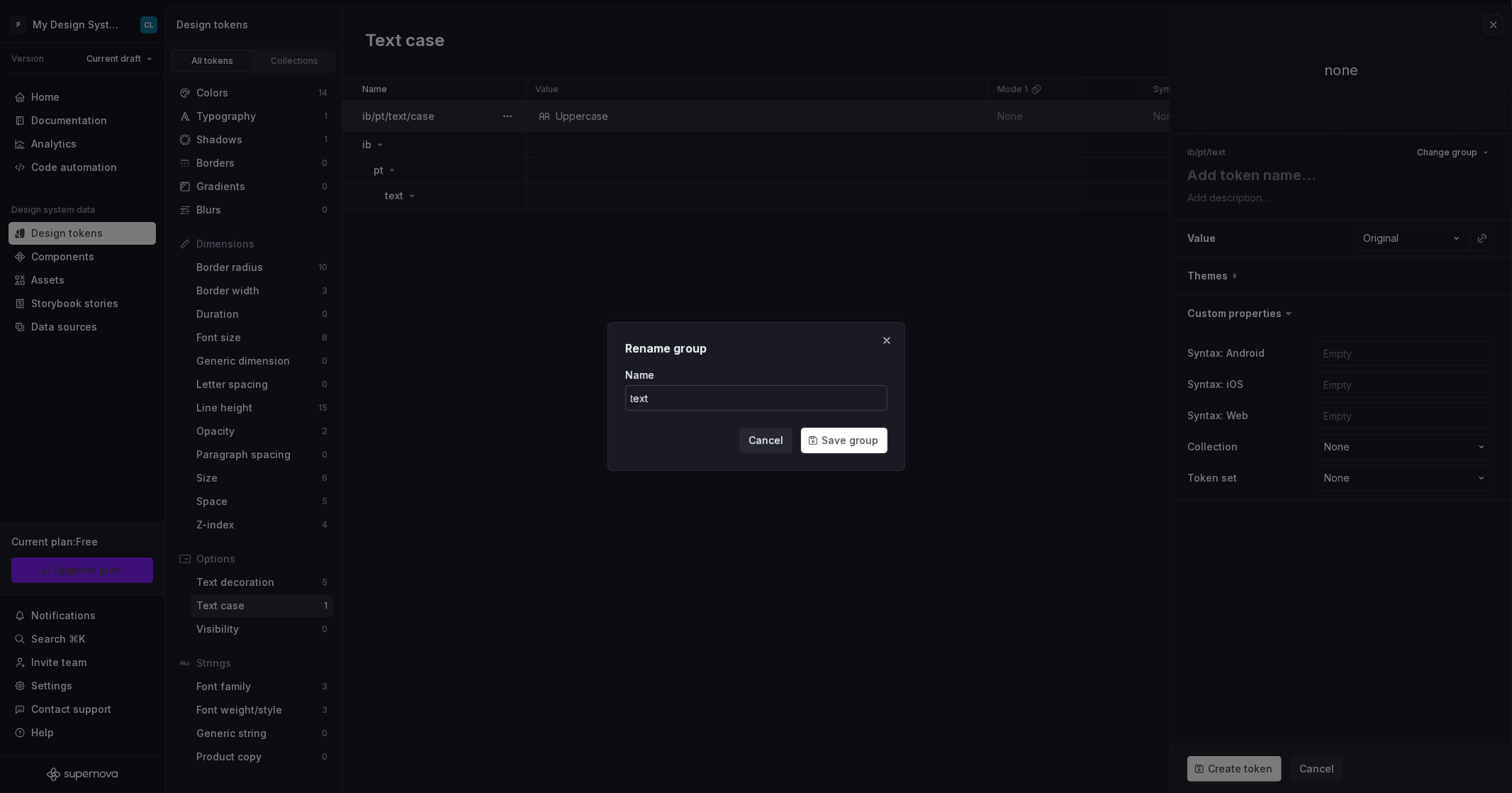
click at [672, 398] on input "text" at bounding box center [756, 398] width 262 height 26
type input "text-case"
click at [801, 428] on button "Save group" at bounding box center [844, 440] width 86 height 26
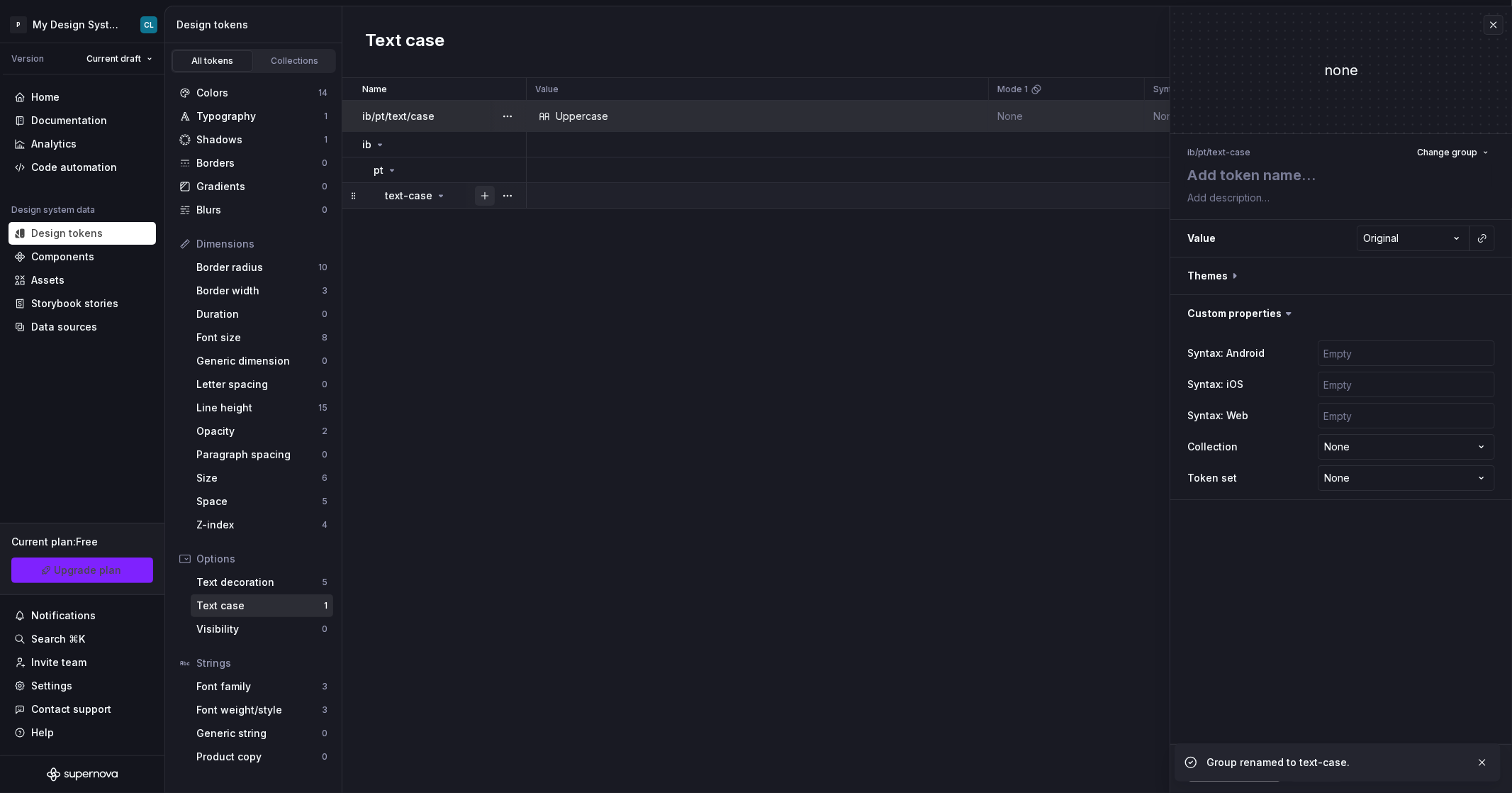
click at [480, 199] on button "button" at bounding box center [485, 195] width 20 height 20
click at [1240, 177] on textarea at bounding box center [1338, 175] width 308 height 26
type textarea "*"
type textarea "u"
type textarea "*"
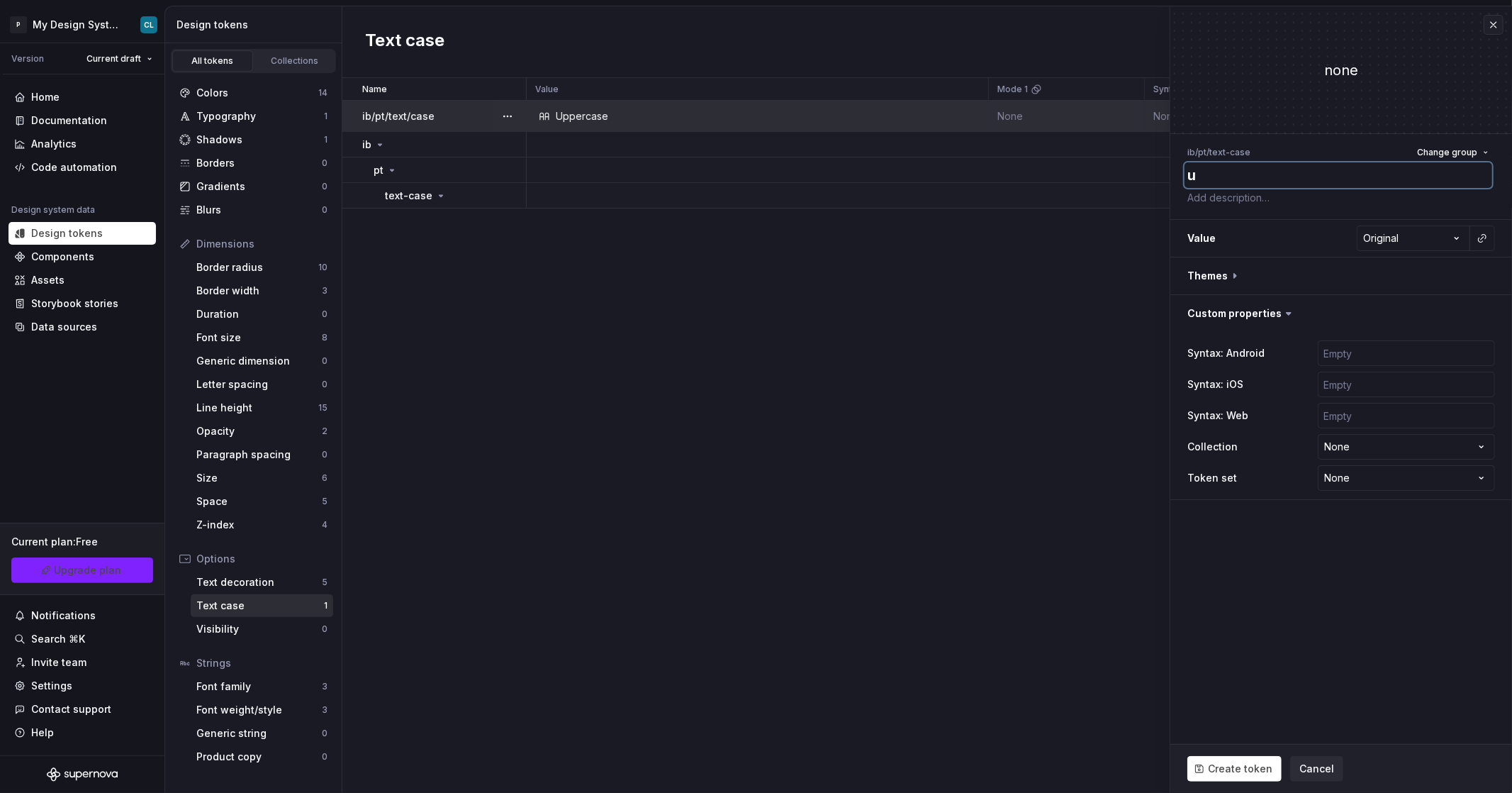
type textarea "up"
type textarea "*"
type textarea "upp"
type textarea "*"
type textarea "uppe"
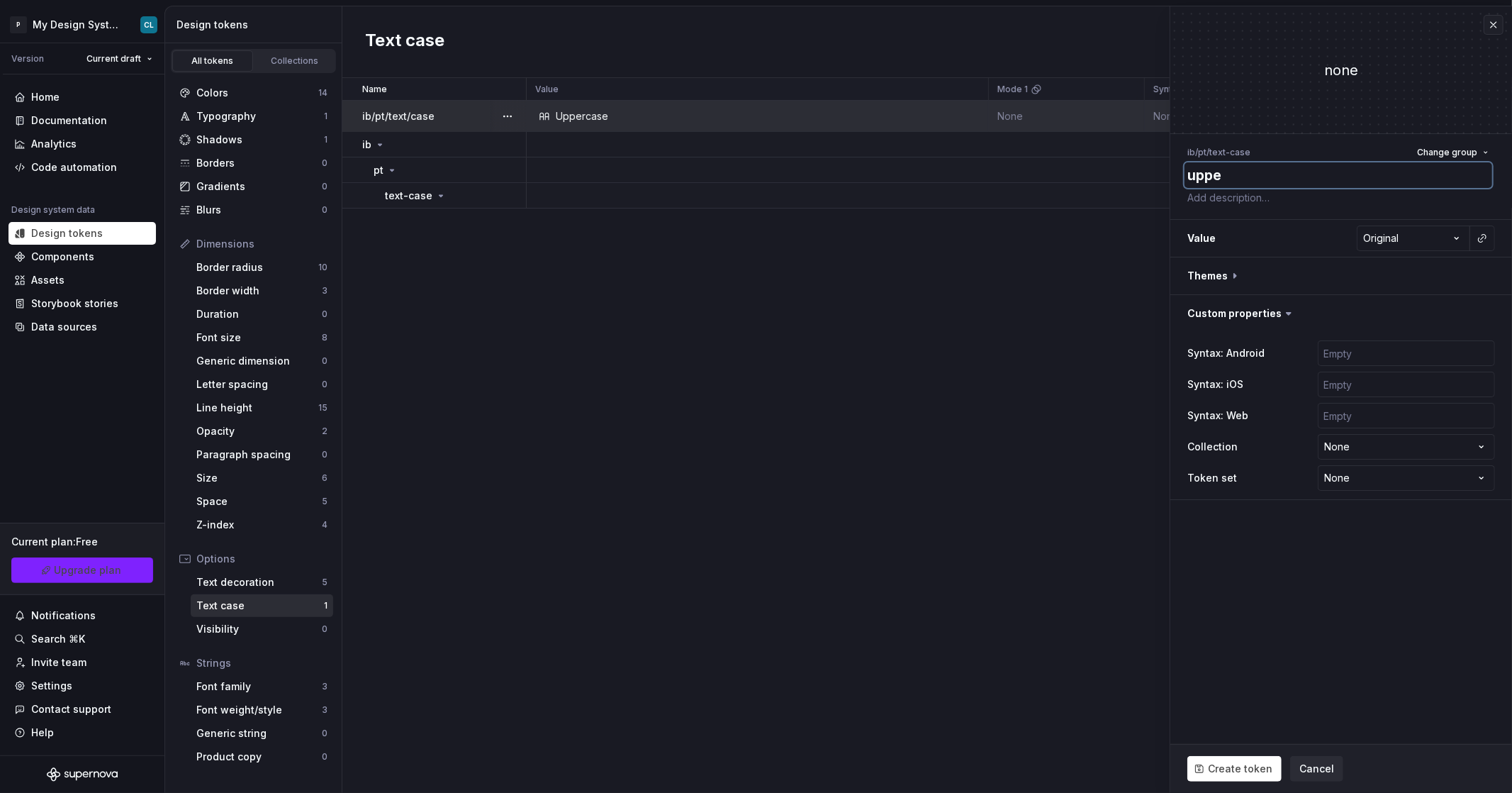
type textarea "*"
type textarea "upper"
click at [1394, 243] on html "P My Design System CL Version Current draft Home Documentation Analytics Code a…" at bounding box center [756, 396] width 1512 height 793
select select "*****"
click at [1253, 770] on span "Create token" at bounding box center [1240, 768] width 64 height 14
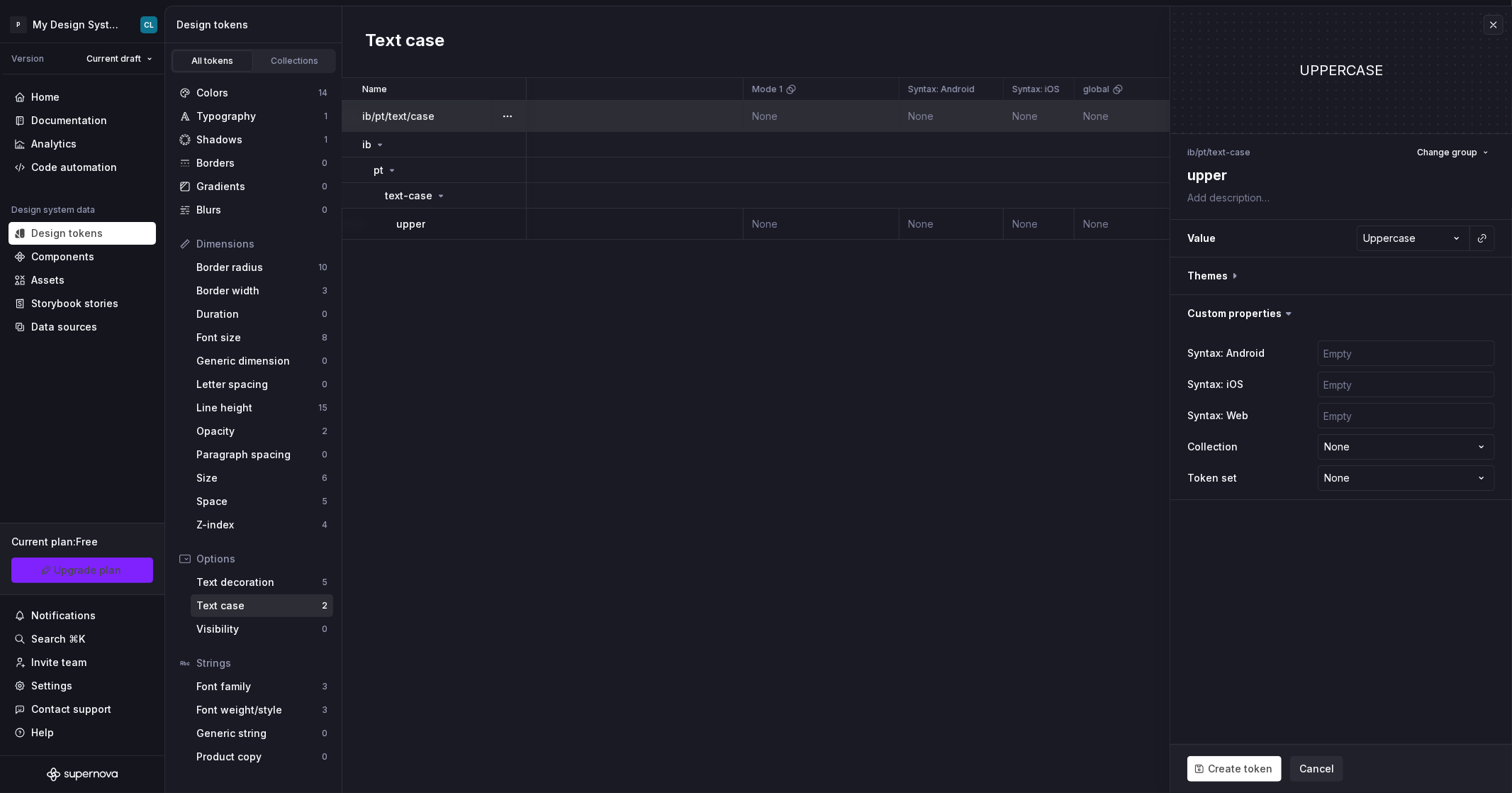
type textarea "*"
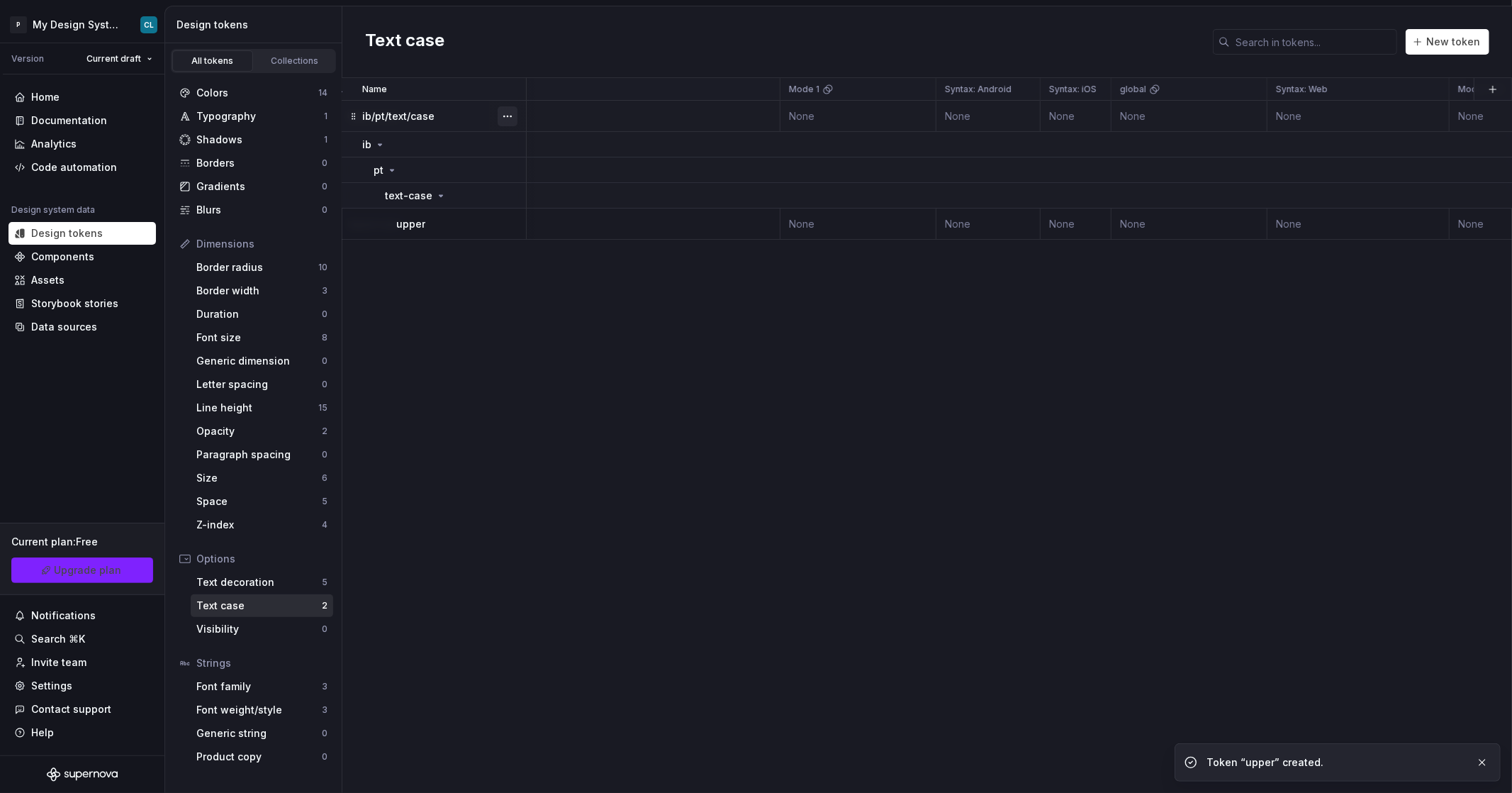
scroll to position [0, 208]
click at [512, 118] on button "button" at bounding box center [507, 116] width 20 height 20
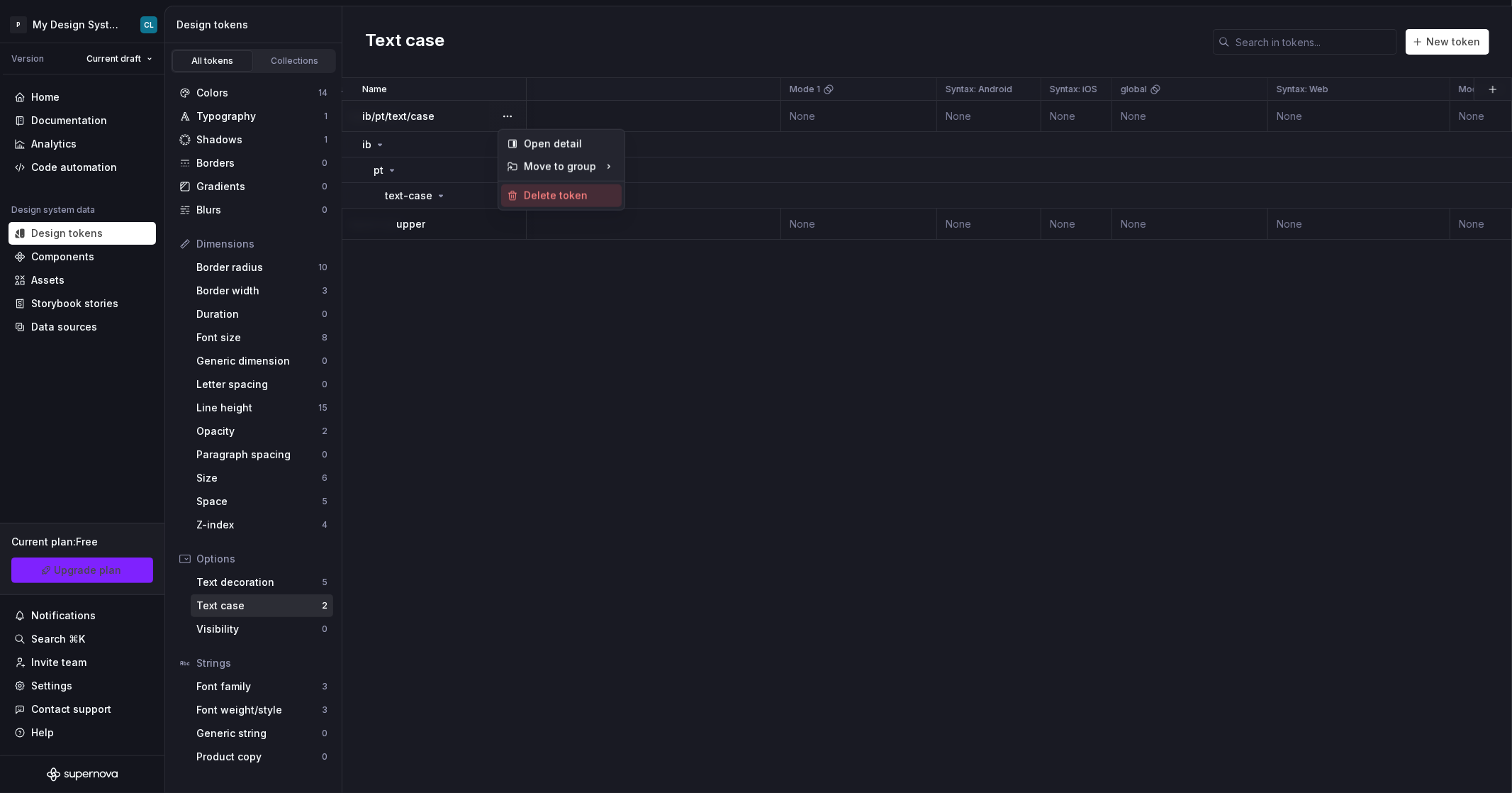
click at [549, 186] on div "Delete token" at bounding box center [561, 195] width 121 height 23
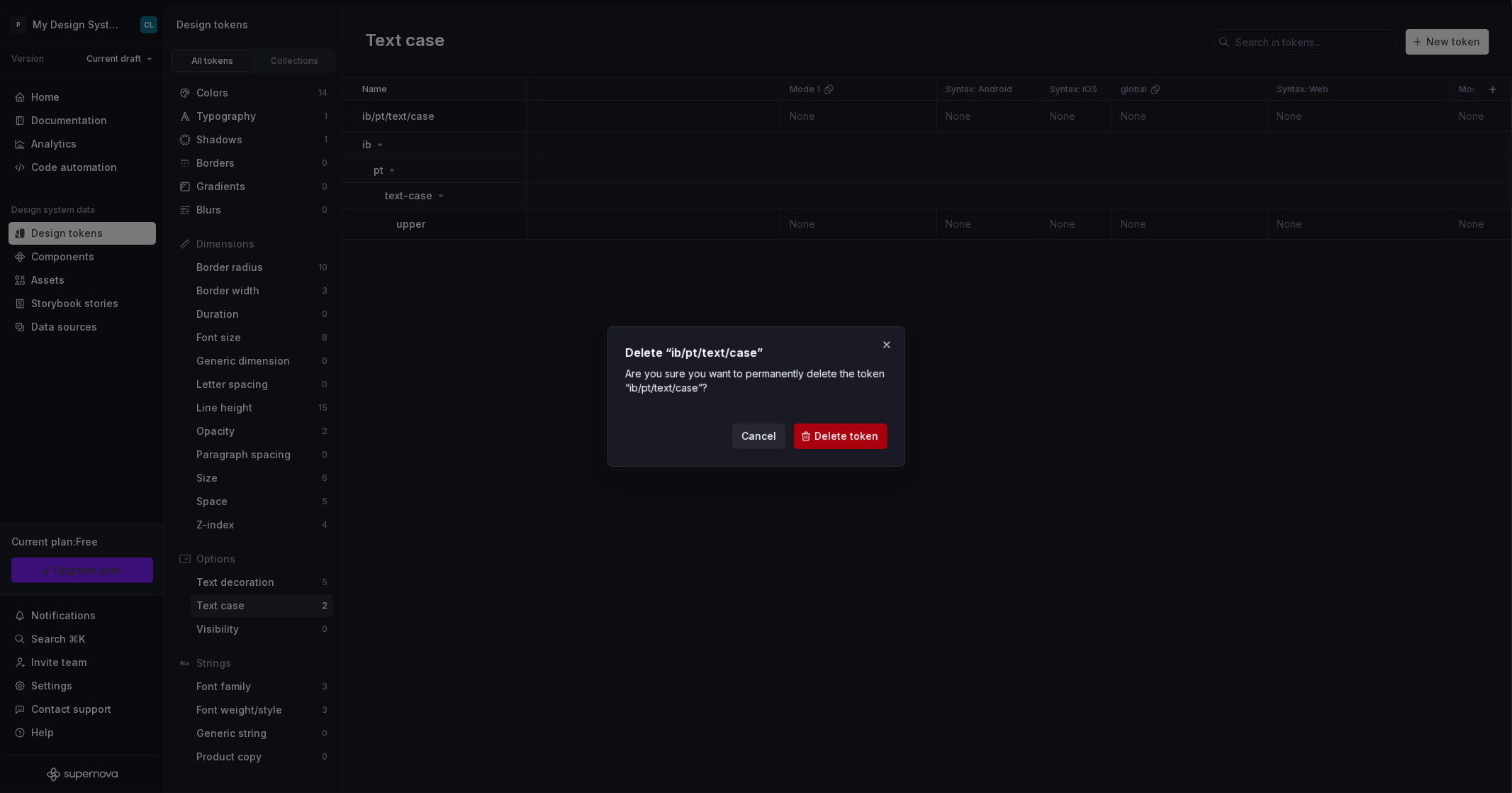
click at [856, 432] on span "Delete token" at bounding box center [846, 436] width 64 height 14
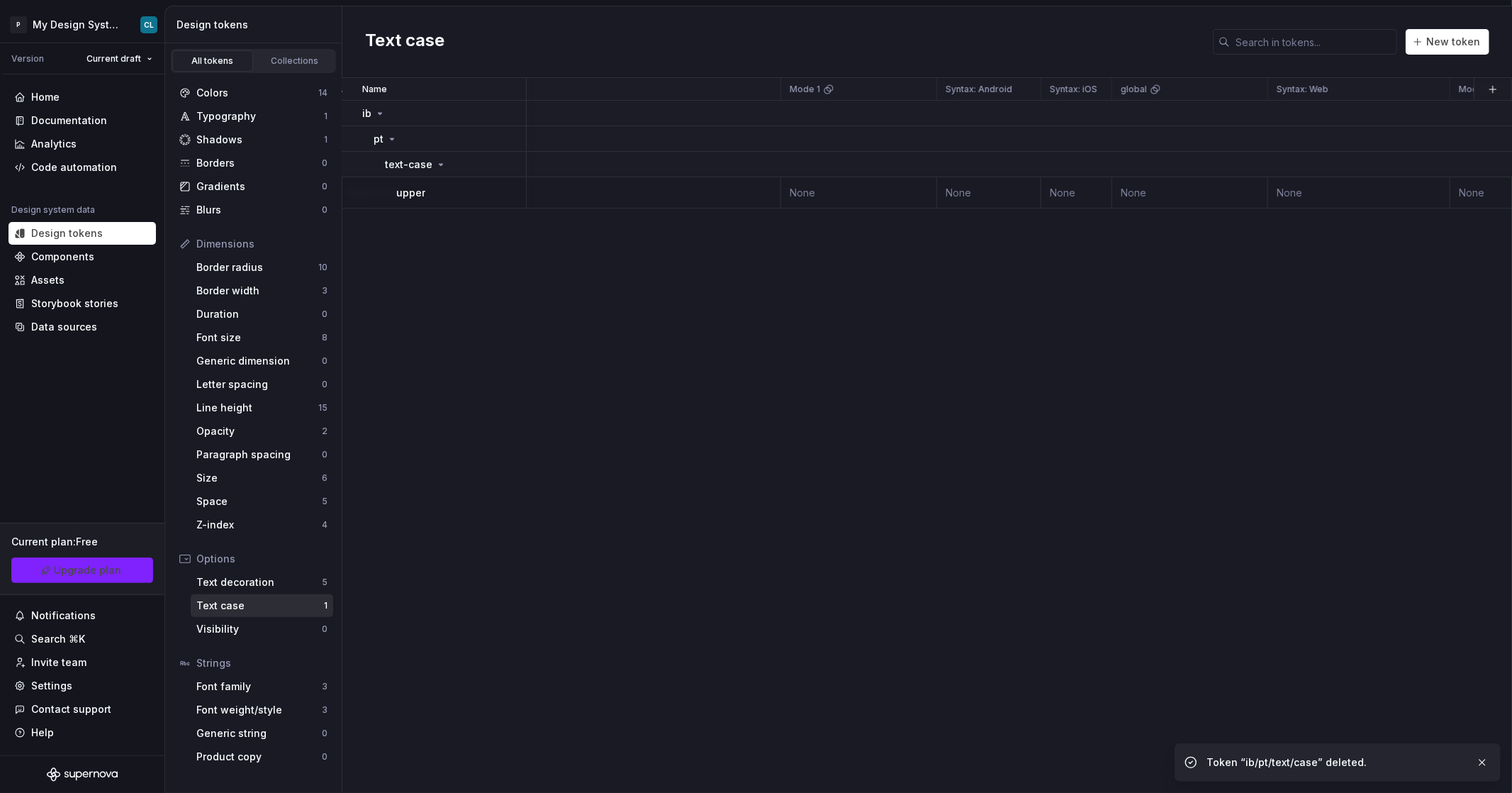
click at [528, 294] on div "Name Value Mode 1 Syntax: Android Syntax: iOS global Syntax: Web Mode 2 Mode 3 …" at bounding box center [927, 436] width 1170 height 715
click at [235, 126] on div "Typography 1" at bounding box center [254, 116] width 159 height 23
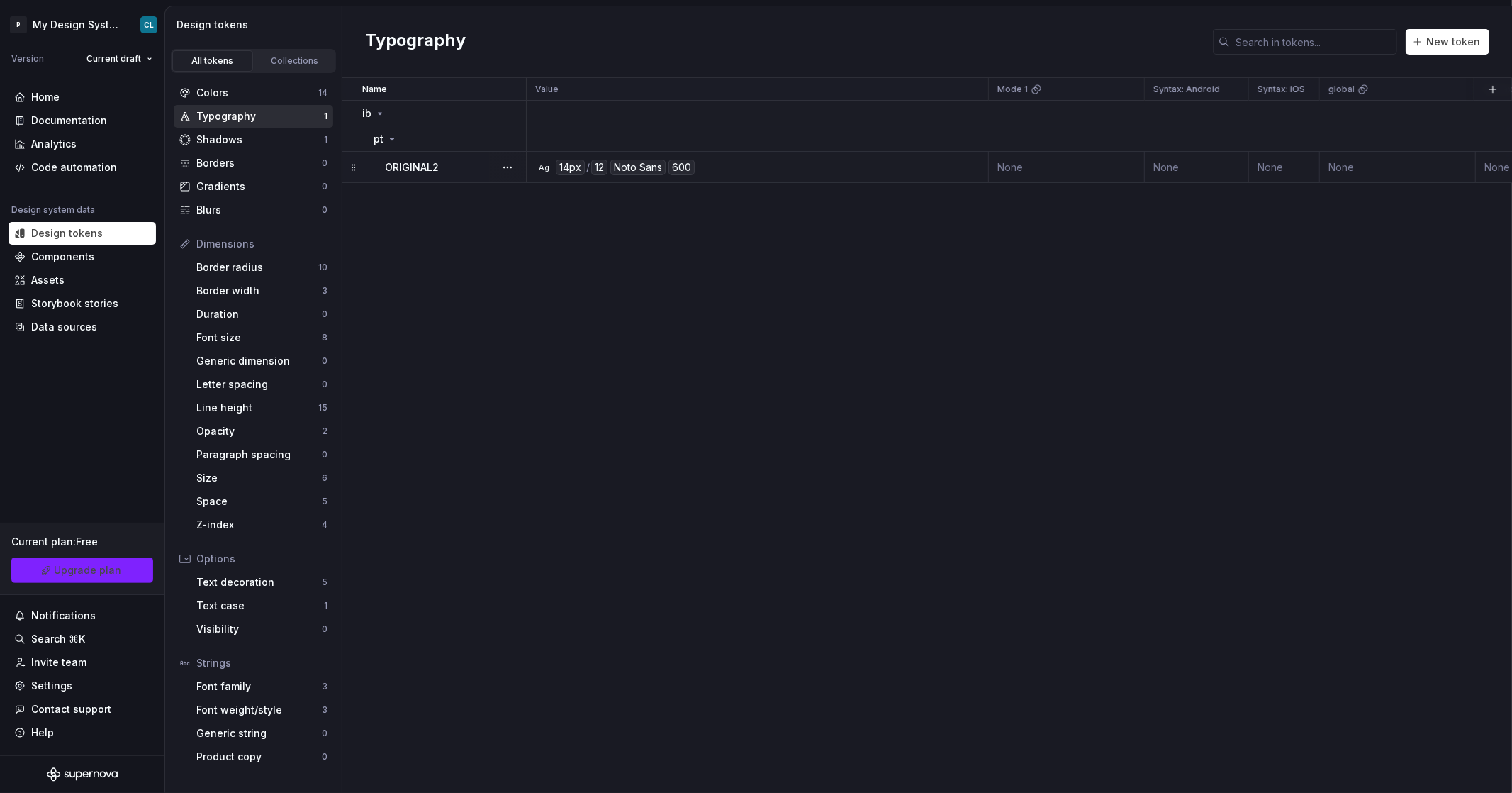
click at [1240, 160] on td "None" at bounding box center [1197, 167] width 105 height 31
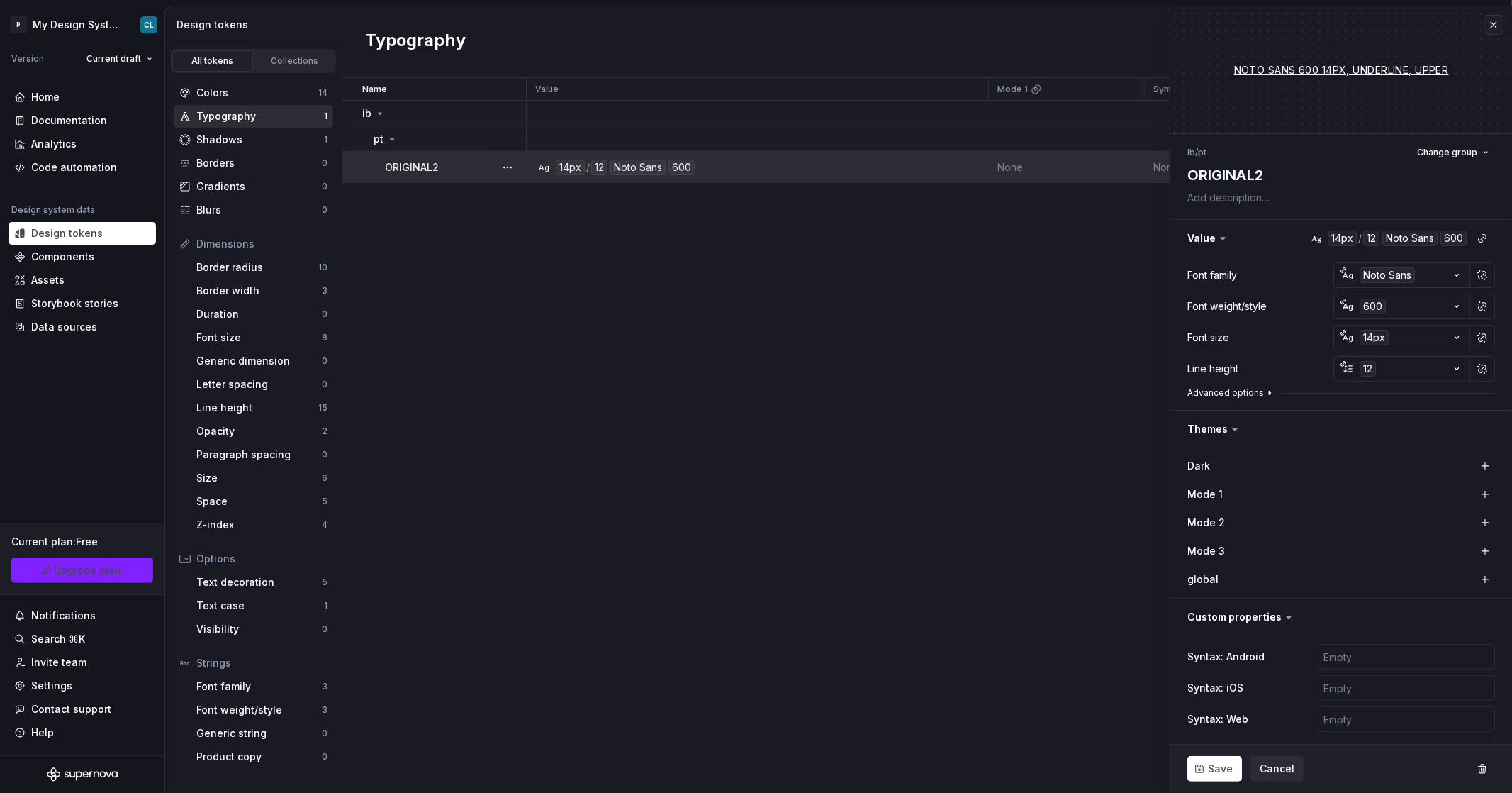
click at [1247, 392] on button "Advanced options" at bounding box center [1231, 393] width 88 height 12
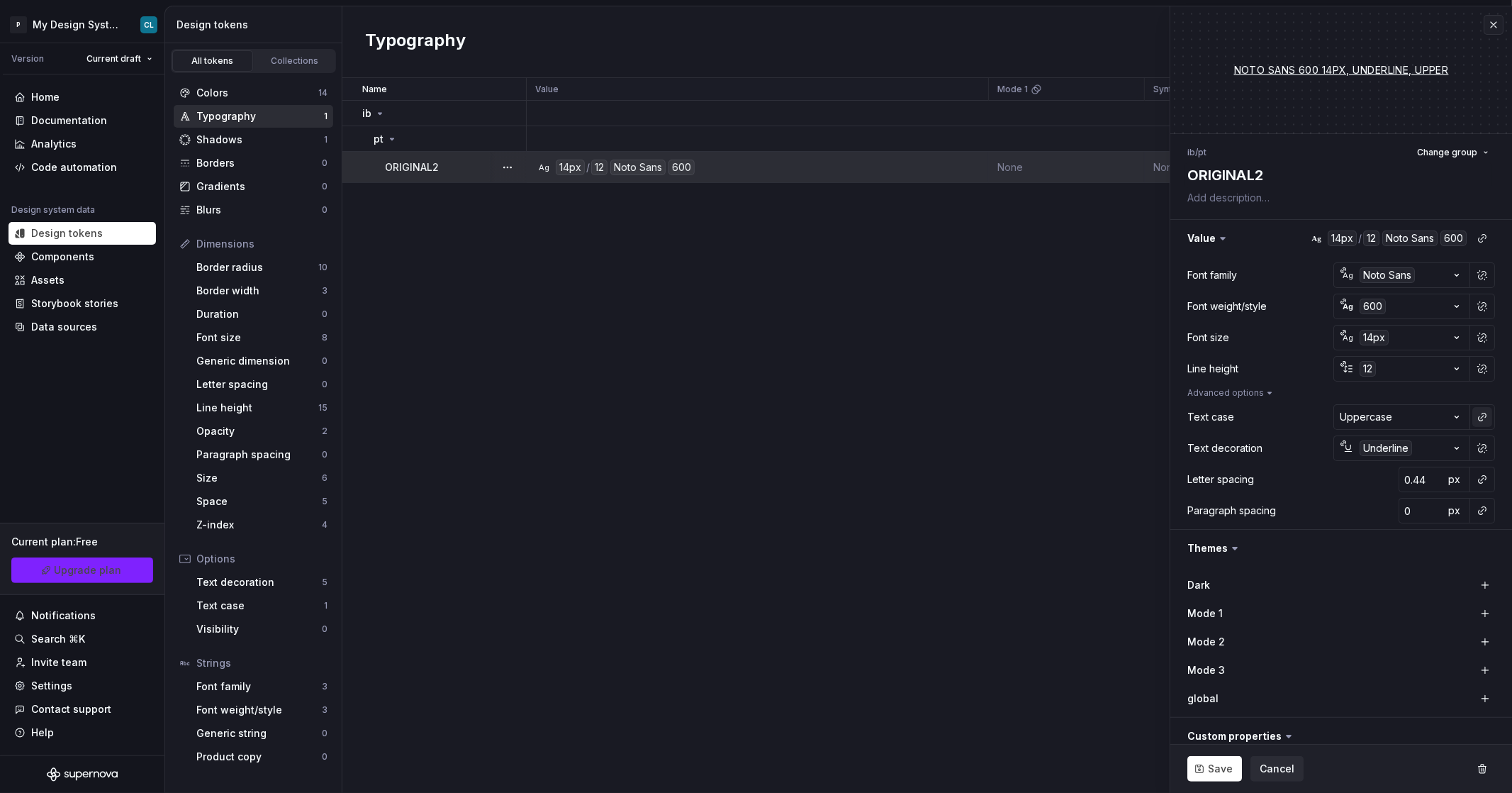
click at [1482, 418] on button "button" at bounding box center [1482, 417] width 20 height 20
click at [1347, 473] on div "upper" at bounding box center [1367, 473] width 119 height 14
click at [1215, 767] on span "Save" at bounding box center [1220, 768] width 25 height 14
type textarea "*"
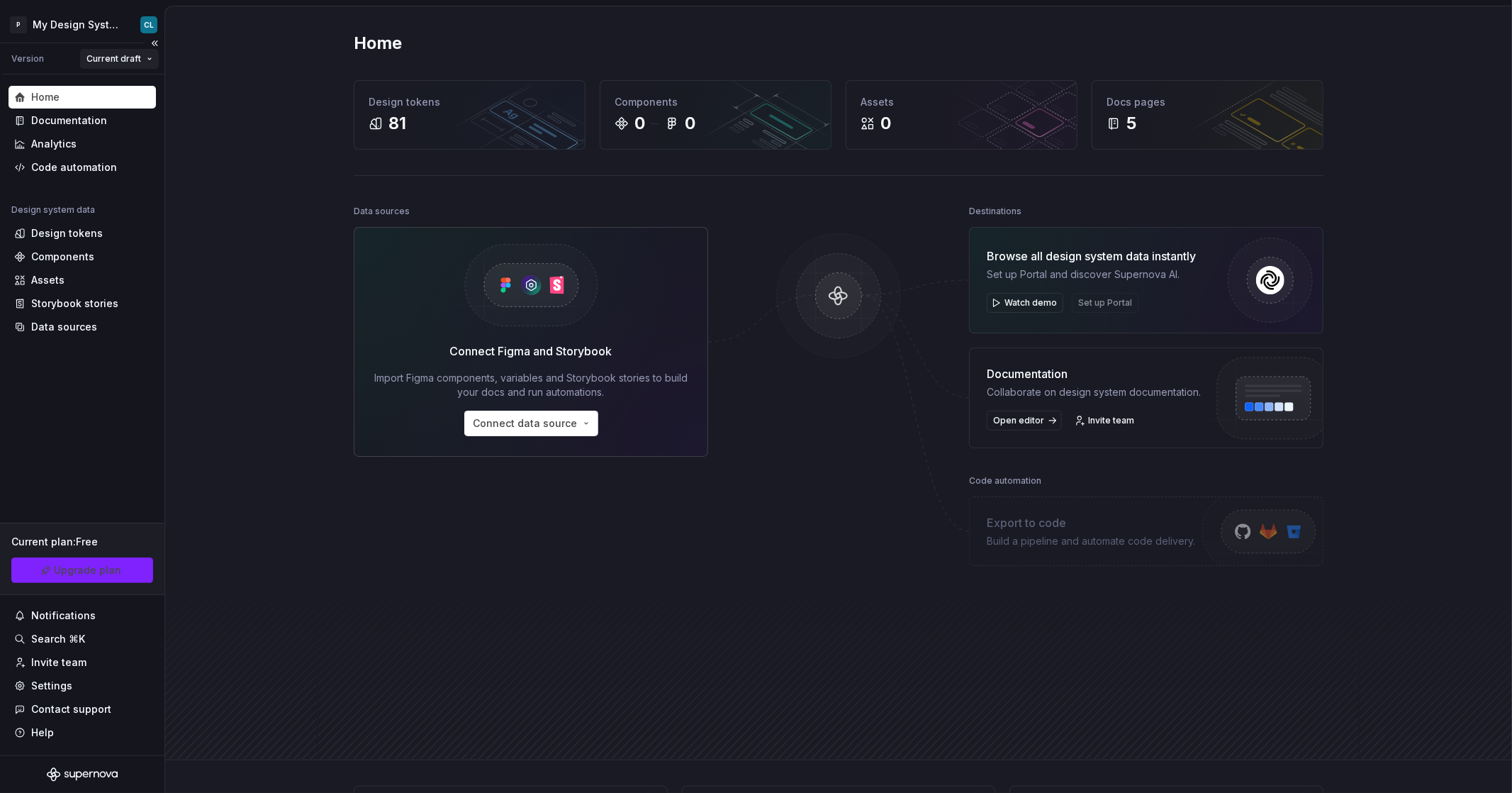
click at [121, 62] on html "P My Design System CL Version Current draft Home Documentation Analytics Code a…" at bounding box center [756, 396] width 1512 height 793
click at [103, 64] on html "P My Design System CL Version Current draft Home Documentation Analytics Code a…" at bounding box center [756, 396] width 1512 height 793
click at [398, 110] on div "Design tokens 81" at bounding box center [469, 115] width 230 height 68
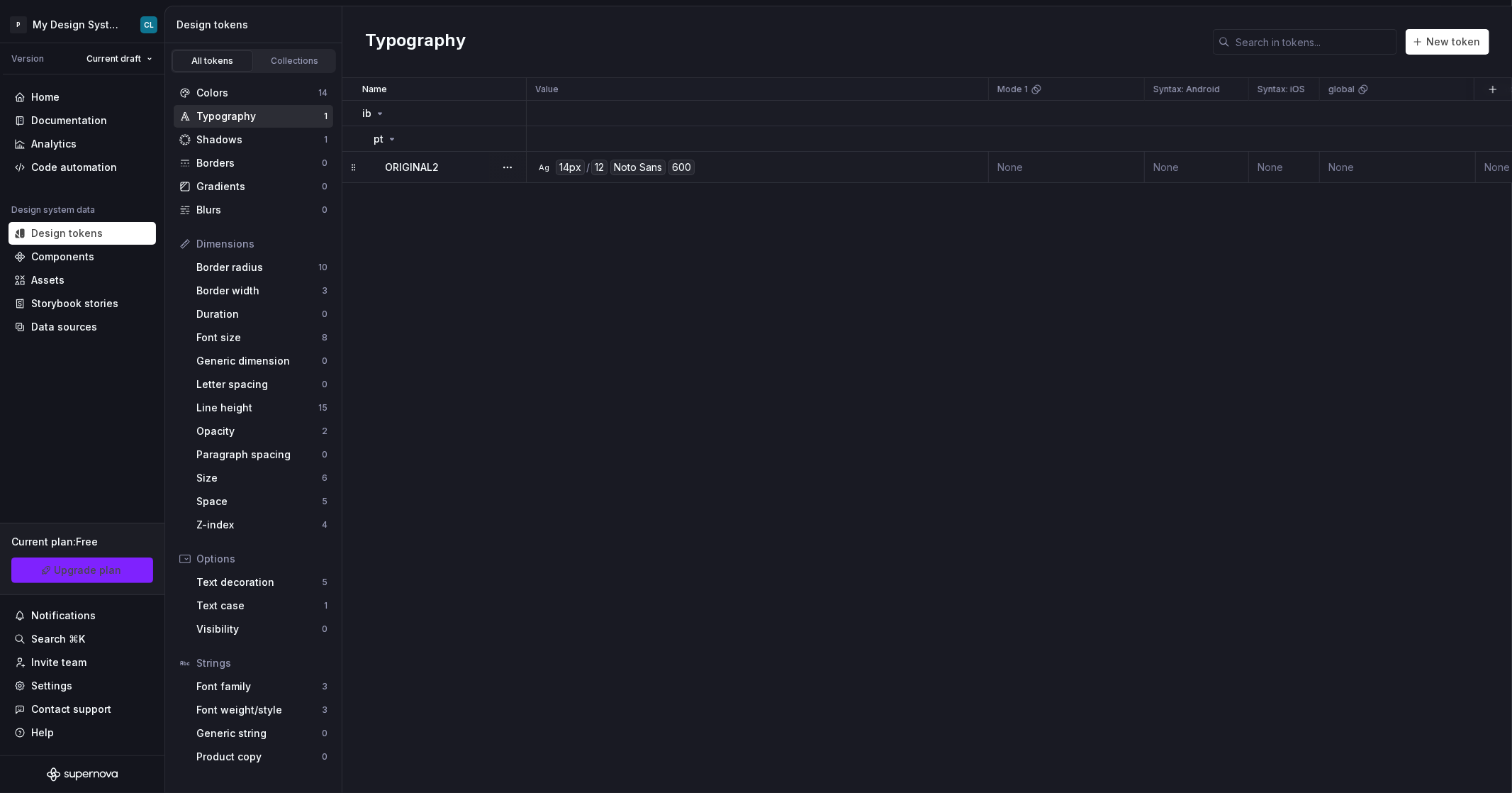
click at [770, 163] on div "Ag 14px / 12 Noto Sans 600" at bounding box center [761, 167] width 452 height 15
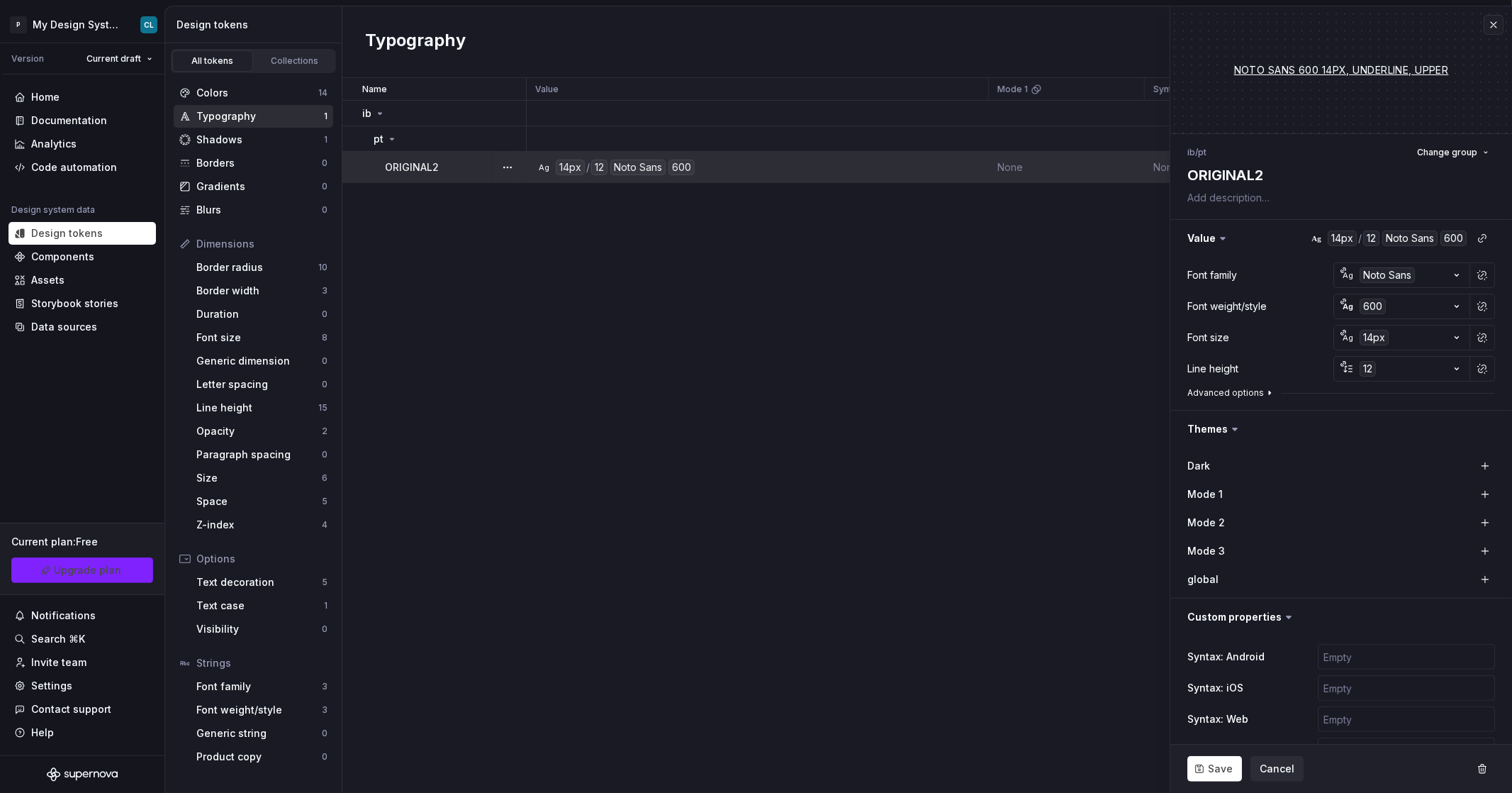
click at [1223, 395] on button "Advanced options" at bounding box center [1231, 393] width 88 height 12
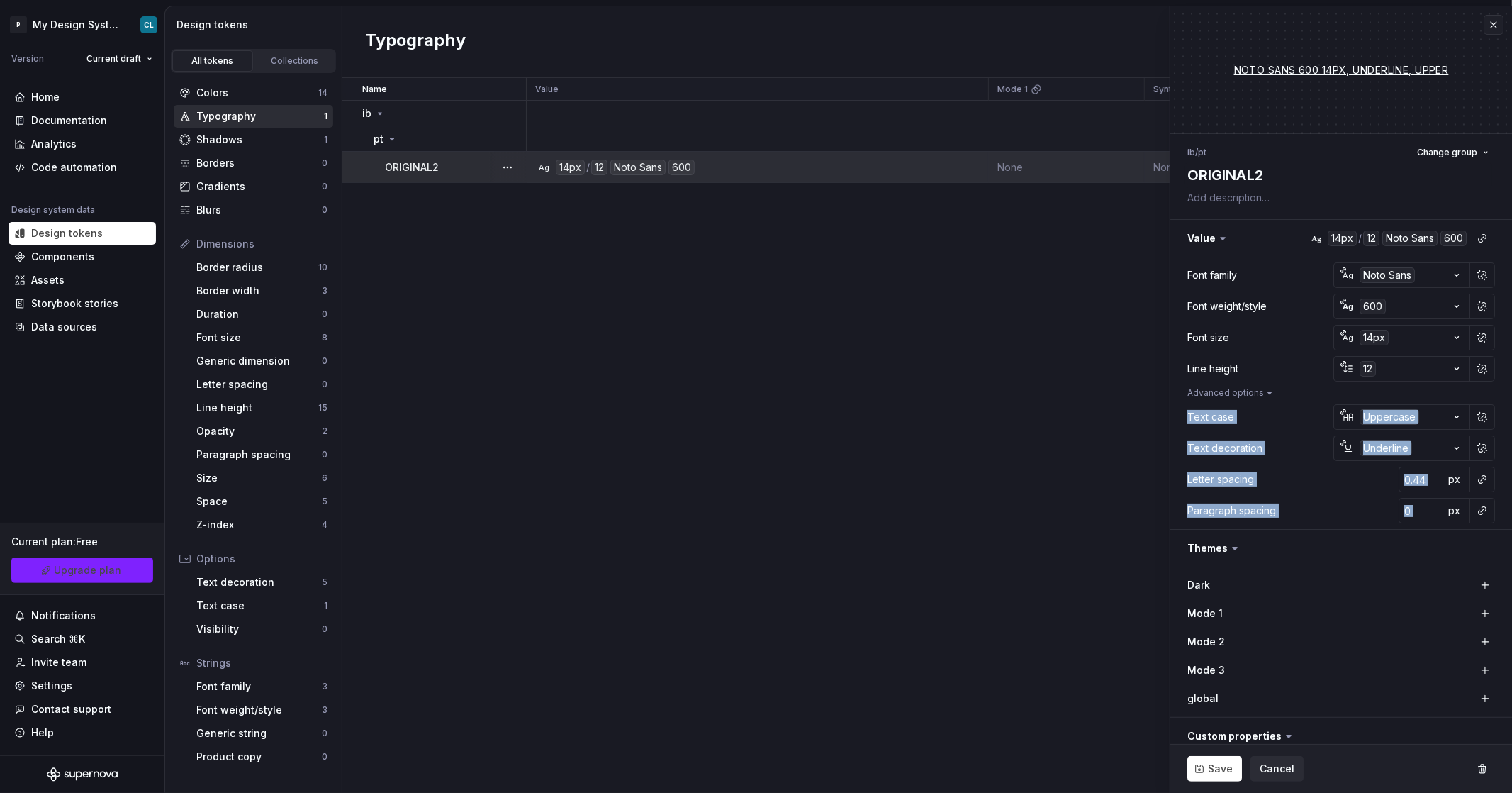
drag, startPoint x: 1187, startPoint y: 409, endPoint x: 1494, endPoint y: 509, distance: 322.9
click at [1494, 509] on div "Font family Ag Noto Sans Font weight/style Ag 600 Font size Ag 14px Line height…" at bounding box center [1342, 392] width 342 height 273
click at [1129, 413] on div "Name Value Mode 1 Syntax: Android Syntax: iOS global Syntax: Web Mode 2 Mode 3 …" at bounding box center [927, 436] width 1170 height 715
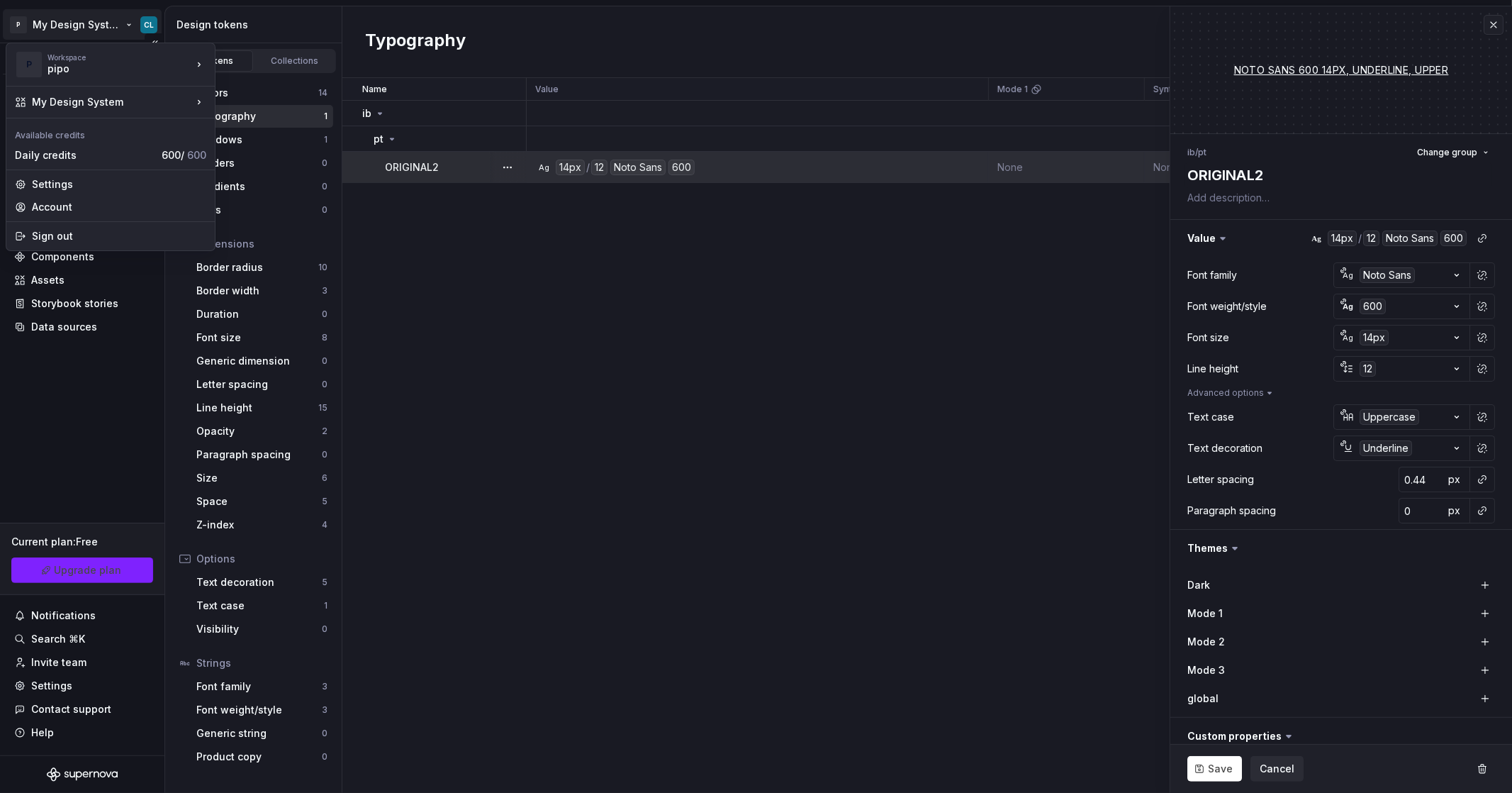
click at [116, 26] on html "P My Design System CL Version Current draft Home Documentation Analytics Code a…" at bounding box center [756, 396] width 1512 height 793
type textarea "*"
click at [273, 55] on div "Iberia DS" at bounding box center [284, 61] width 92 height 14
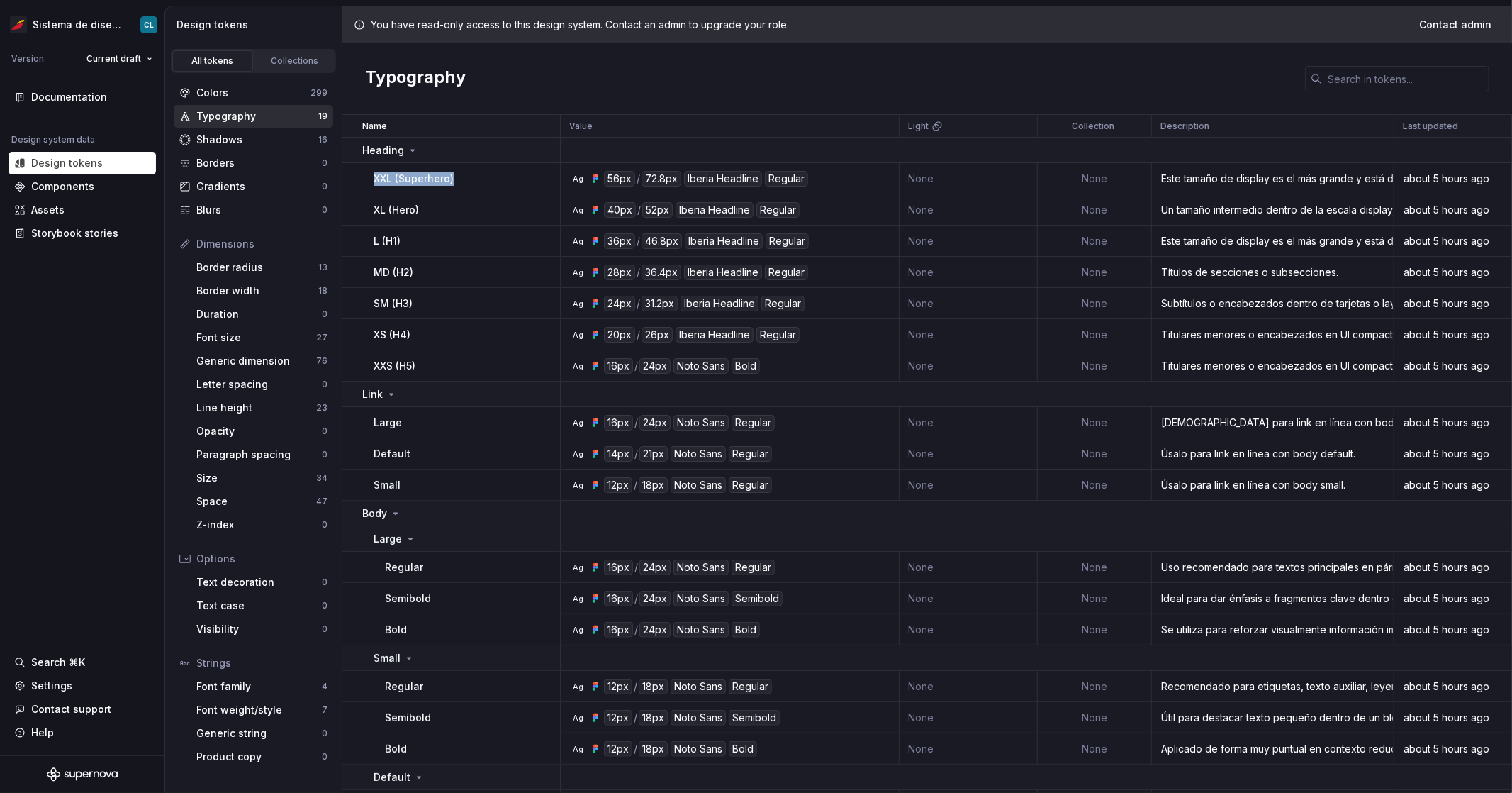
drag, startPoint x: 366, startPoint y: 174, endPoint x: 475, endPoint y: 174, distance: 109.0
click at [475, 174] on td "XXL (Superhero)" at bounding box center [452, 178] width 219 height 31
click at [463, 178] on div "XXL (Superhero)" at bounding box center [466, 178] width 186 height 14
click at [390, 179] on p "XXL (Superhero)" at bounding box center [414, 178] width 80 height 14
drag, startPoint x: 392, startPoint y: 176, endPoint x: 453, endPoint y: 175, distance: 61.0
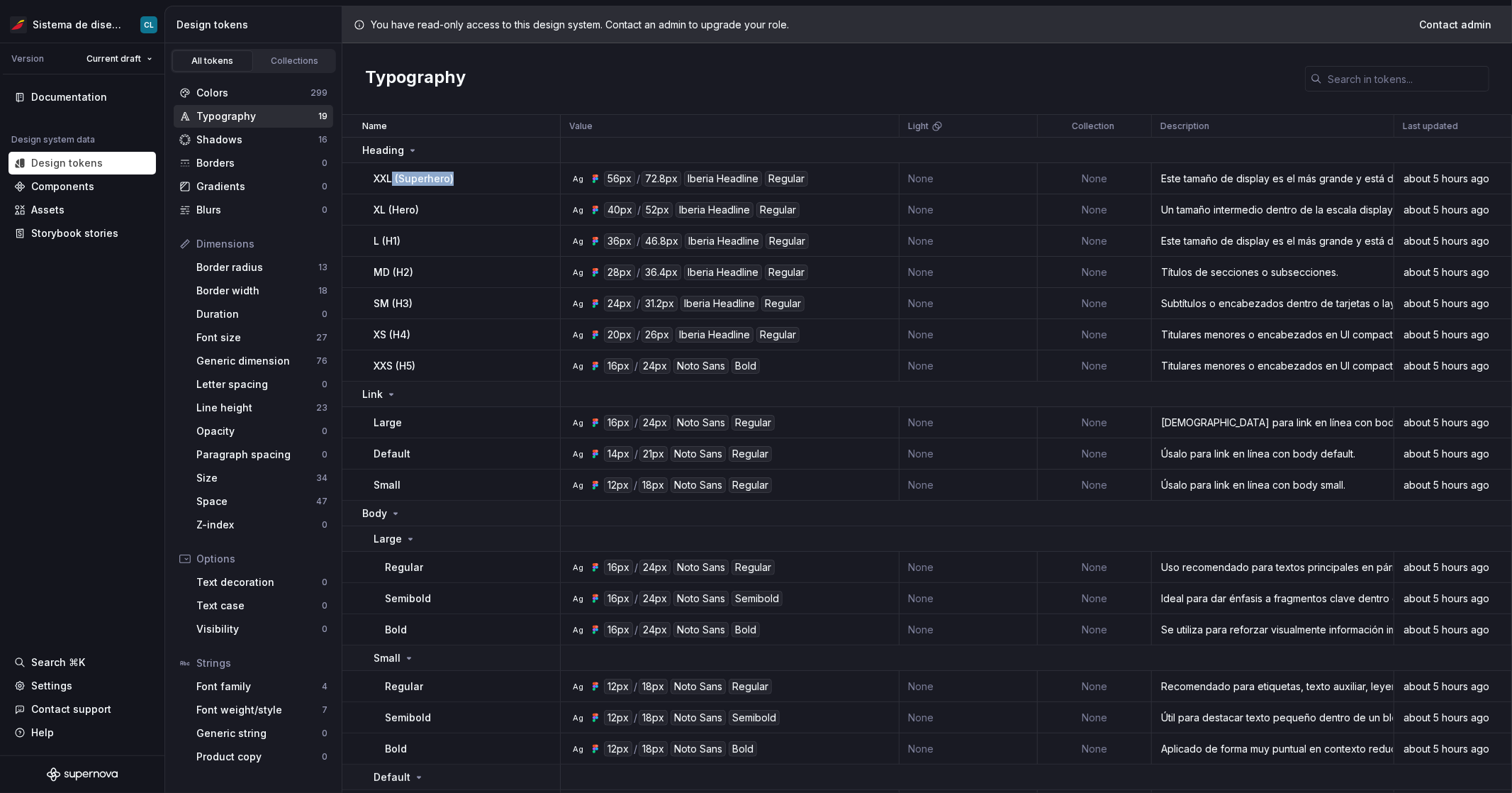
click at [453, 175] on div "XXL (Superhero)" at bounding box center [466, 178] width 186 height 14
click at [466, 182] on div "XXL (Superhero)" at bounding box center [466, 178] width 186 height 14
drag, startPoint x: 449, startPoint y: 183, endPoint x: 373, endPoint y: 179, distance: 76.1
click at [373, 179] on div "XXL (Superhero)" at bounding box center [466, 178] width 186 height 14
drag, startPoint x: 387, startPoint y: 273, endPoint x: 418, endPoint y: 275, distance: 31.1
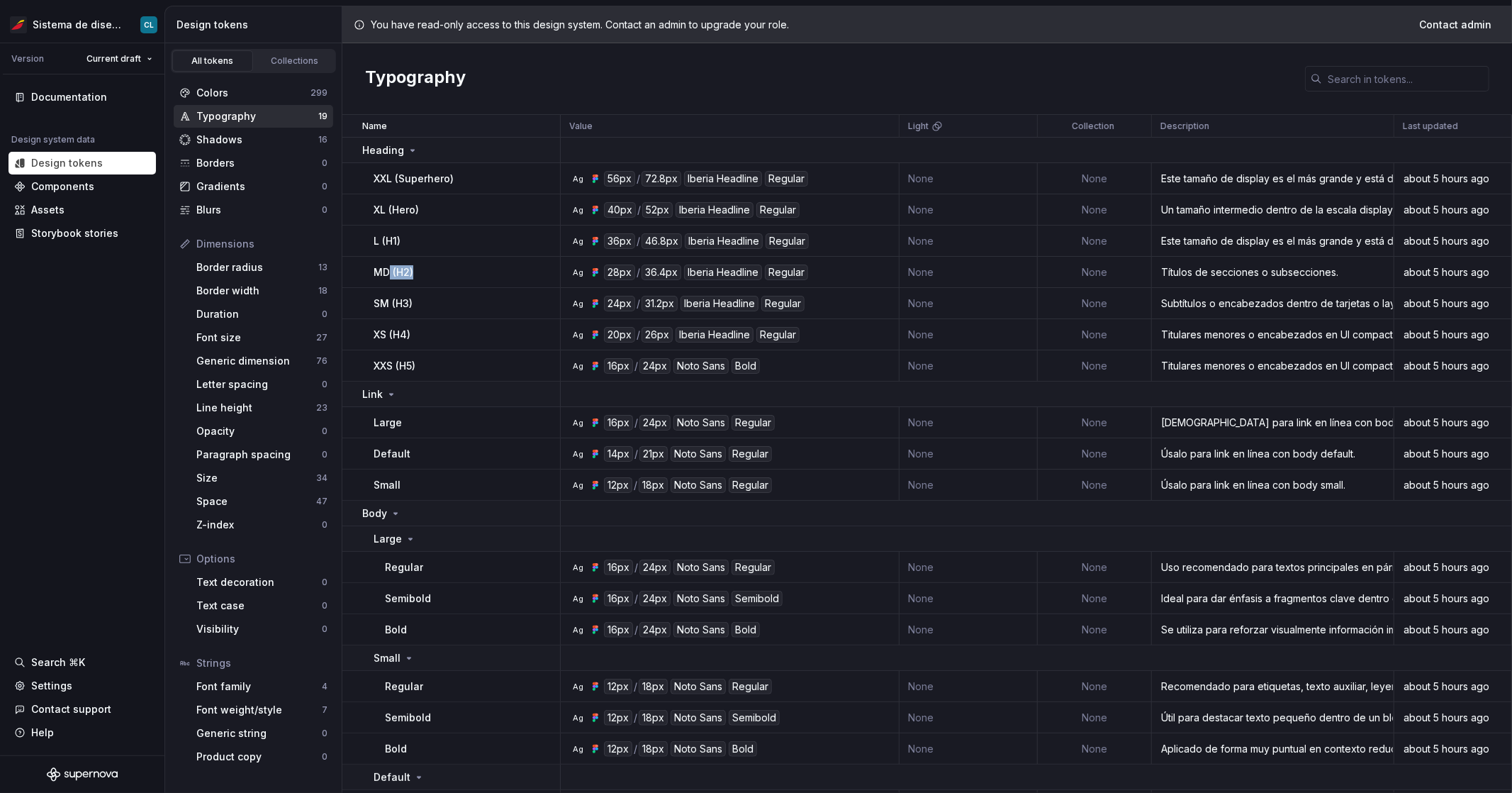
click at [418, 275] on div "MD (H2)" at bounding box center [466, 272] width 186 height 14
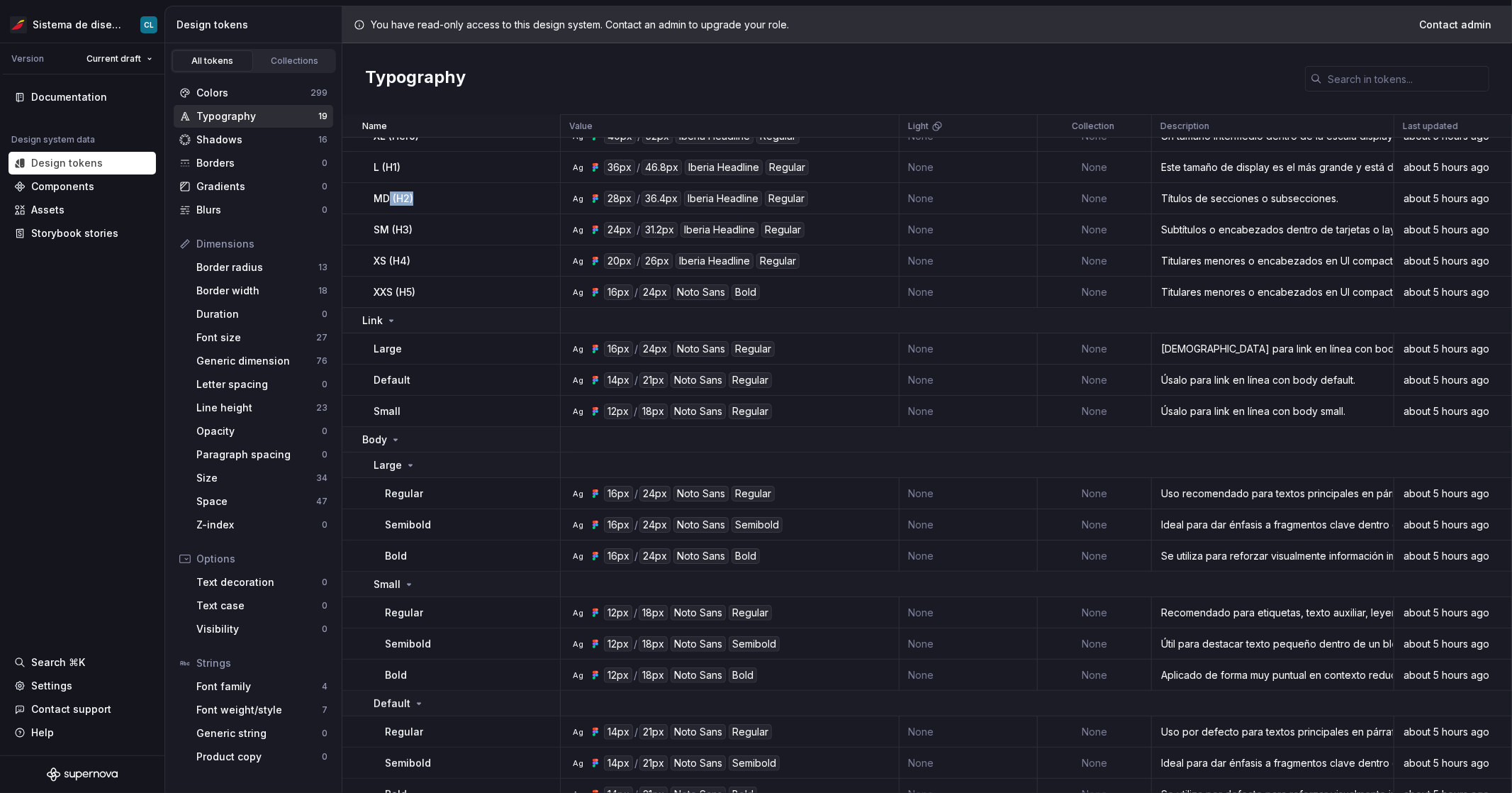
scroll to position [90, 0]
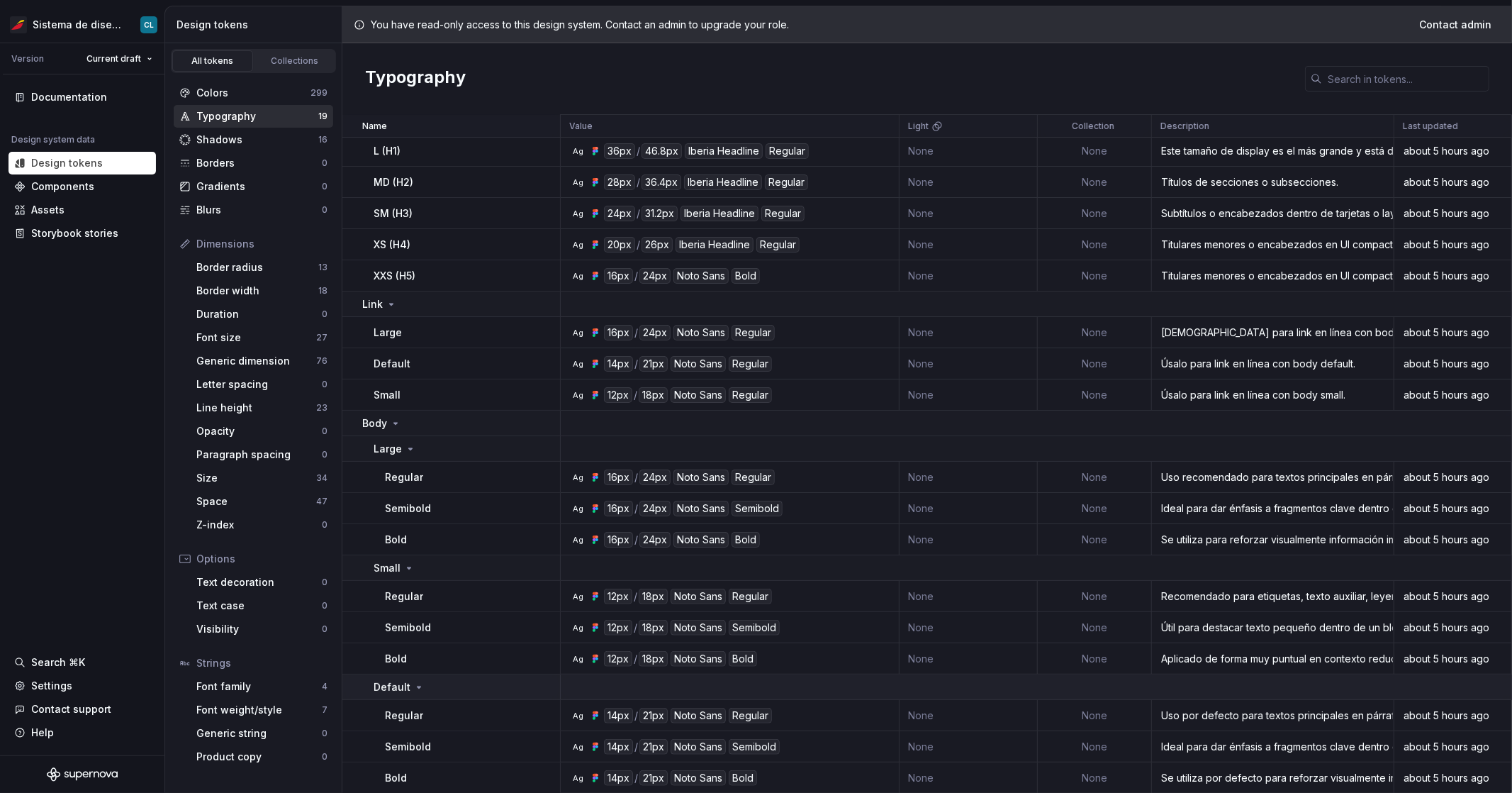
click at [453, 697] on td "Default" at bounding box center [452, 687] width 219 height 26
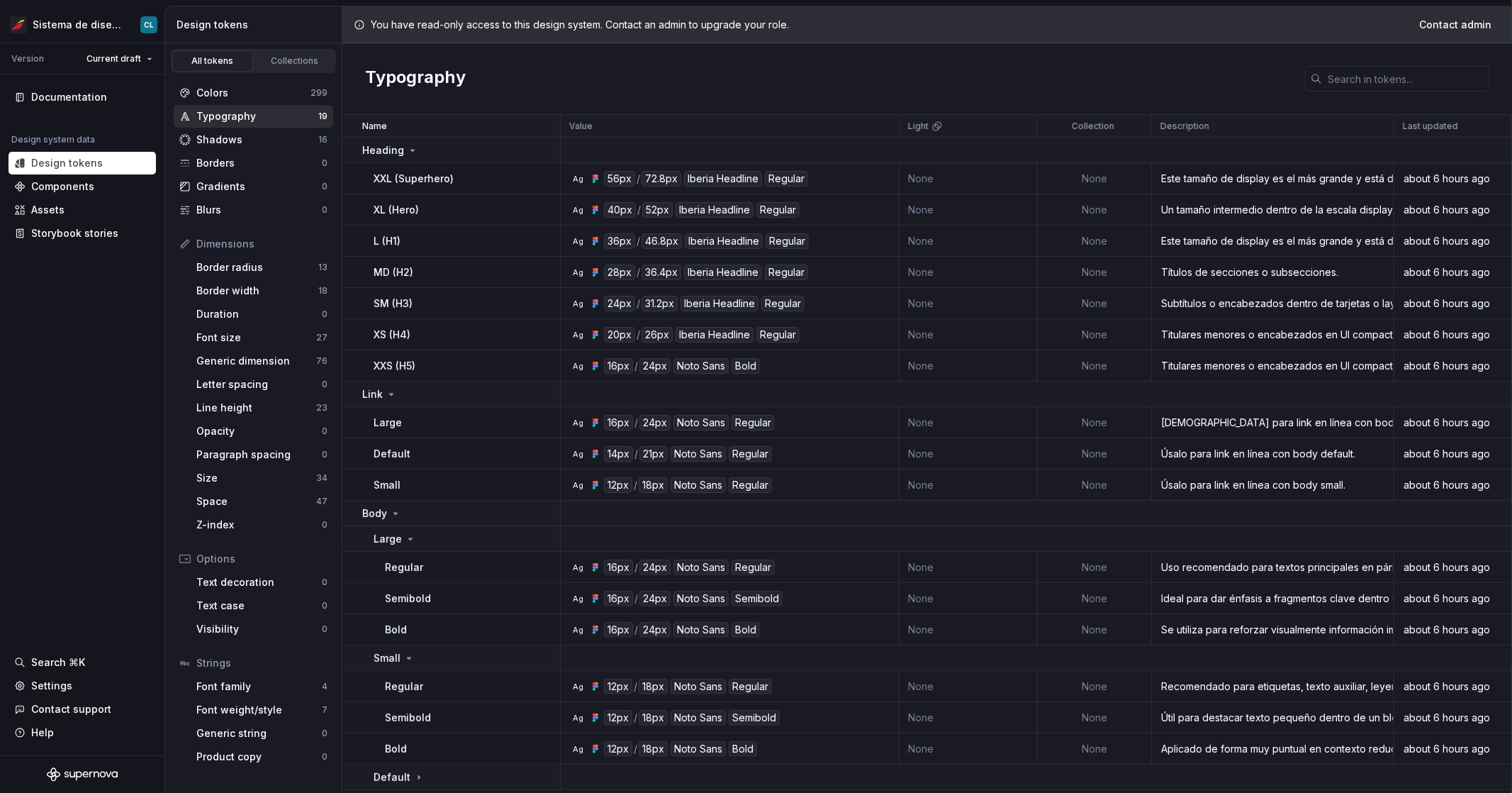
scroll to position [0, 0]
click at [438, 722] on div "Semibold" at bounding box center [472, 717] width 175 height 14
click at [430, 686] on div "Regular" at bounding box center [472, 686] width 175 height 14
click at [453, 425] on div "Large" at bounding box center [466, 422] width 186 height 14
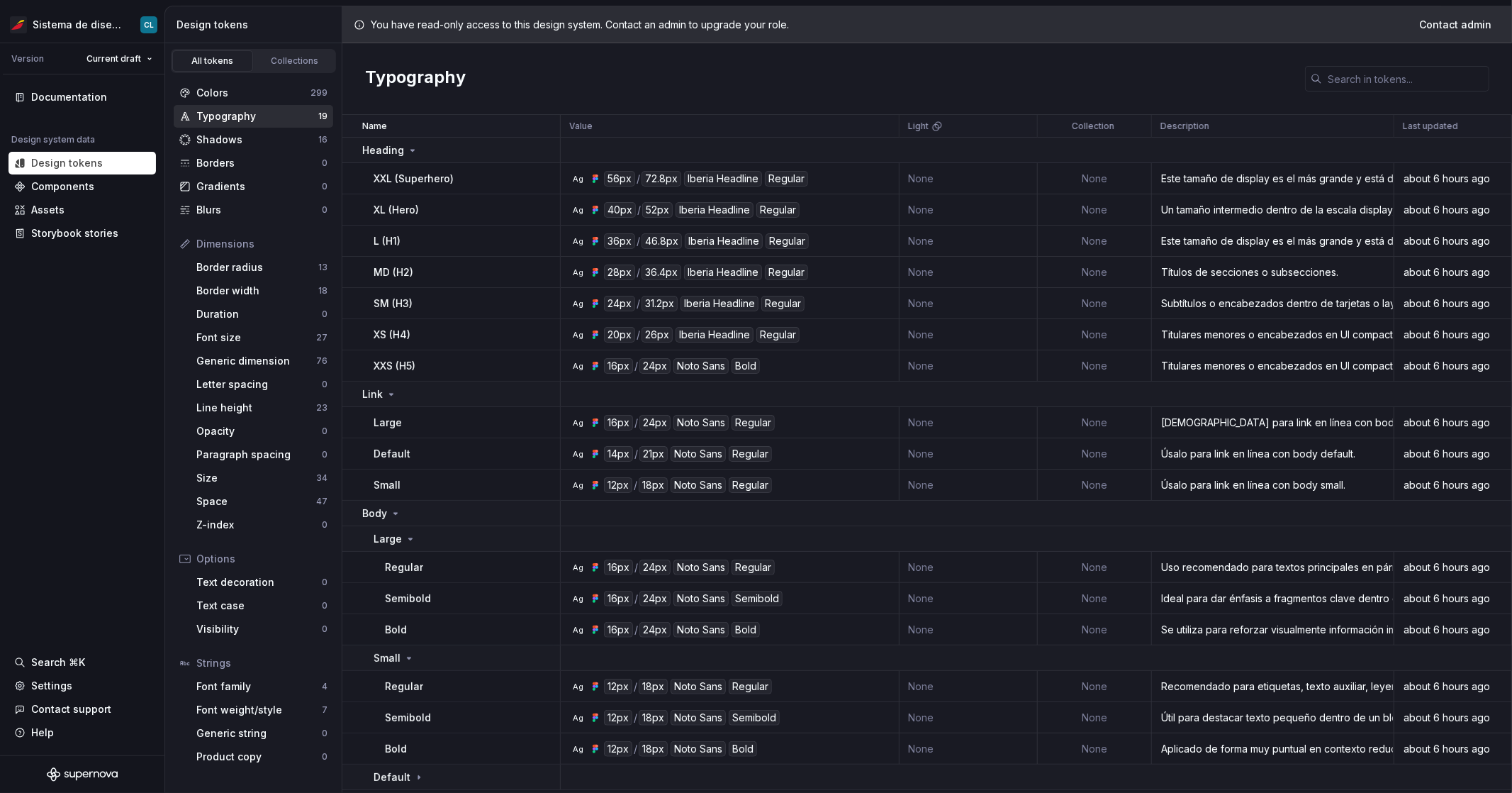
click at [804, 428] on div "Ag 16px / 24px Noto Sans Regular" at bounding box center [734, 422] width 328 height 15
click at [805, 426] on div "Ag 16px / 24px Noto Sans Regular" at bounding box center [734, 422] width 328 height 15
click at [411, 420] on div "Large" at bounding box center [466, 422] width 186 height 14
click at [1298, 427] on div "Úsalo para link en línea con body large." at bounding box center [1272, 422] width 240 height 14
click at [395, 426] on p "Large" at bounding box center [387, 422] width 29 height 14
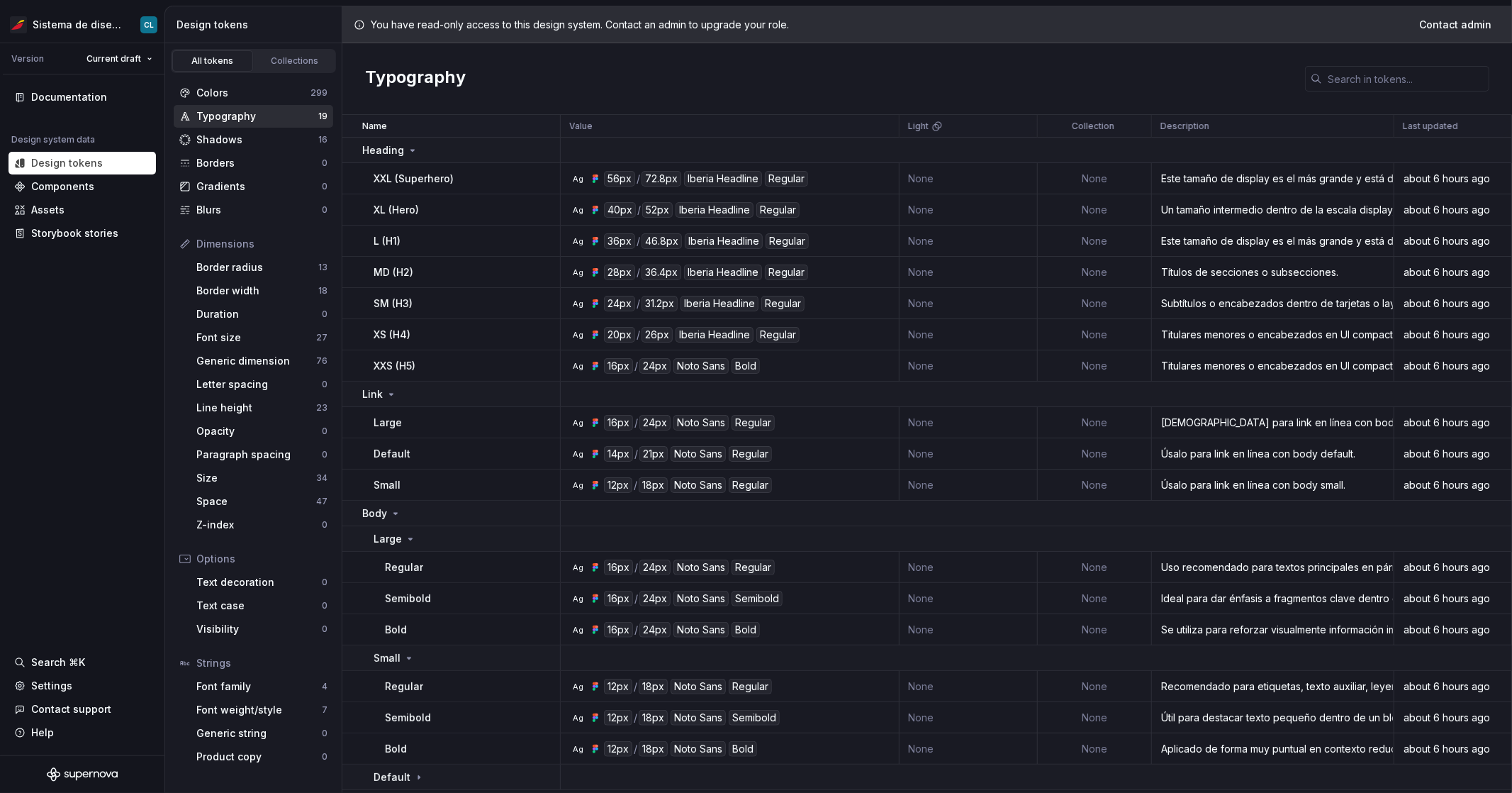
click at [396, 425] on p "Large" at bounding box center [387, 422] width 29 height 14
click at [409, 424] on div "Large" at bounding box center [466, 422] width 186 height 14
click at [479, 423] on div "Large" at bounding box center [466, 422] width 186 height 14
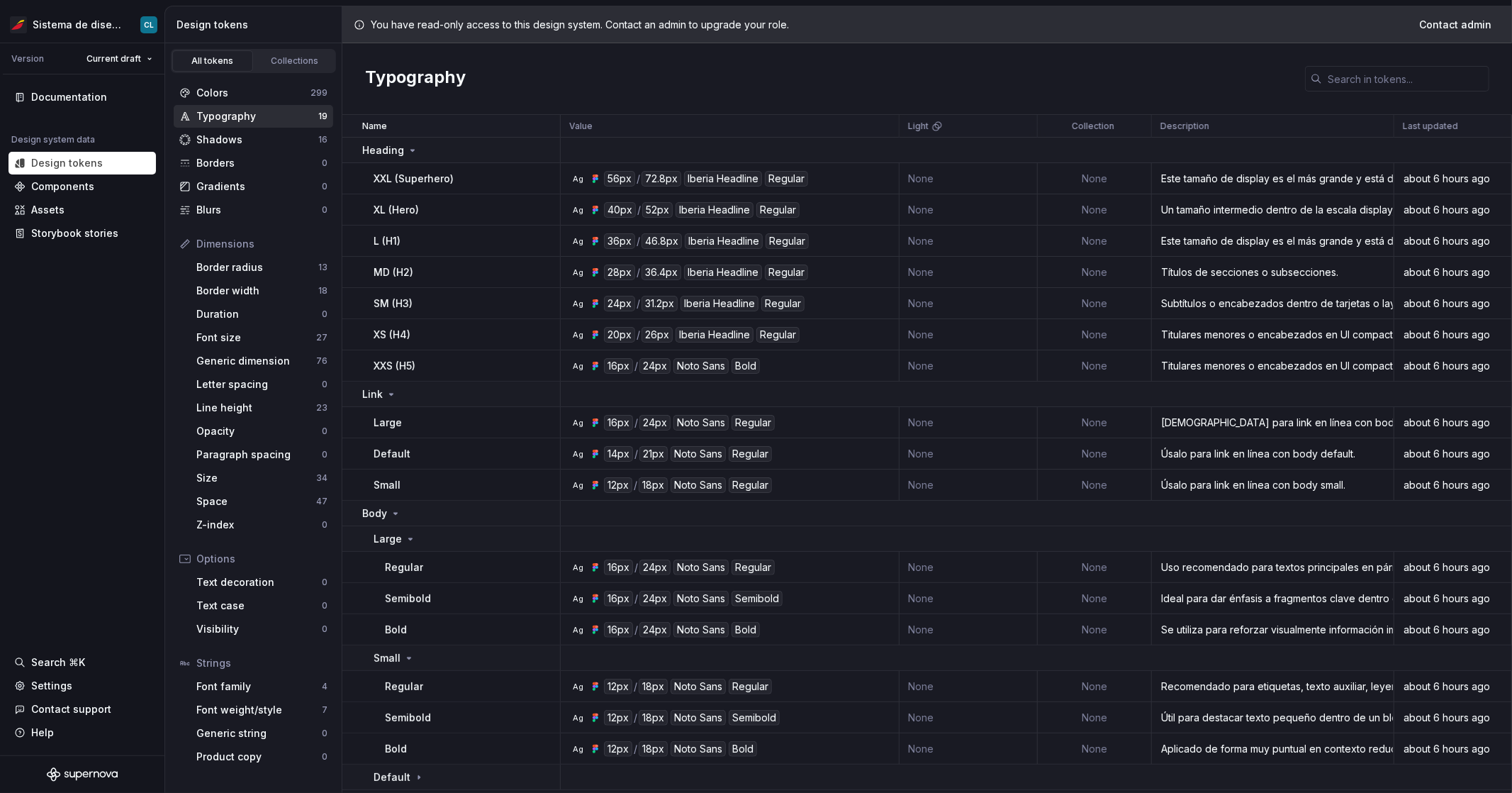
click at [530, 423] on div "Large" at bounding box center [466, 422] width 186 height 14
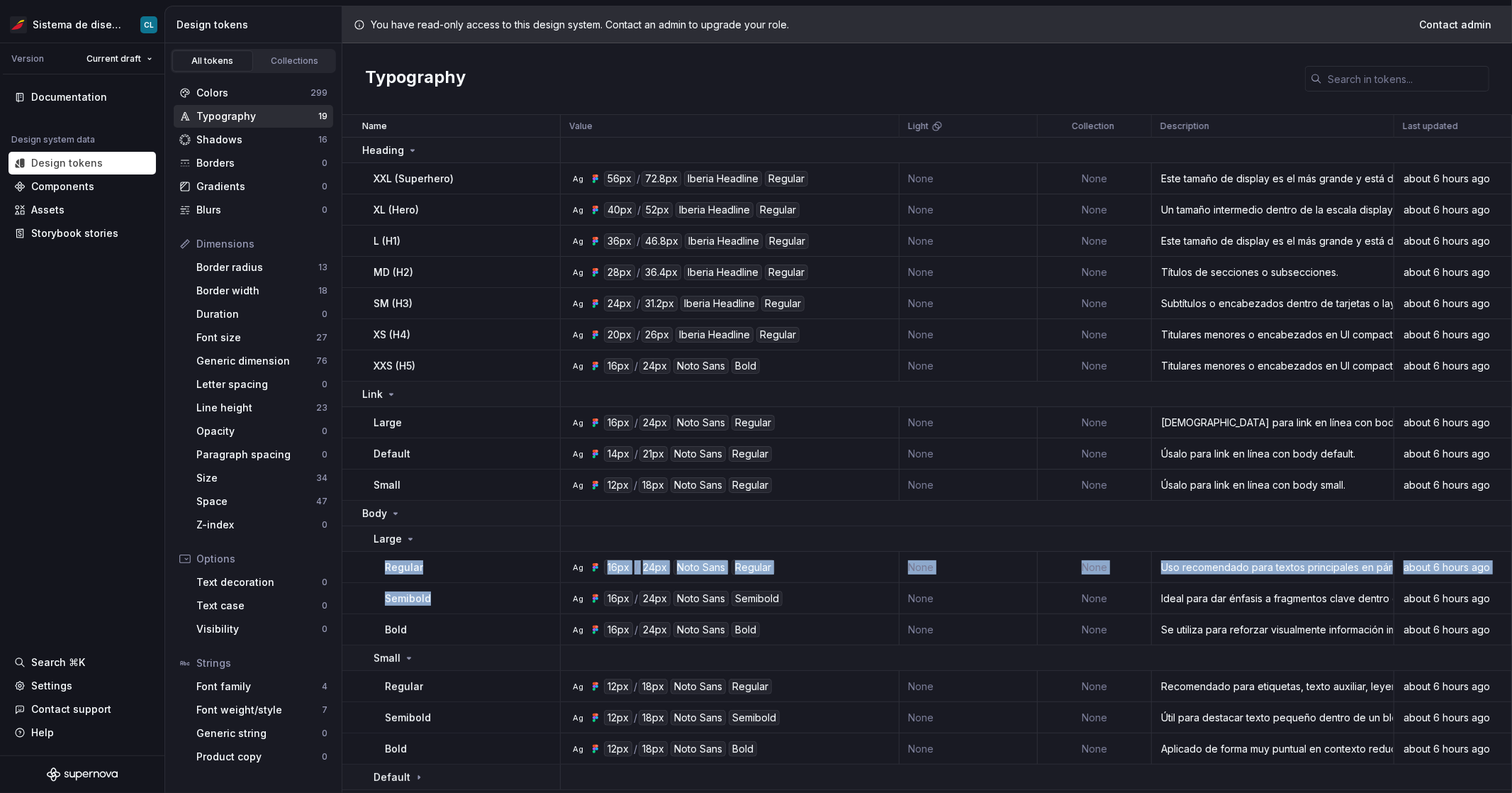
drag, startPoint x: 379, startPoint y: 566, endPoint x: 477, endPoint y: 605, distance: 105.5
click at [478, 607] on tbody "Heading XXL (Superhero) Ag 56px / 72.8px Iberia Headline Regular None None Este…" at bounding box center [927, 463] width 1170 height 652
click at [476, 603] on div "Semibold" at bounding box center [472, 598] width 175 height 14
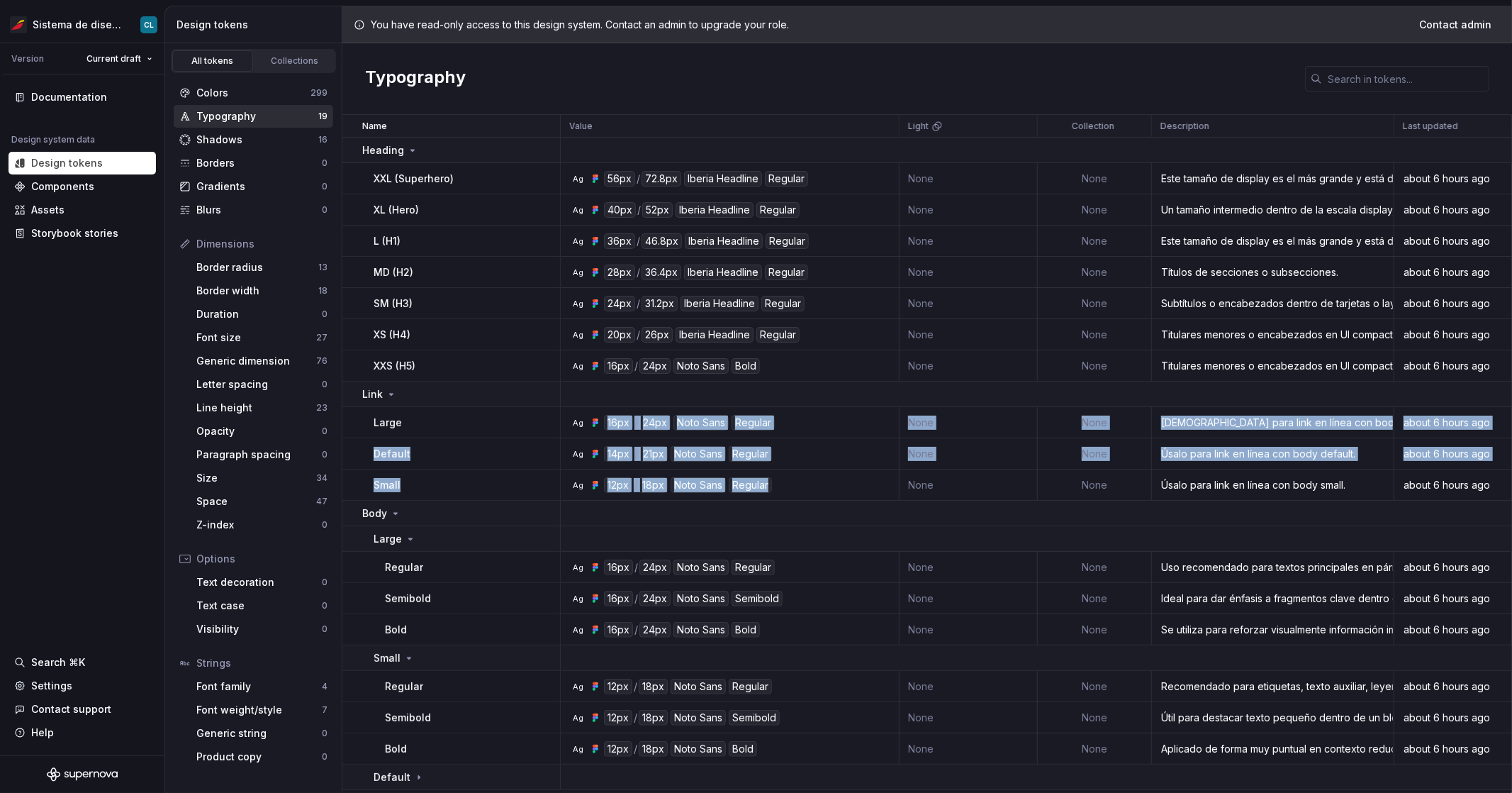
drag, startPoint x: 602, startPoint y: 425, endPoint x: 786, endPoint y: 492, distance: 195.8
click at [786, 492] on tbody "Heading XXL (Superhero) Ag 56px / 72.8px Iberia Headline Regular None None Este…" at bounding box center [927, 463] width 1170 height 652
click at [786, 492] on td "Ag 12px / 18px Noto Sans Regular" at bounding box center [730, 485] width 339 height 31
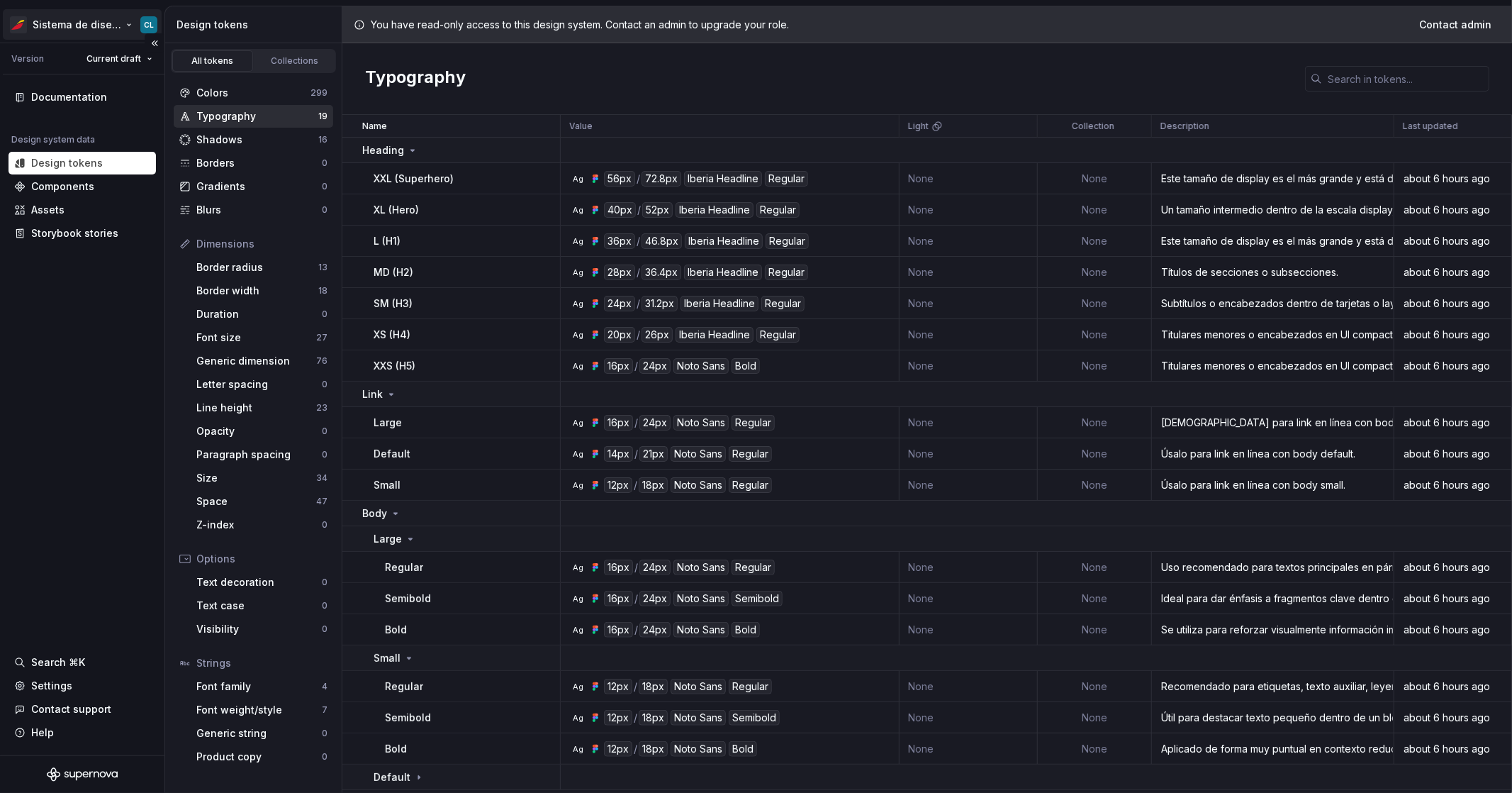
click at [107, 27] on html "Sistema de diseño Iberia CL Version Current draft Documentation Design system d…" at bounding box center [756, 396] width 1512 height 793
click at [262, 363] on html "Sistema de diseño Iberia CL Version Current draft Documentation Design system d…" at bounding box center [756, 396] width 1512 height 793
click at [245, 500] on div "Space" at bounding box center [257, 501] width 120 height 14
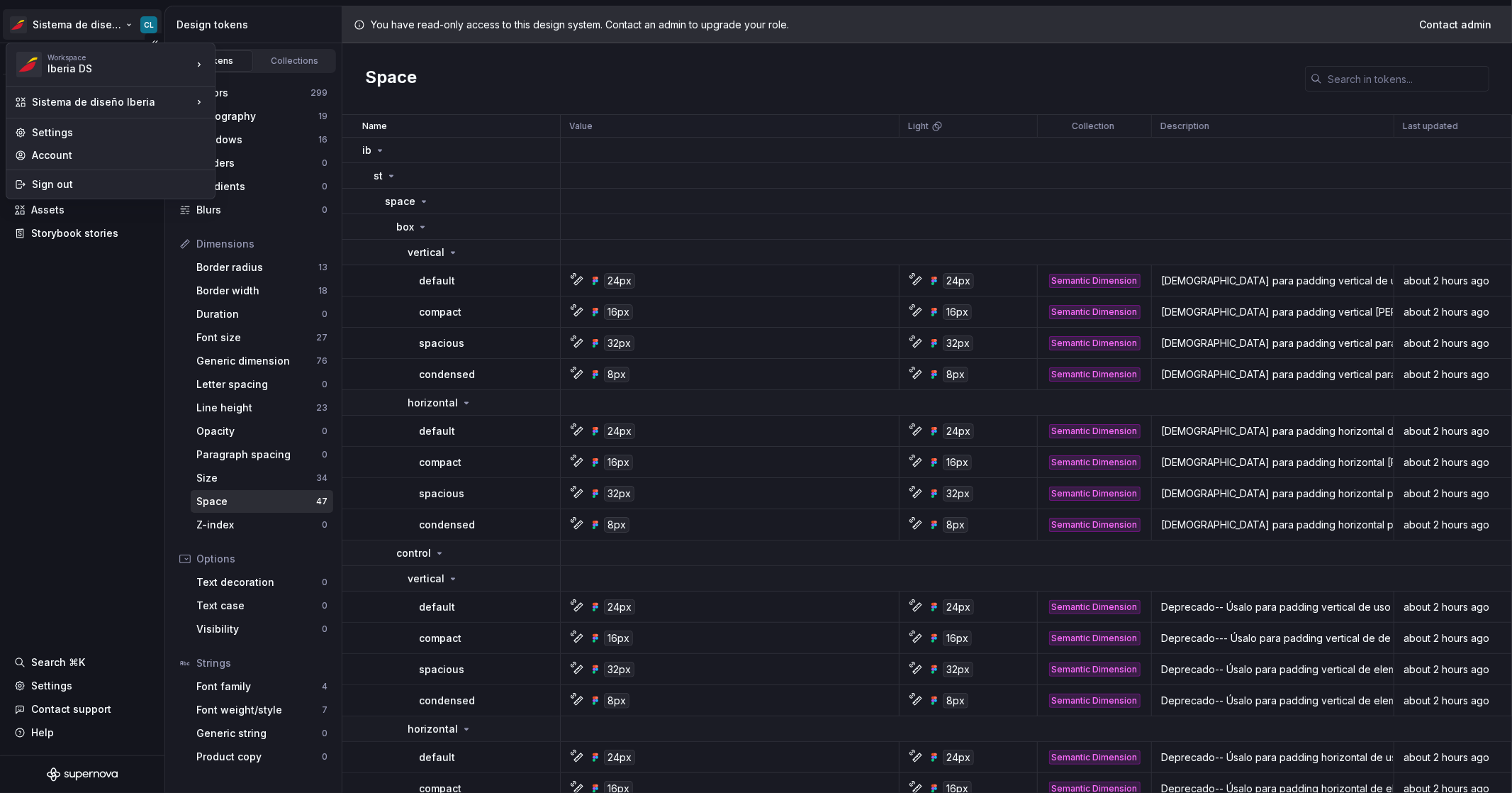
click at [116, 33] on html "Sistema de diseño Iberia CL Version Current draft Documentation Design system d…" at bounding box center [756, 396] width 1512 height 793
click at [274, 83] on div "pipo" at bounding box center [284, 85] width 92 height 14
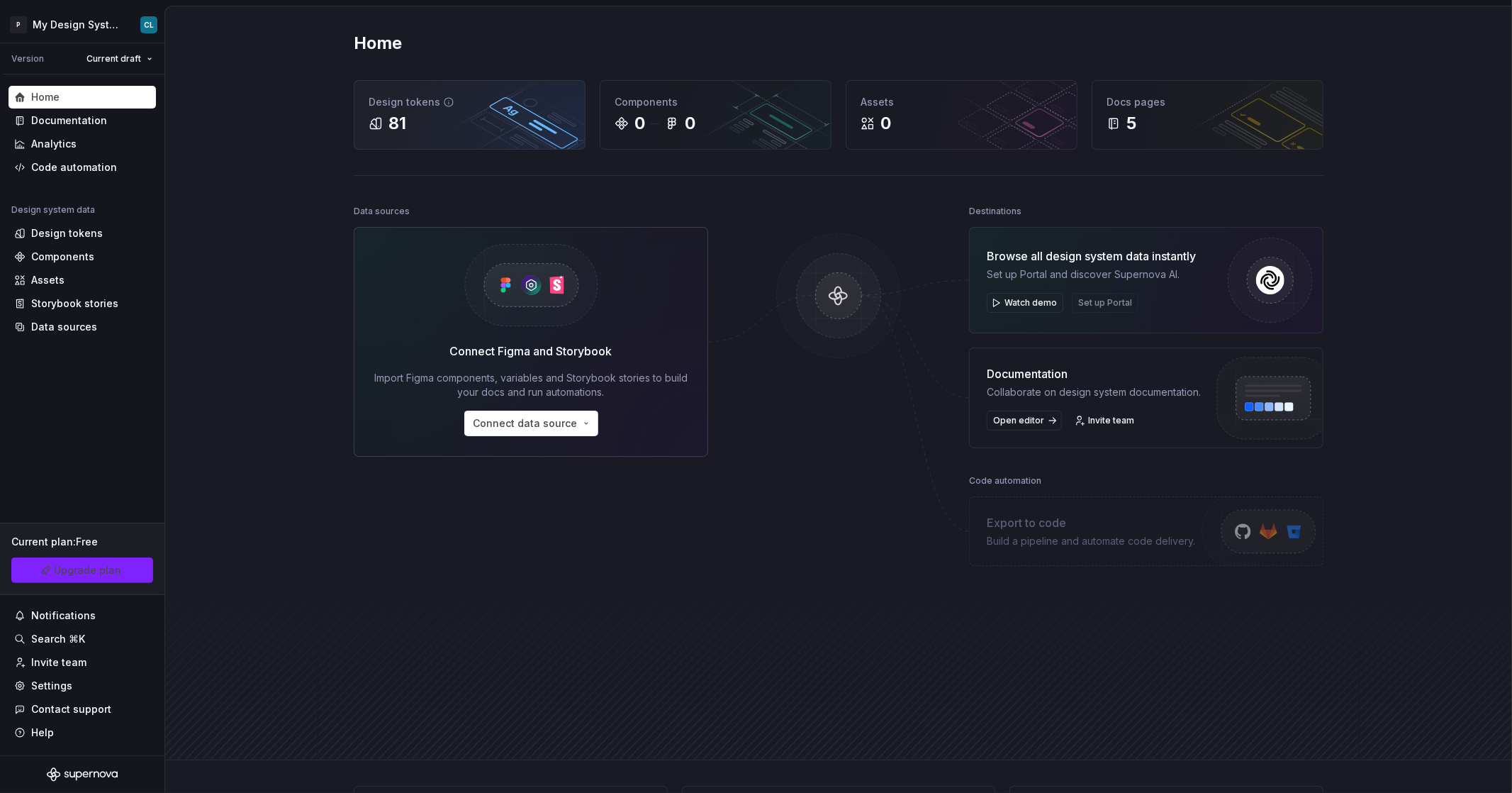
click at [396, 103] on div "Design tokens" at bounding box center [469, 102] width 202 height 14
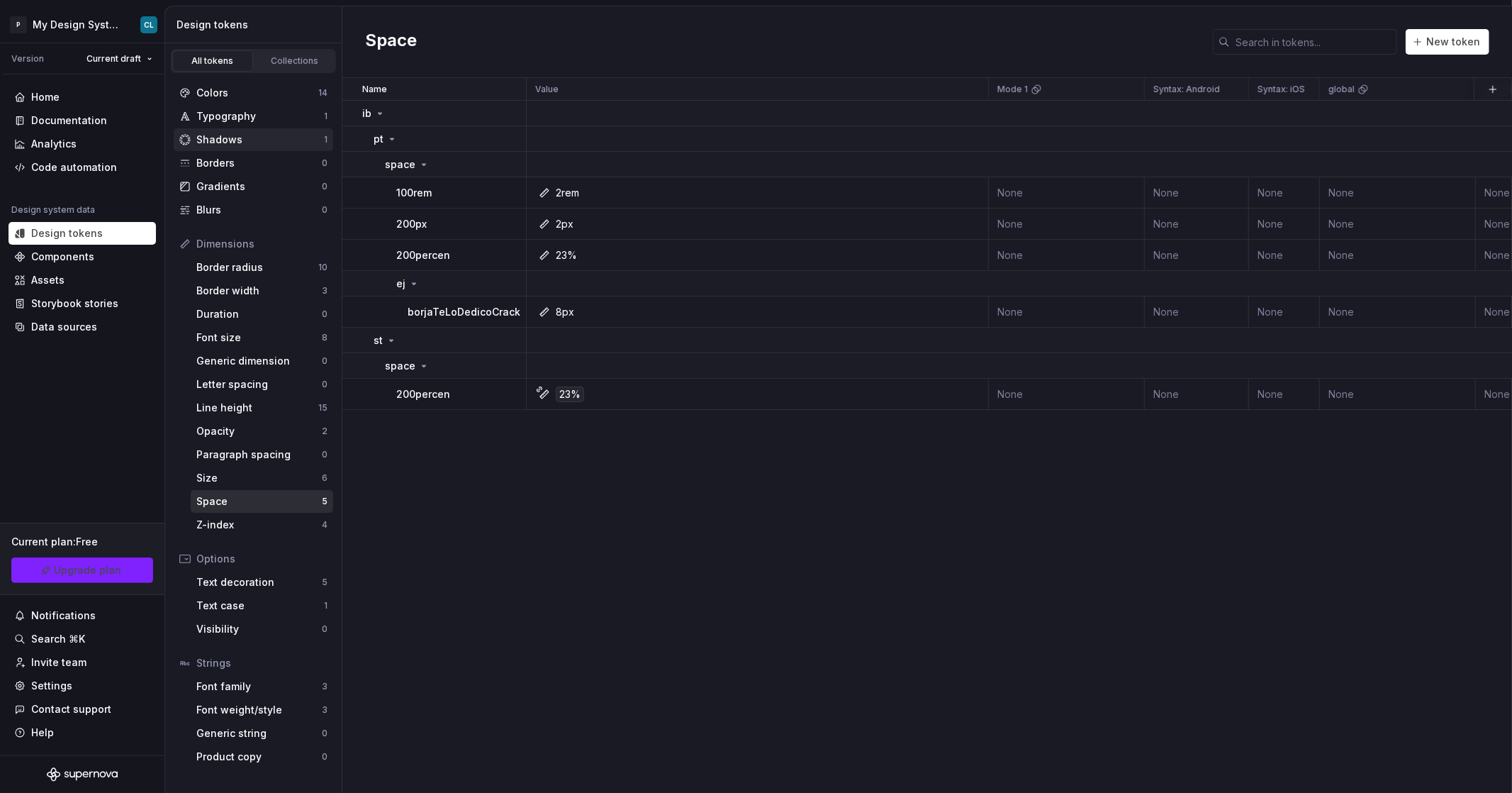
click at [218, 134] on div "Shadows" at bounding box center [260, 139] width 128 height 14
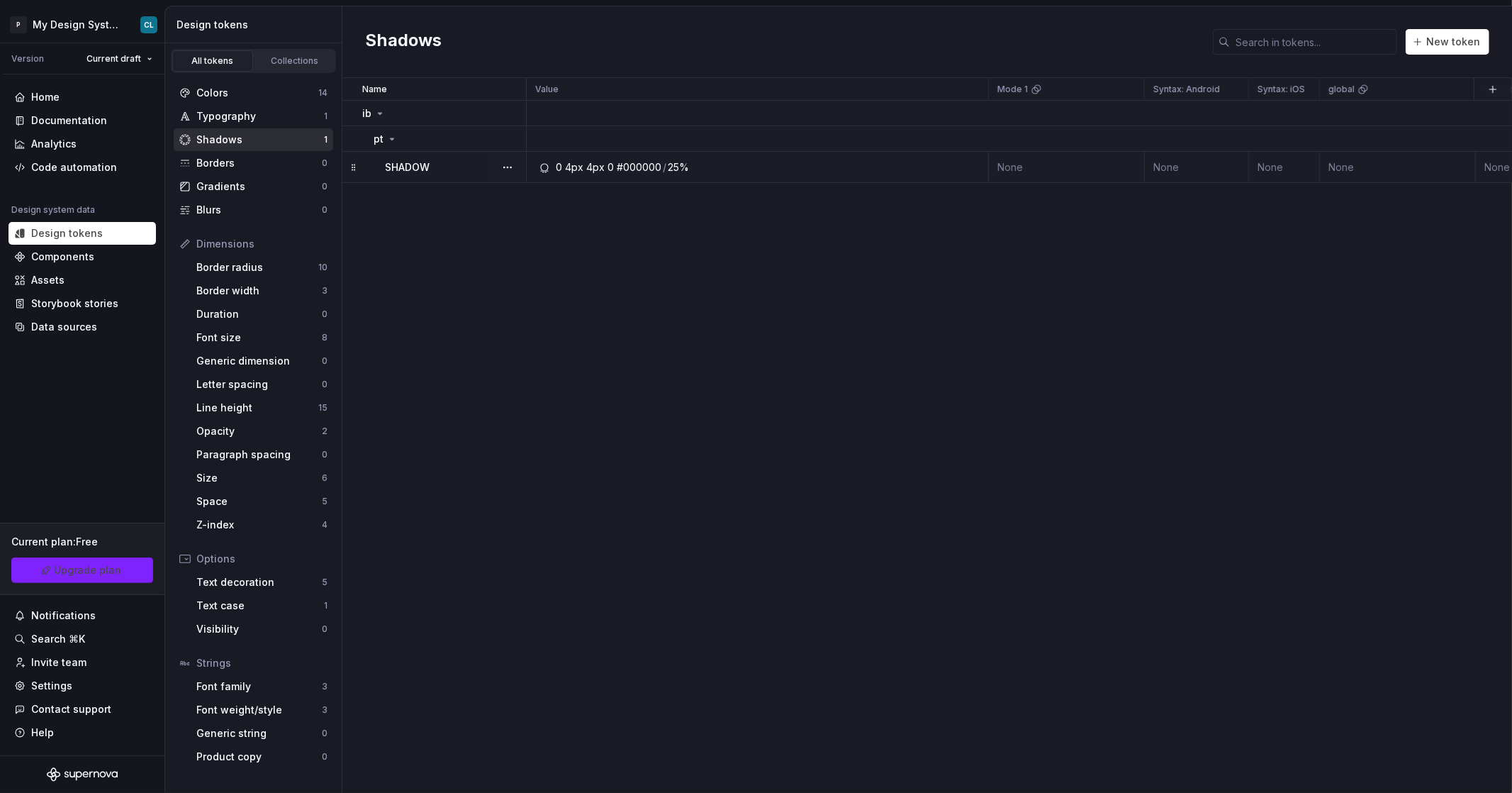
click at [747, 177] on td "0 4px 4px 0 #000000 / 25%" at bounding box center [758, 167] width 462 height 31
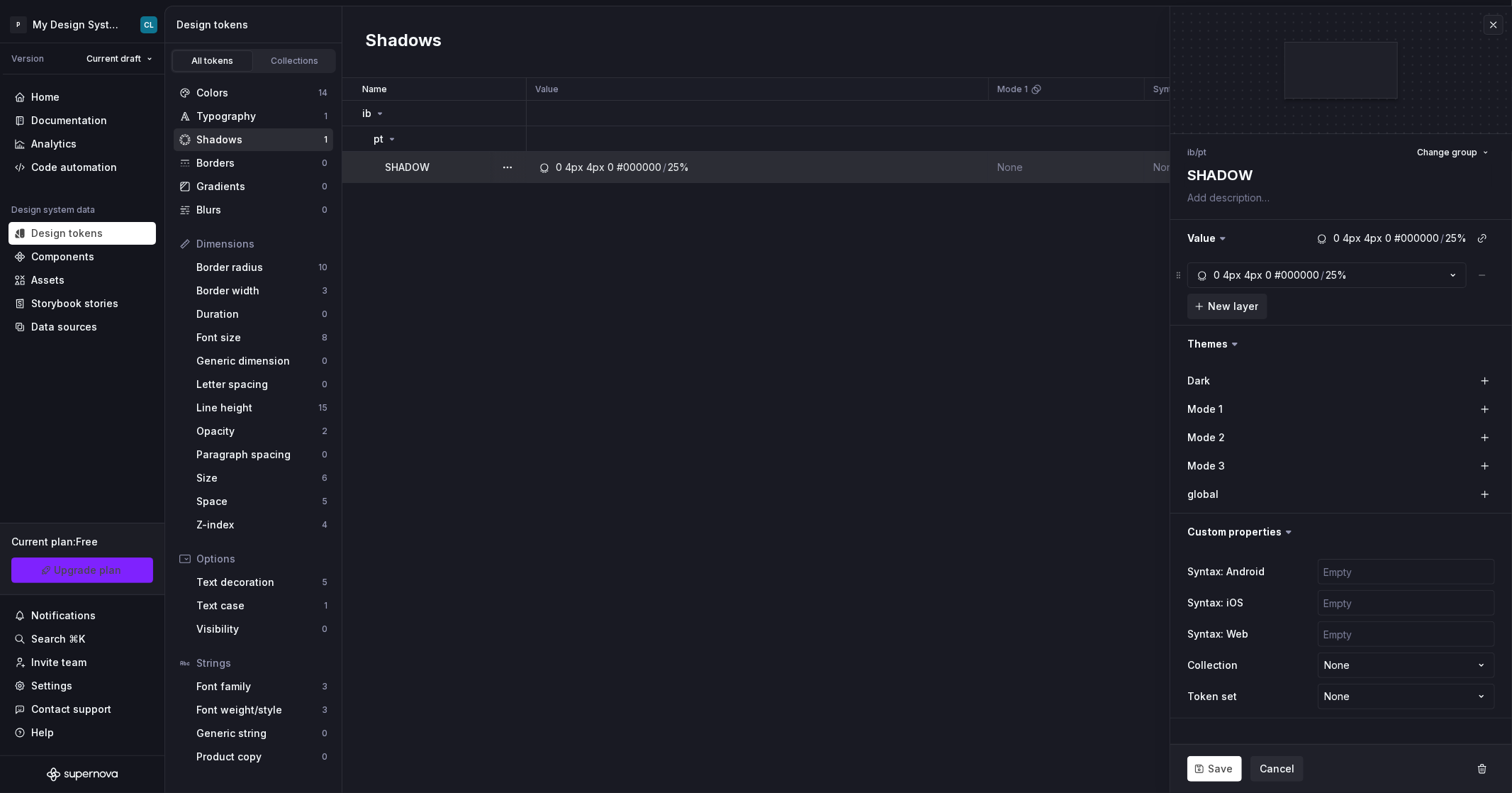
click at [1178, 274] on span at bounding box center [1179, 275] width 12 height 26
click at [1291, 279] on div "#000000" at bounding box center [1296, 275] width 45 height 14
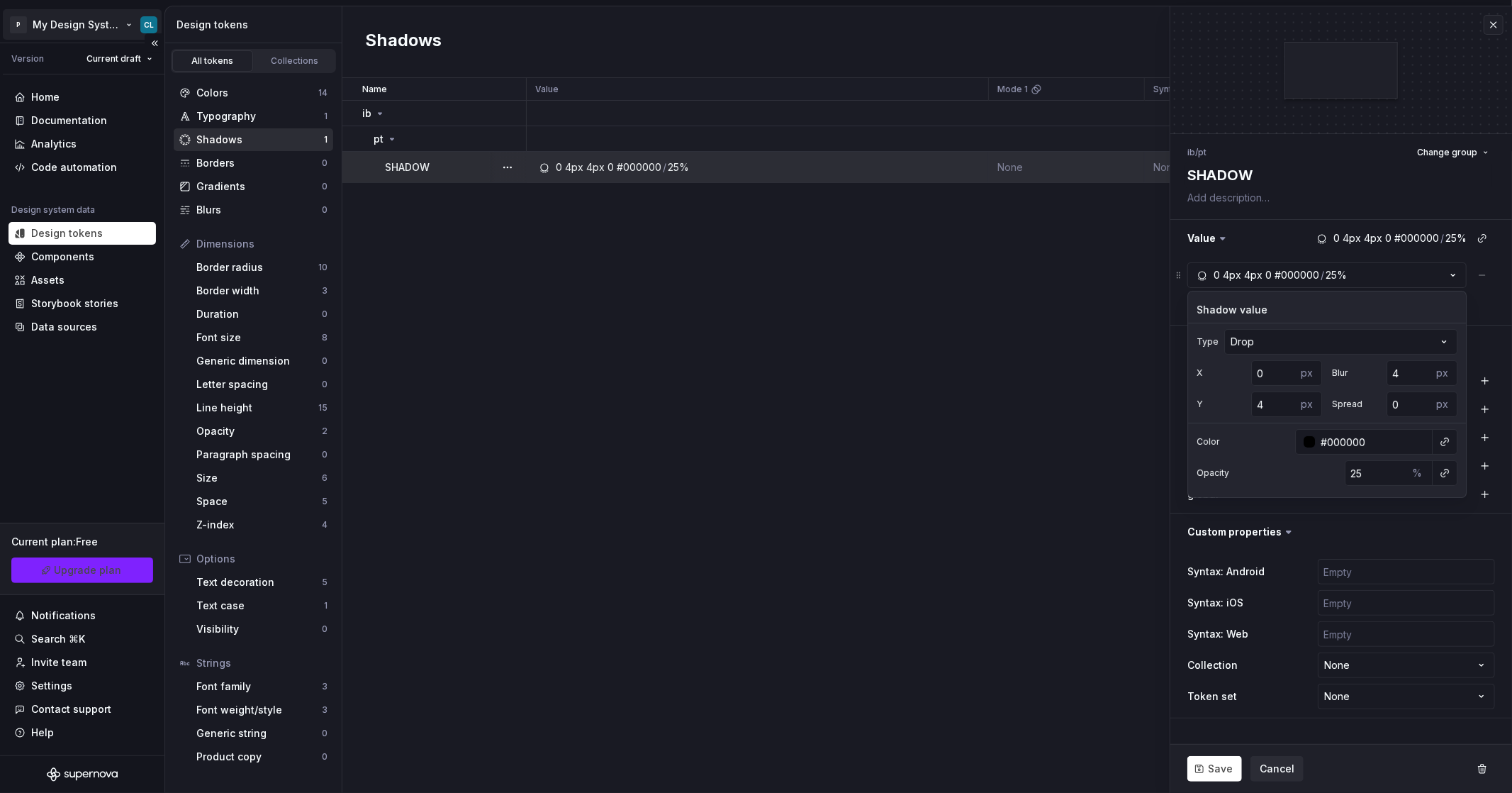
click at [101, 33] on html "P My Design System CL Version Current draft Home Documentation Analytics Code a…" at bounding box center [756, 396] width 1512 height 793
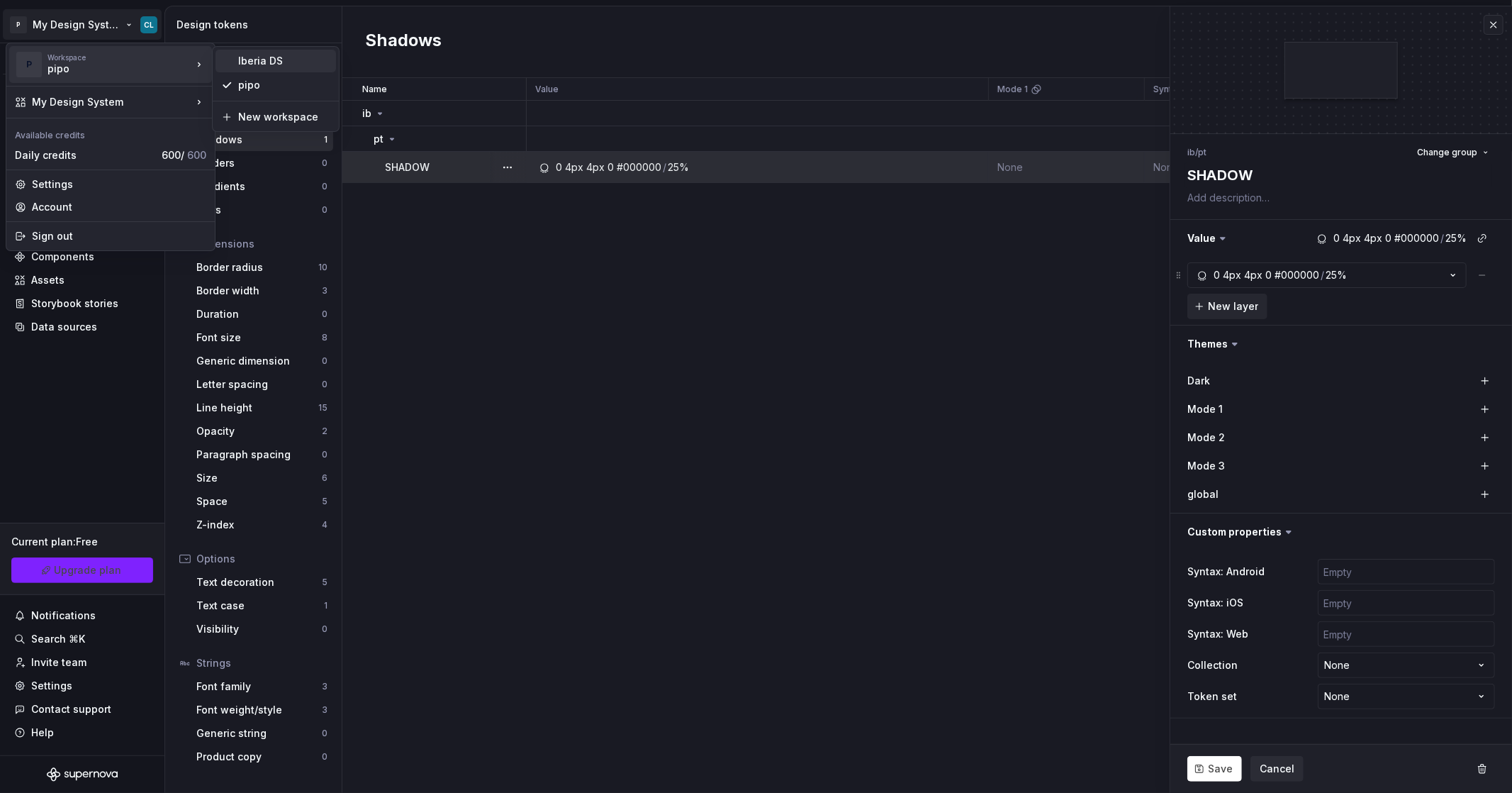
click at [233, 58] on div "Iberia DS" at bounding box center [276, 61] width 121 height 23
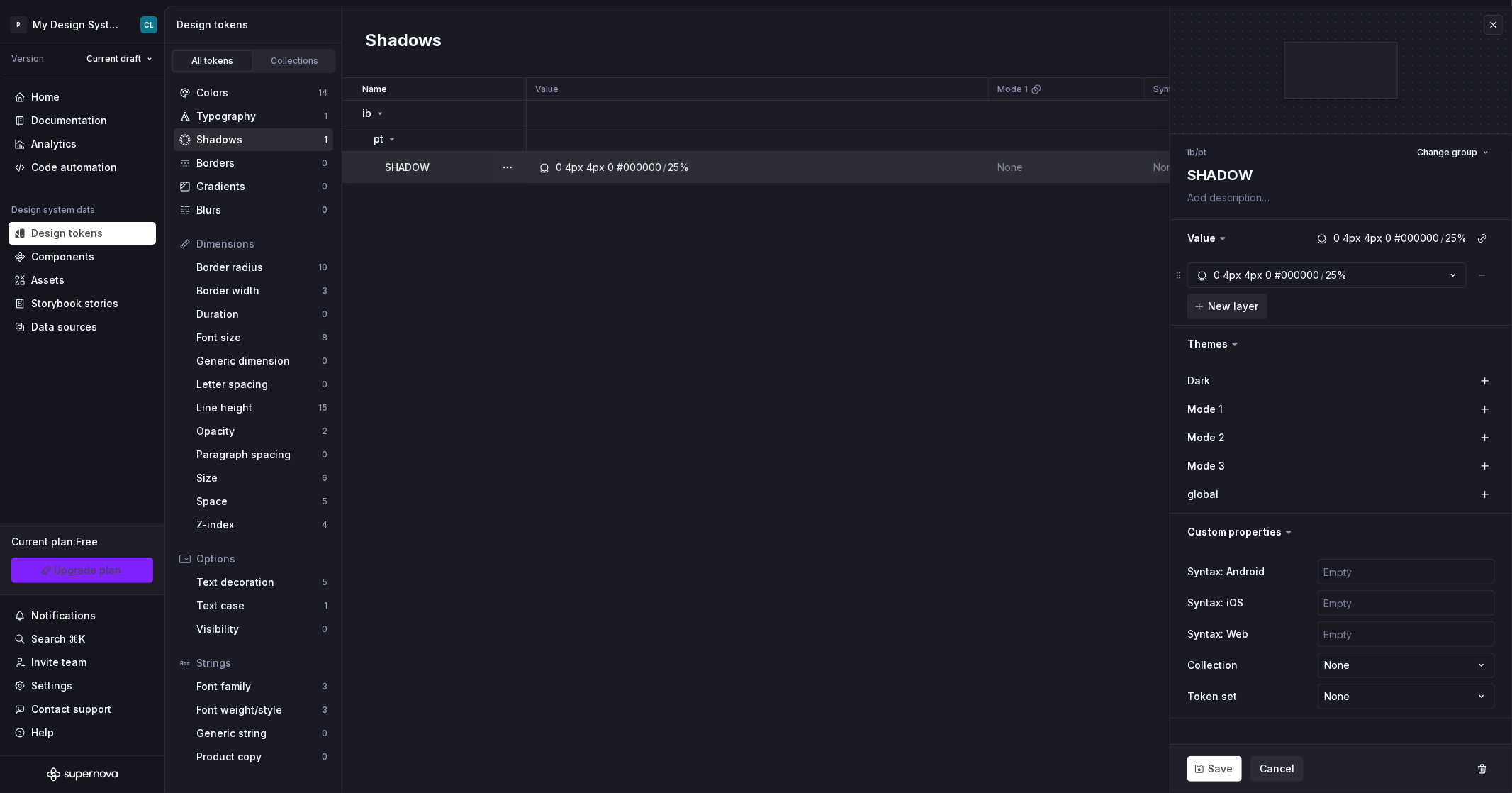
type textarea "*"
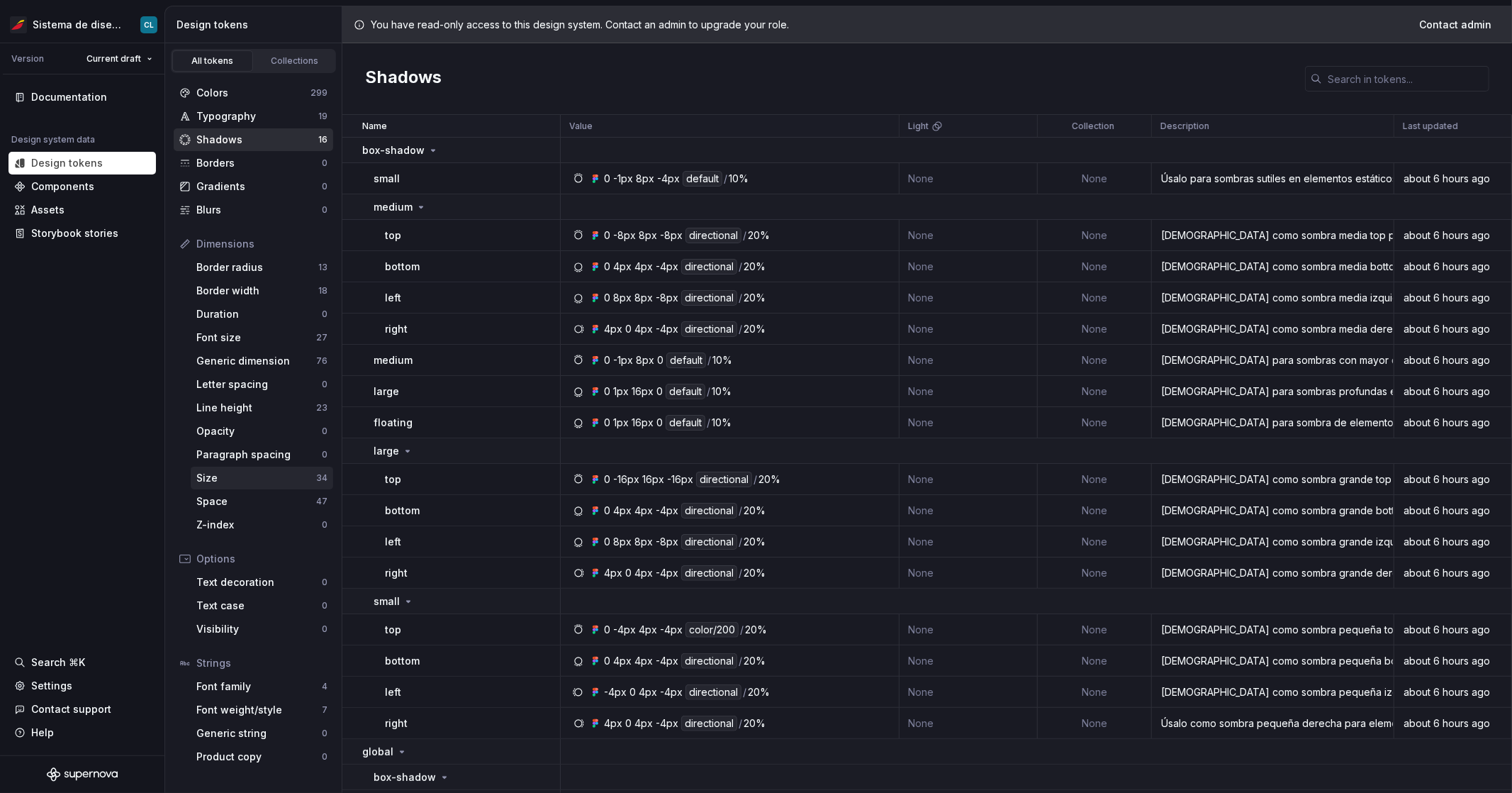
click at [250, 487] on div "Size 34" at bounding box center [262, 477] width 143 height 23
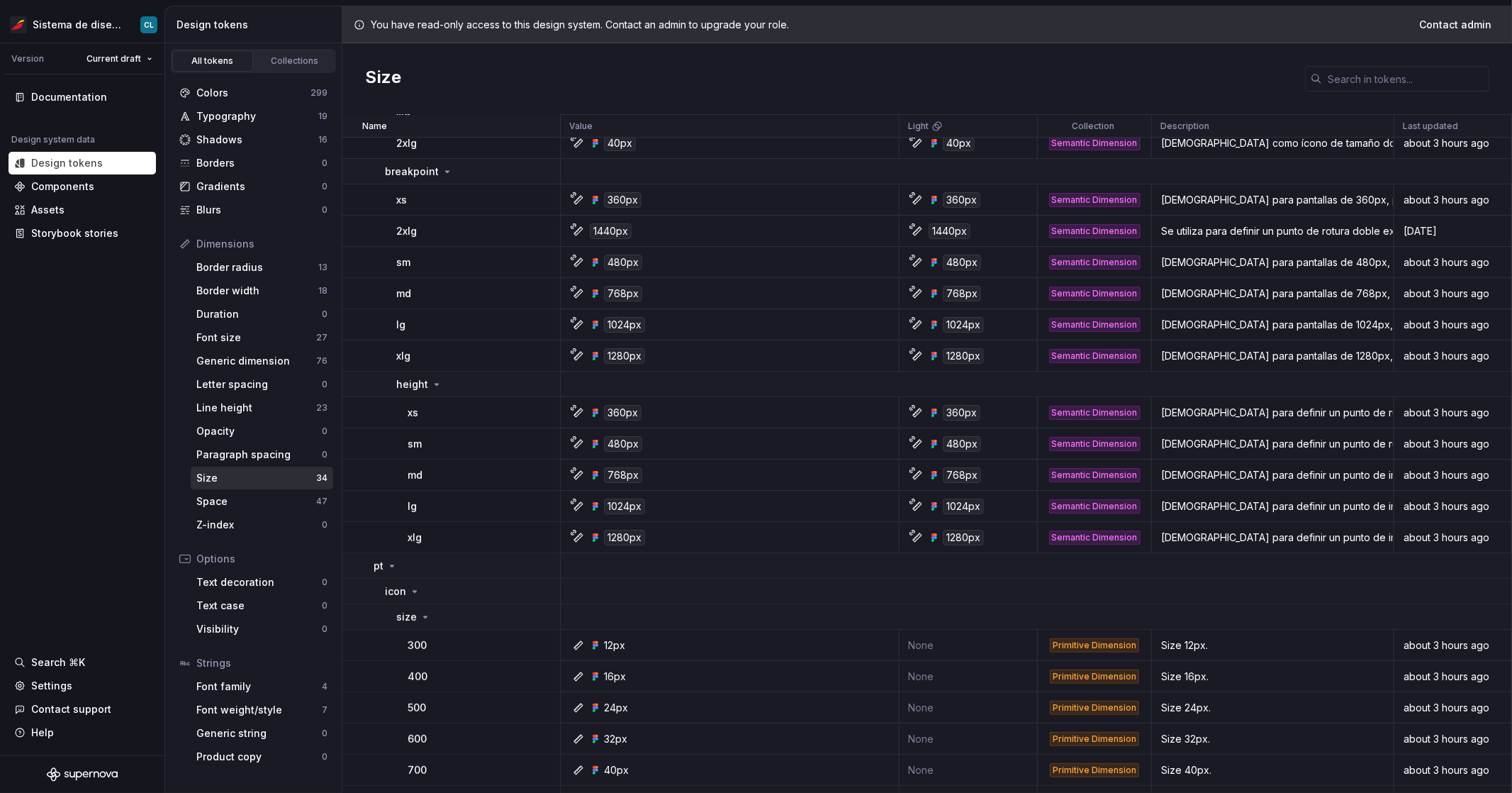
scroll to position [443, 0]
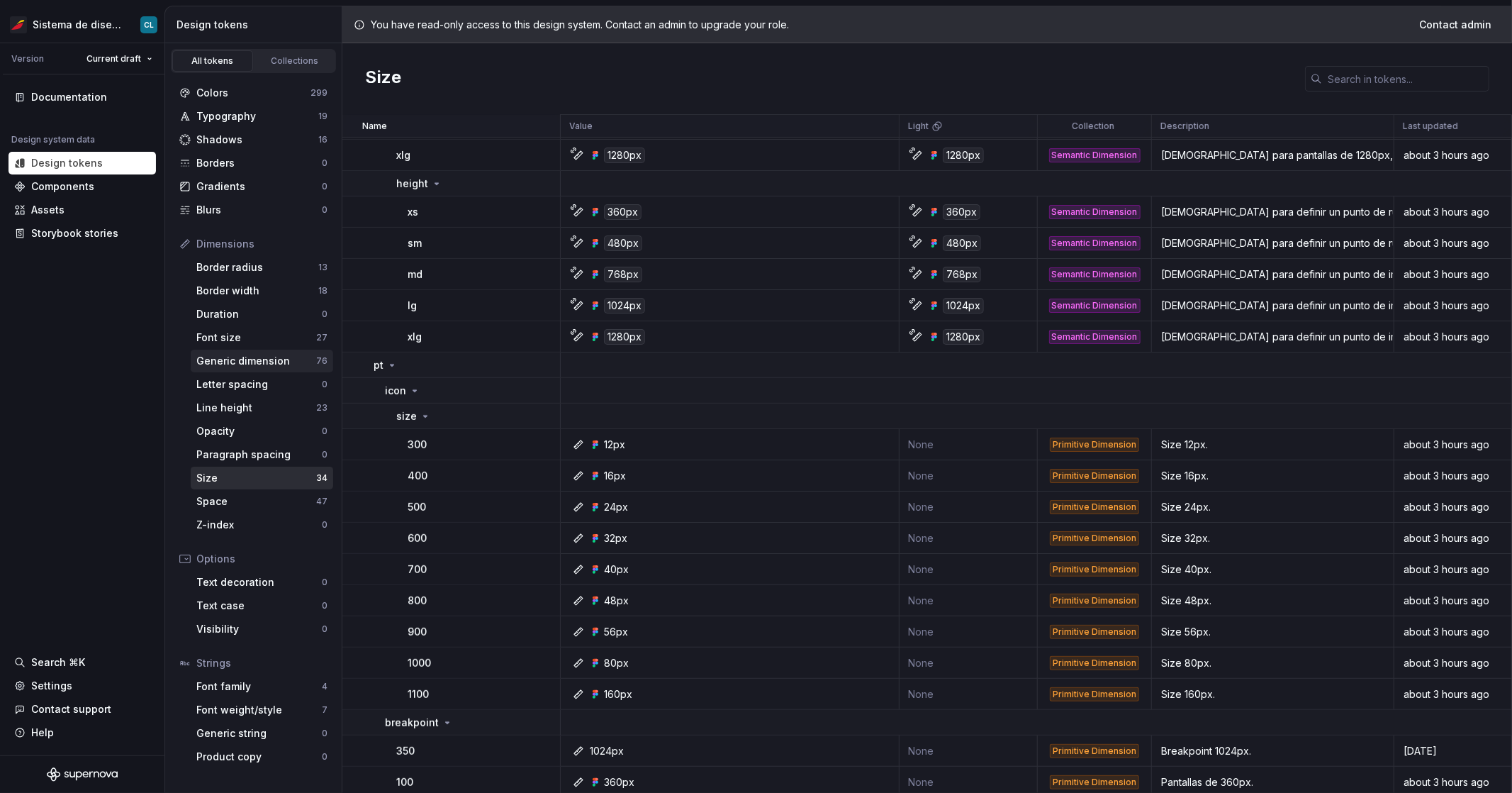
click at [227, 363] on div "Generic dimension" at bounding box center [257, 360] width 120 height 14
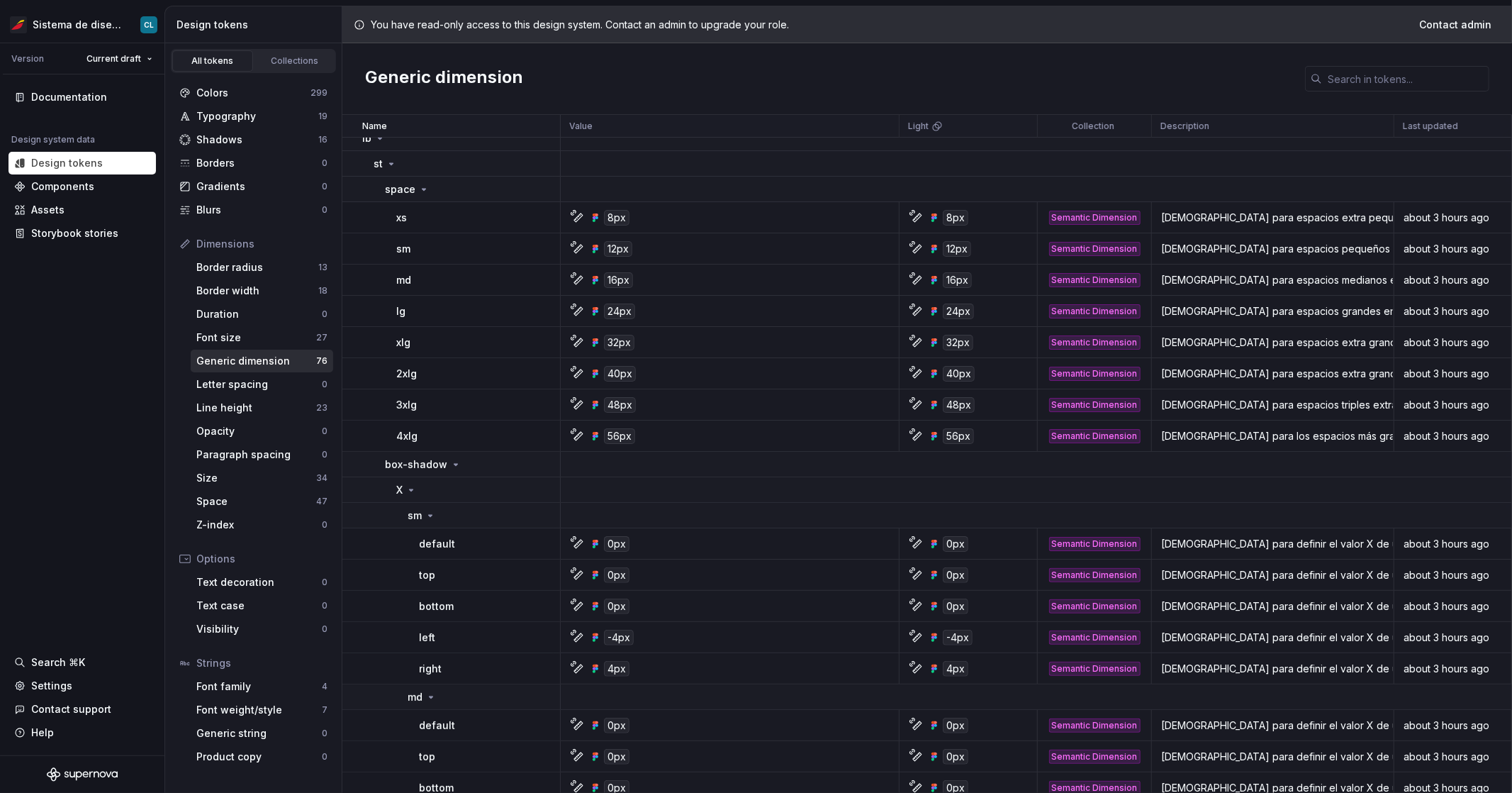
scroll to position [115, 0]
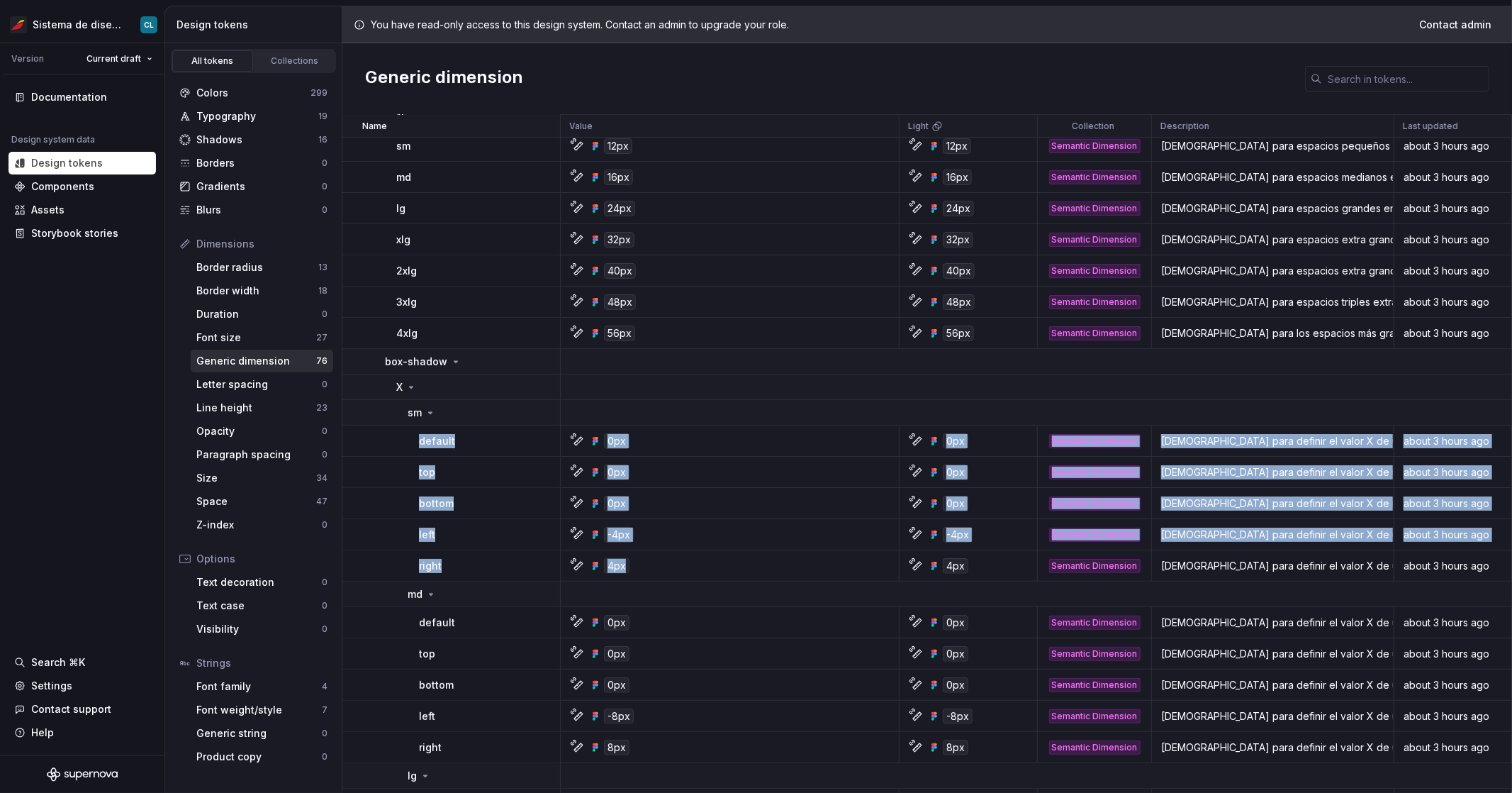
drag, startPoint x: 650, startPoint y: 568, endPoint x: 375, endPoint y: 425, distance: 310.0
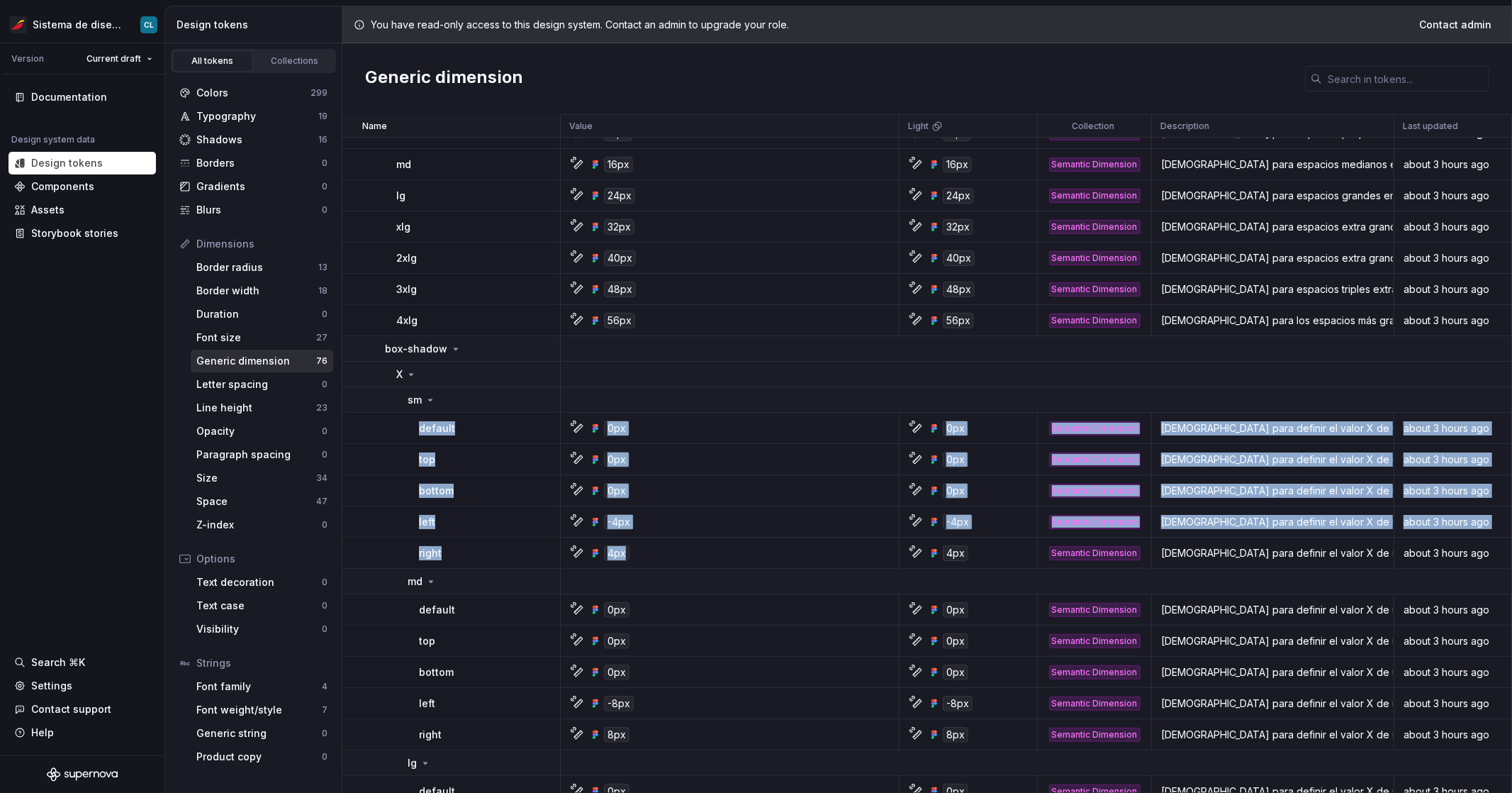
scroll to position [143, 0]
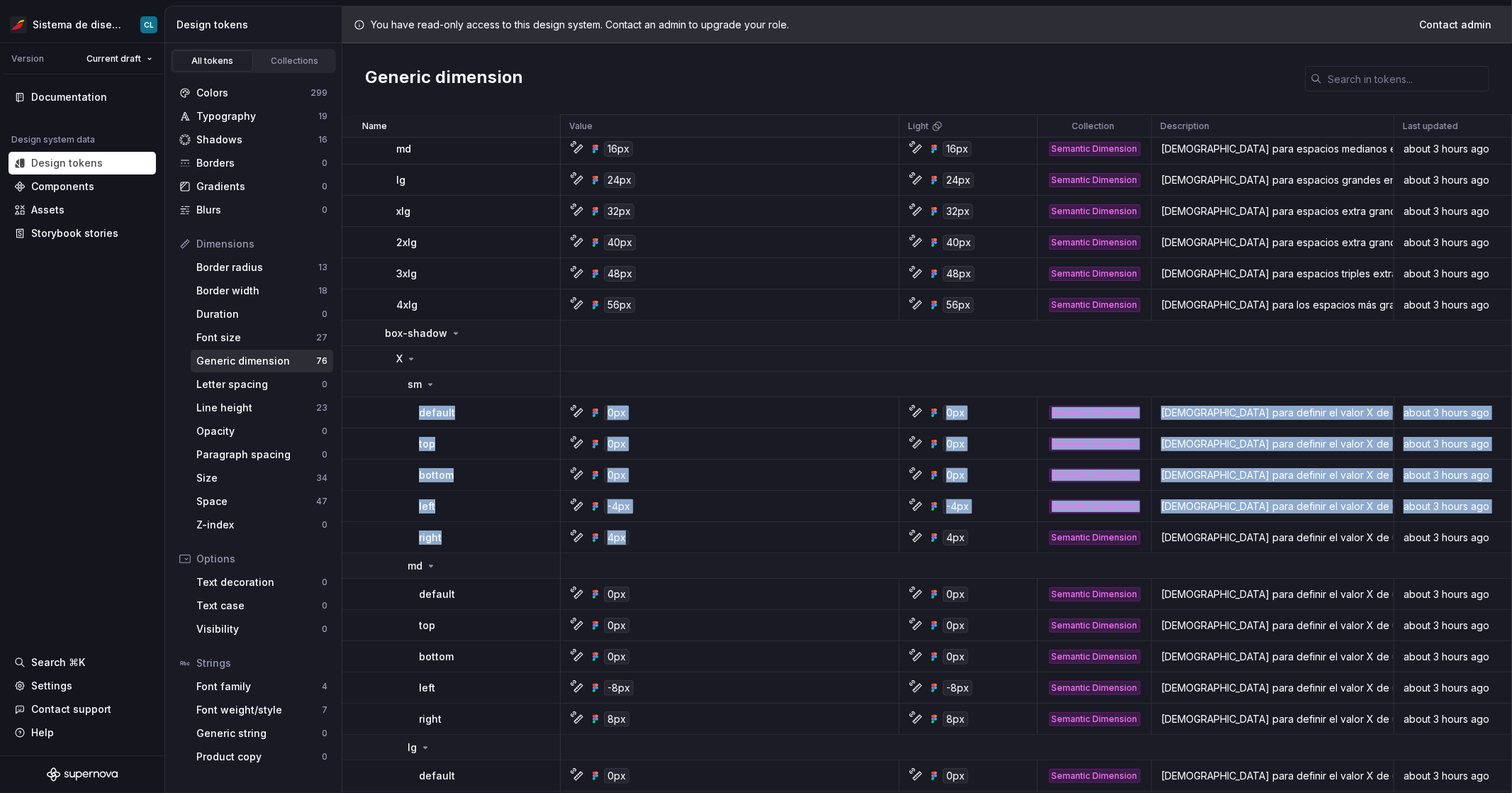
click at [383, 417] on td "default" at bounding box center [452, 412] width 219 height 31
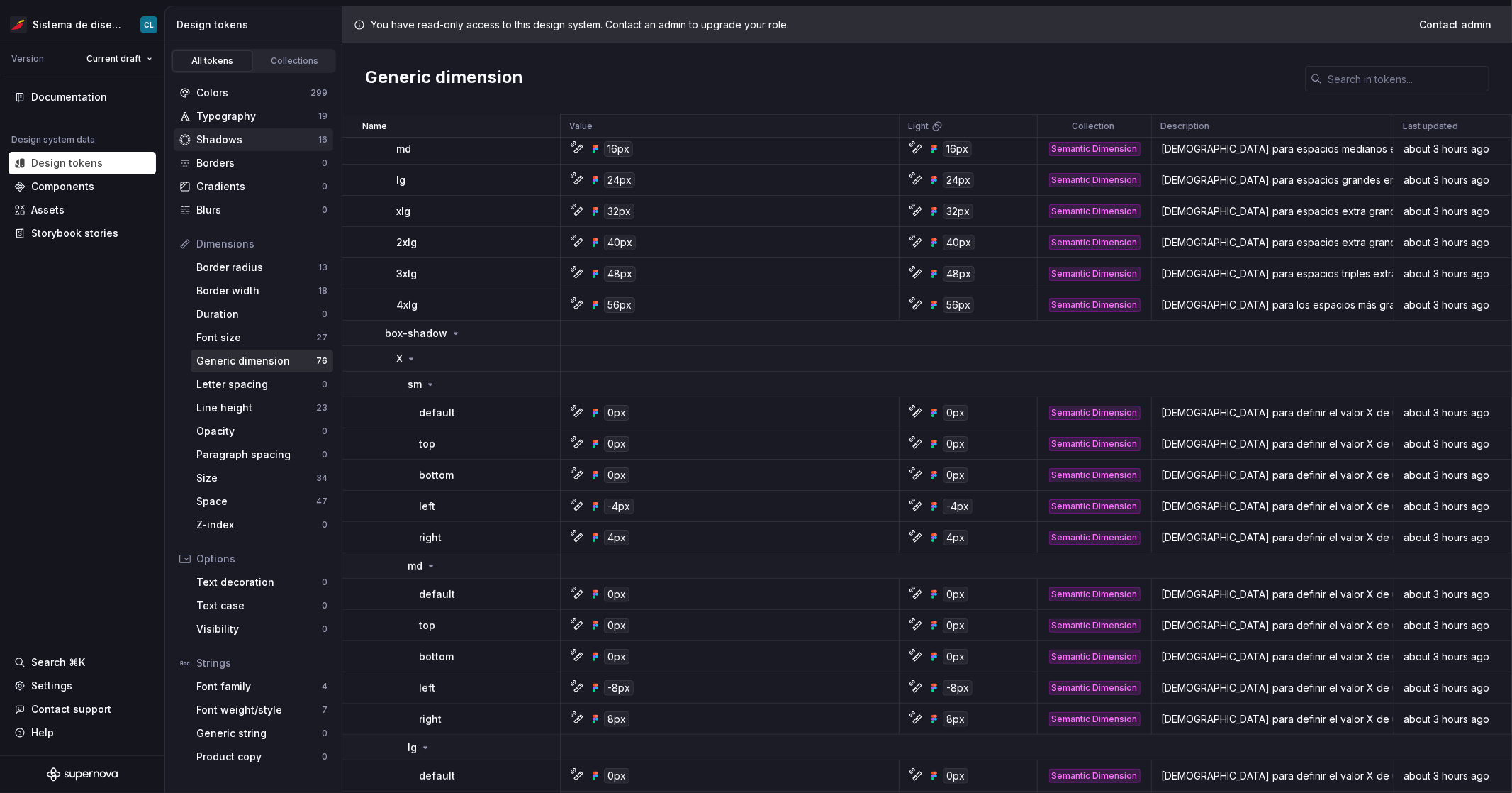
click at [248, 144] on div "Shadows" at bounding box center [257, 139] width 122 height 14
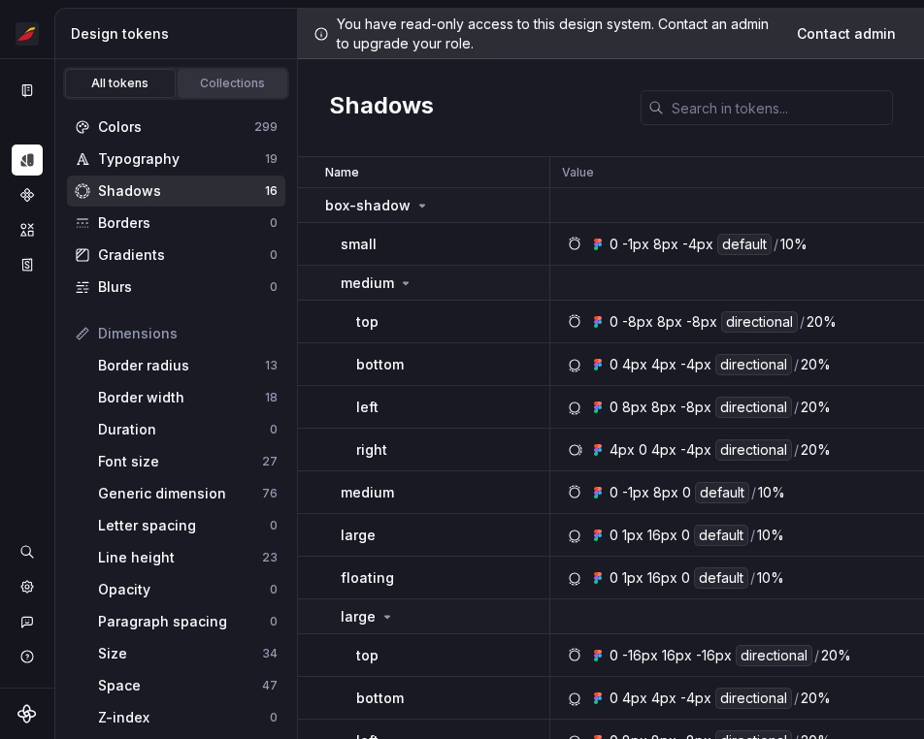
click at [234, 87] on div "Collections" at bounding box center [232, 84] width 97 height 16
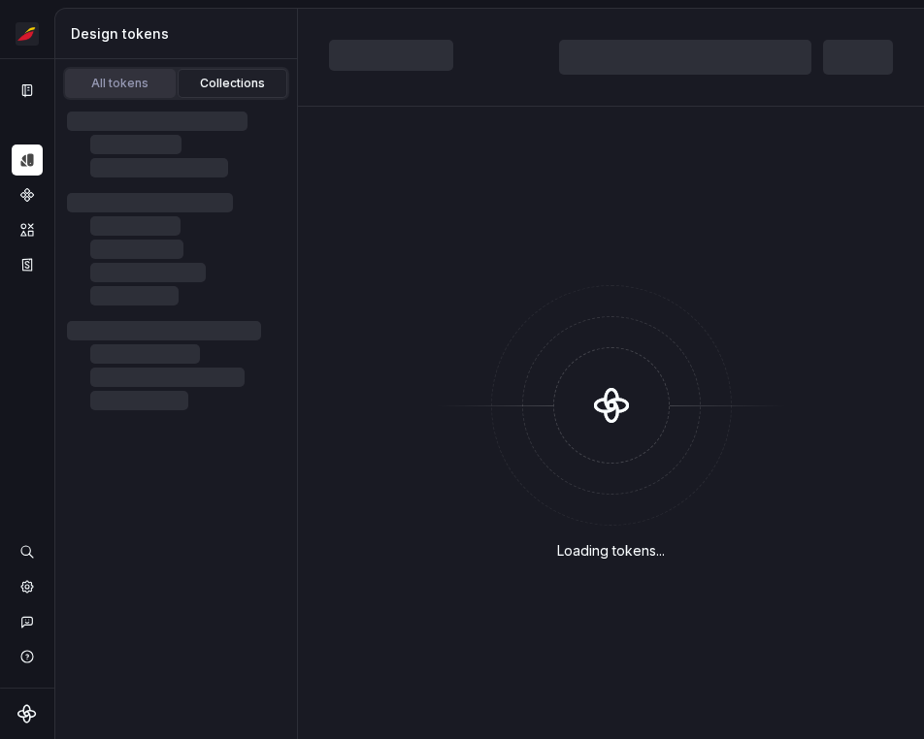
click at [161, 82] on div "All tokens" at bounding box center [120, 84] width 97 height 16
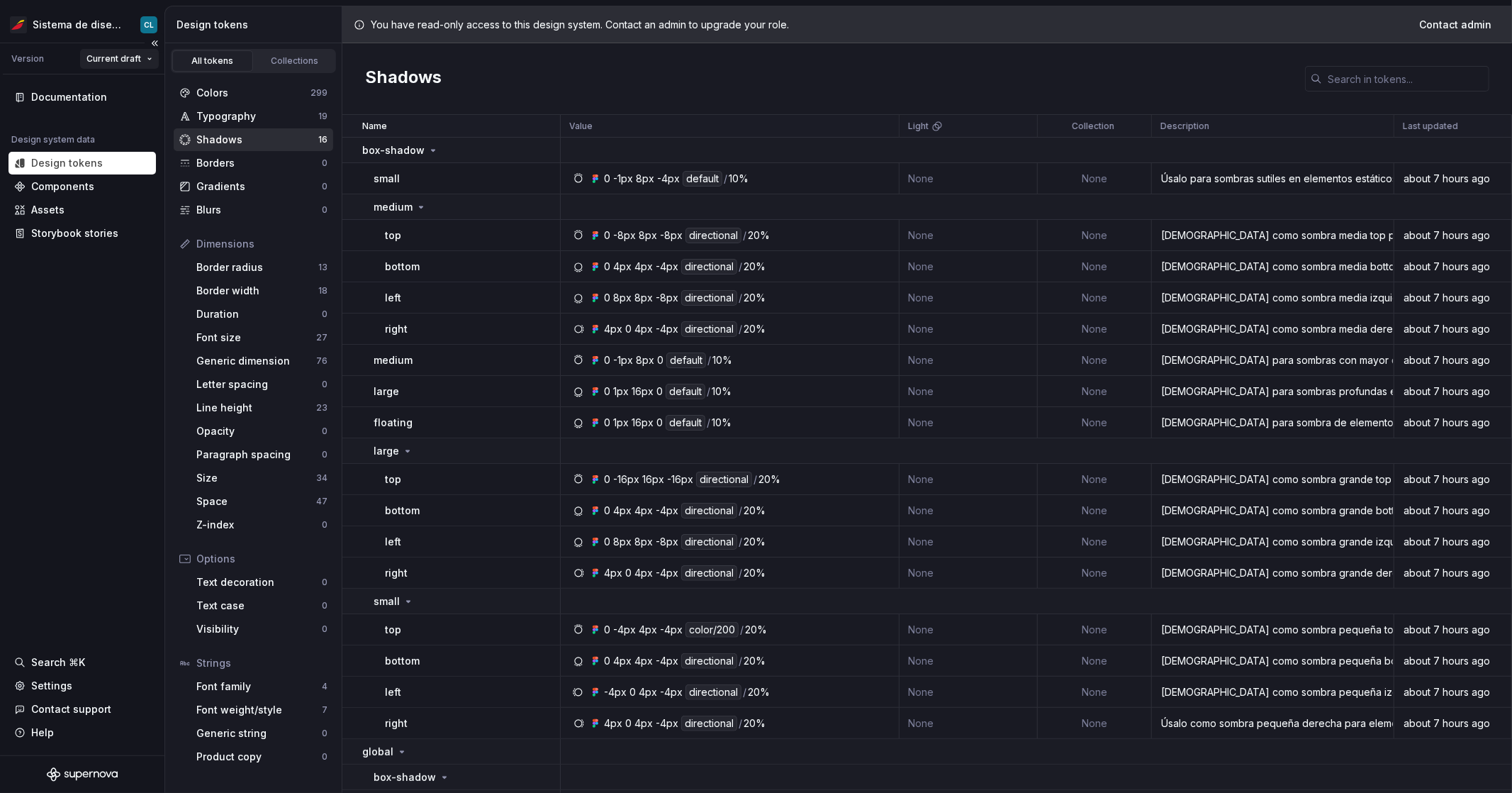
click at [110, 54] on html "Sistema de diseño Iberia CL Version Current draft Documentation Design system d…" at bounding box center [756, 396] width 1512 height 793
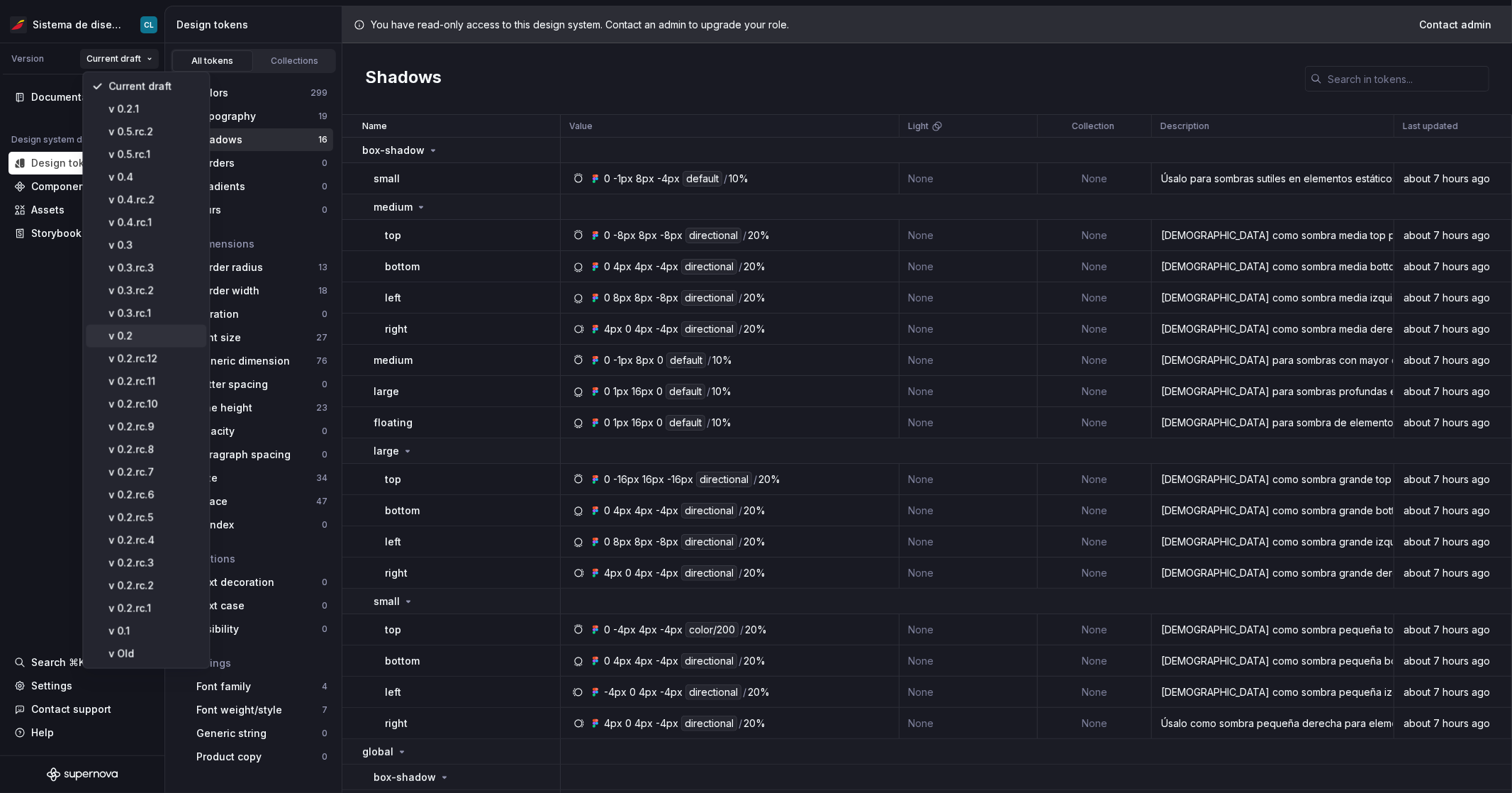
click at [134, 330] on div "v 0.2" at bounding box center [154, 335] width 92 height 14
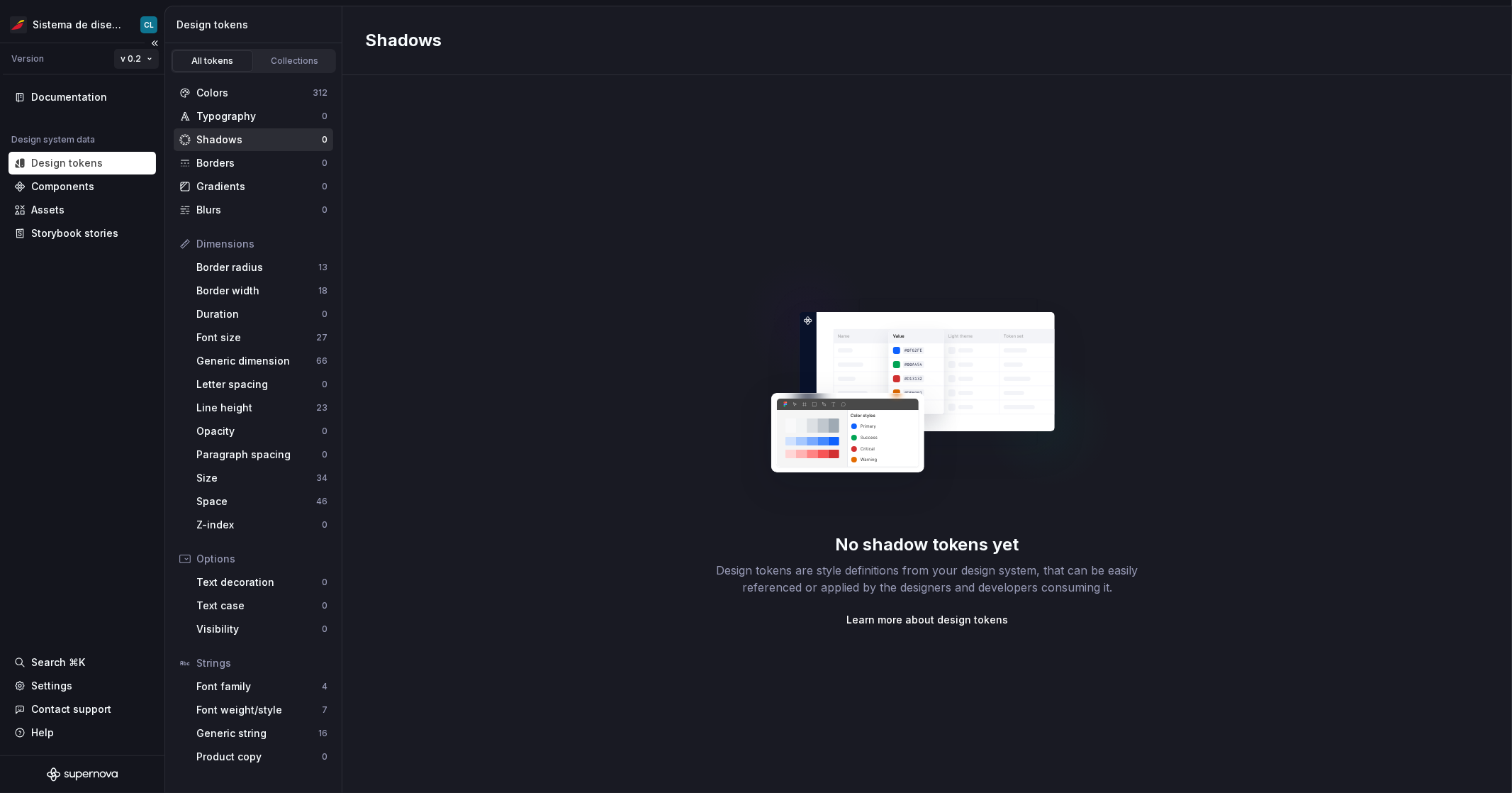
click at [130, 61] on html "Sistema de diseño Iberia CL Version v 0.2 Documentation Design system data Desi…" at bounding box center [756, 396] width 1512 height 793
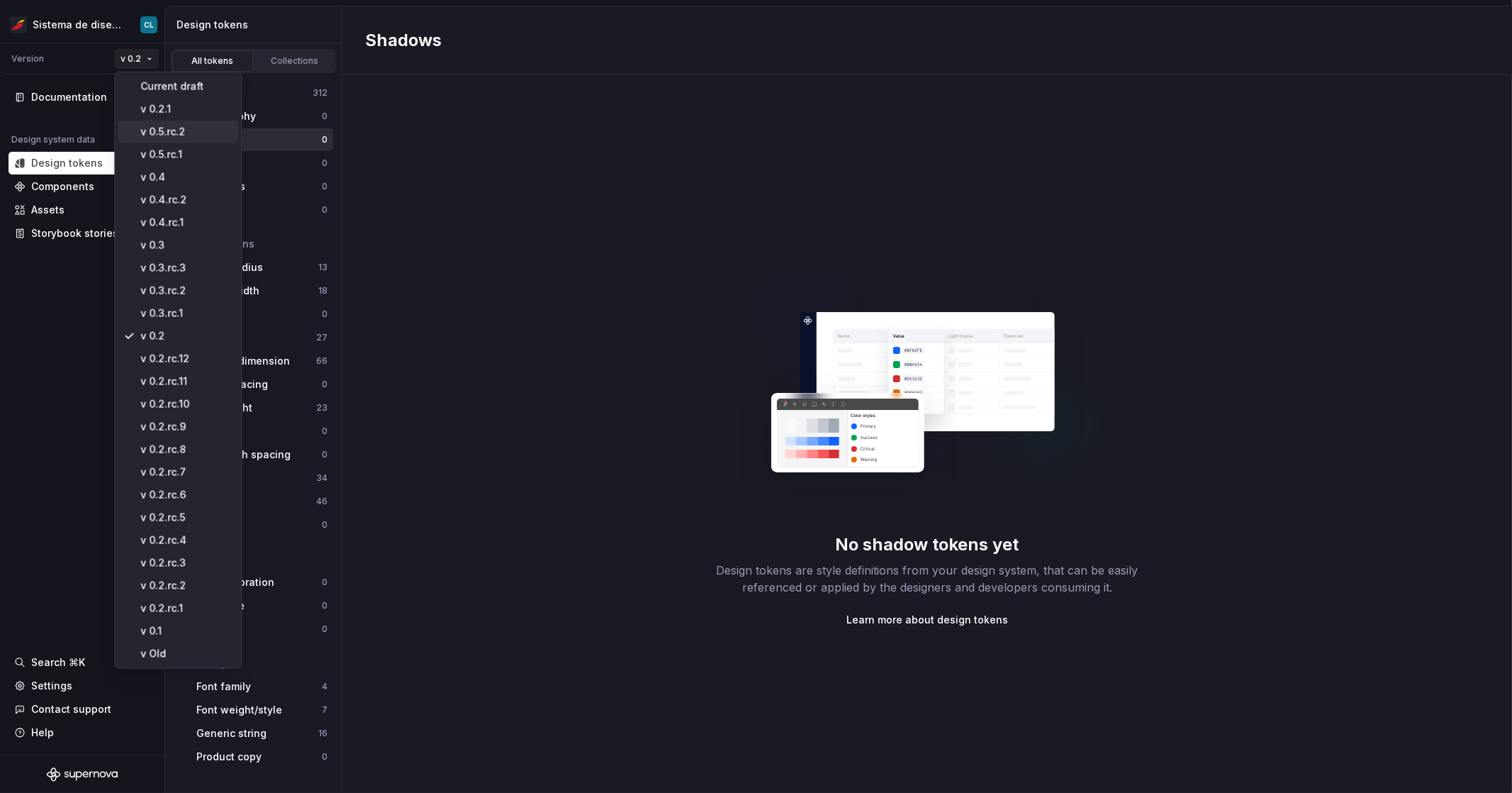
click at [161, 127] on div "v 0.5.rc.2" at bounding box center [186, 132] width 92 height 14
